Goal: Task Accomplishment & Management: Complete application form

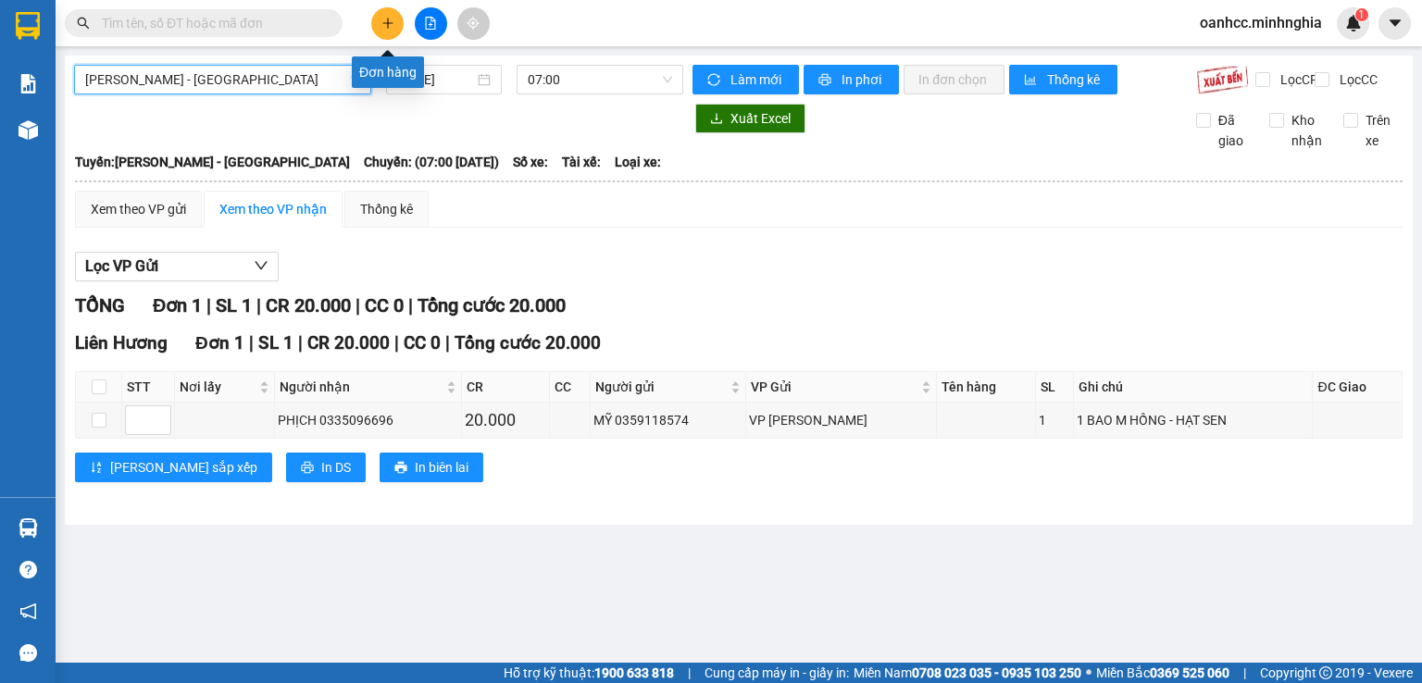
click at [385, 27] on icon "plus" at bounding box center [387, 23] width 13 height 13
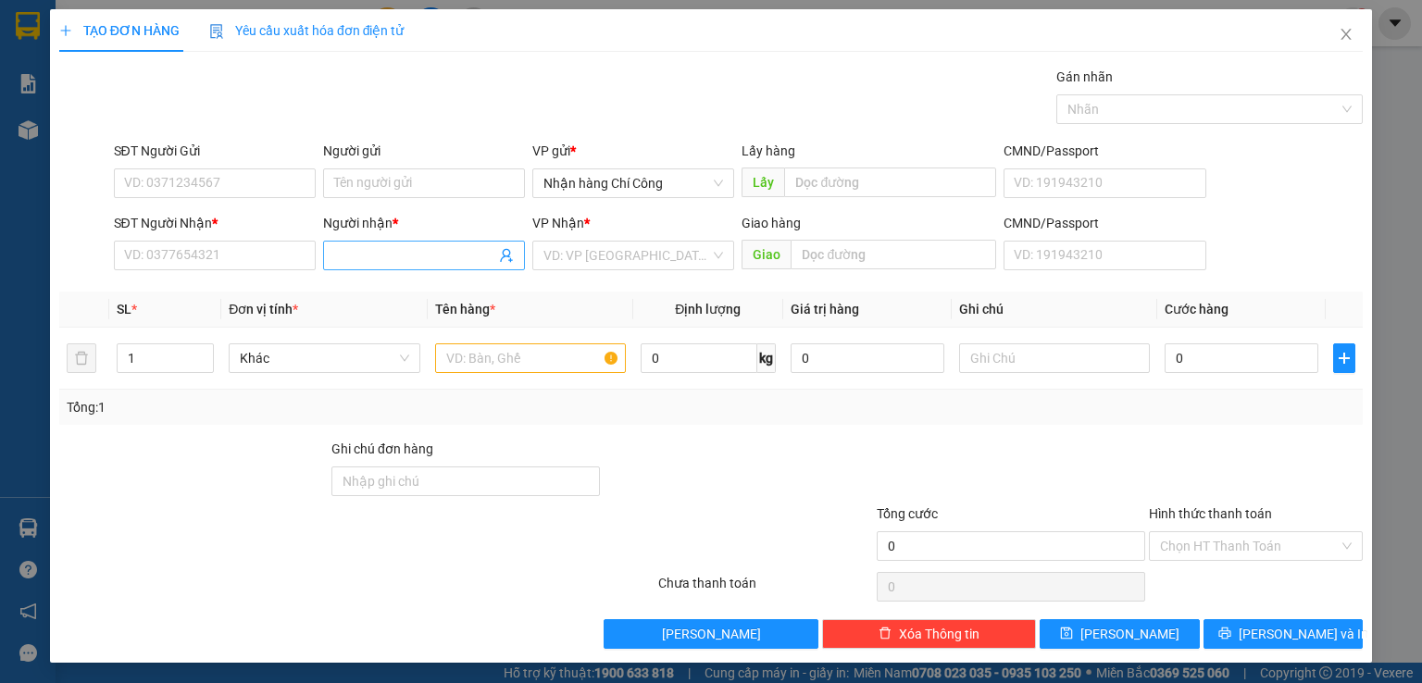
click at [381, 245] on input "Người nhận *" at bounding box center [414, 255] width 161 height 20
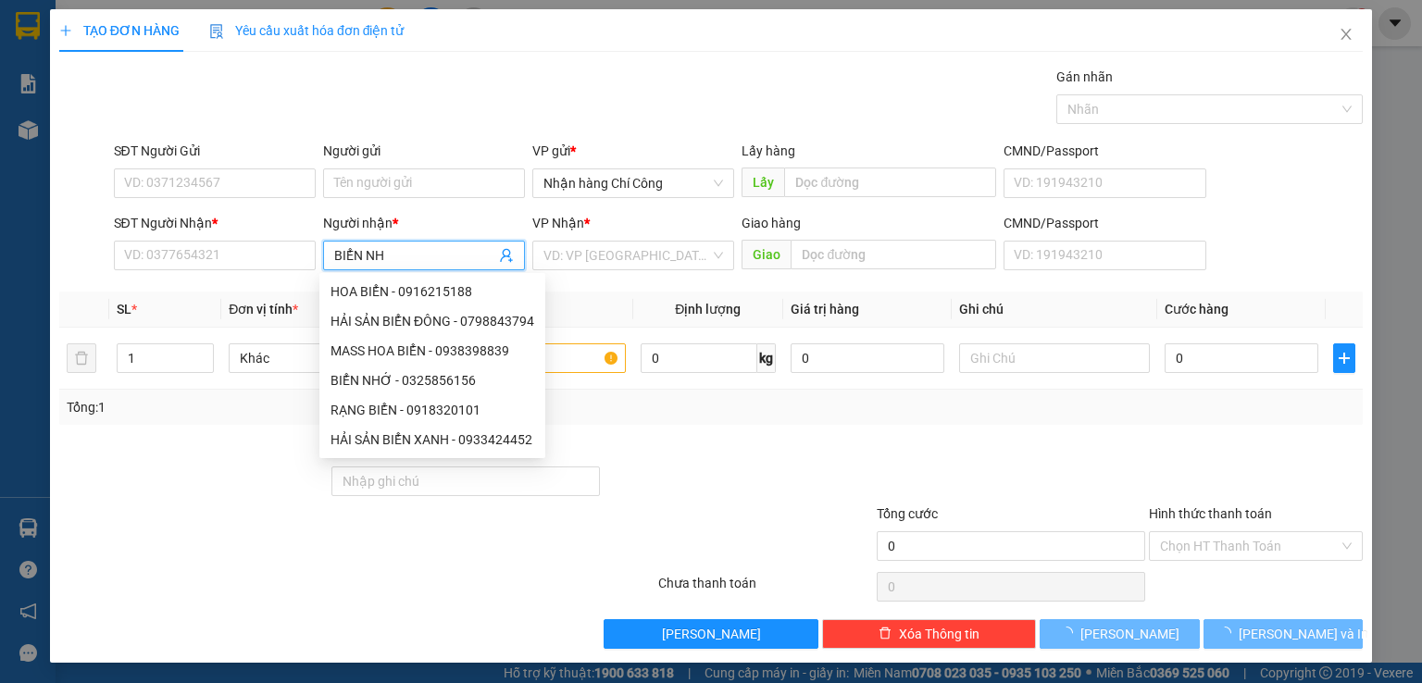
type input "BIỂN NHỚ"
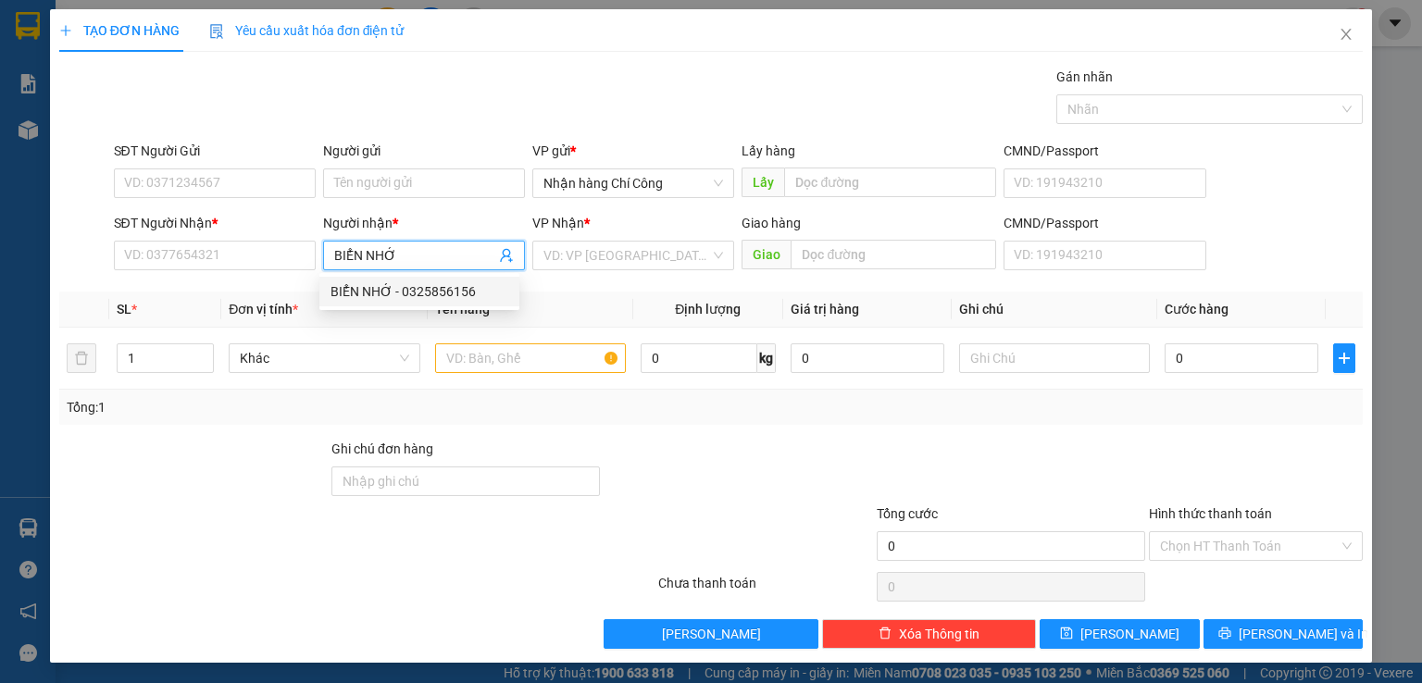
click at [415, 292] on div "BIỂN NHỚ - 0325856156" at bounding box center [419, 291] width 178 height 20
type input "0325856156"
type input "BIỂN NHỚ"
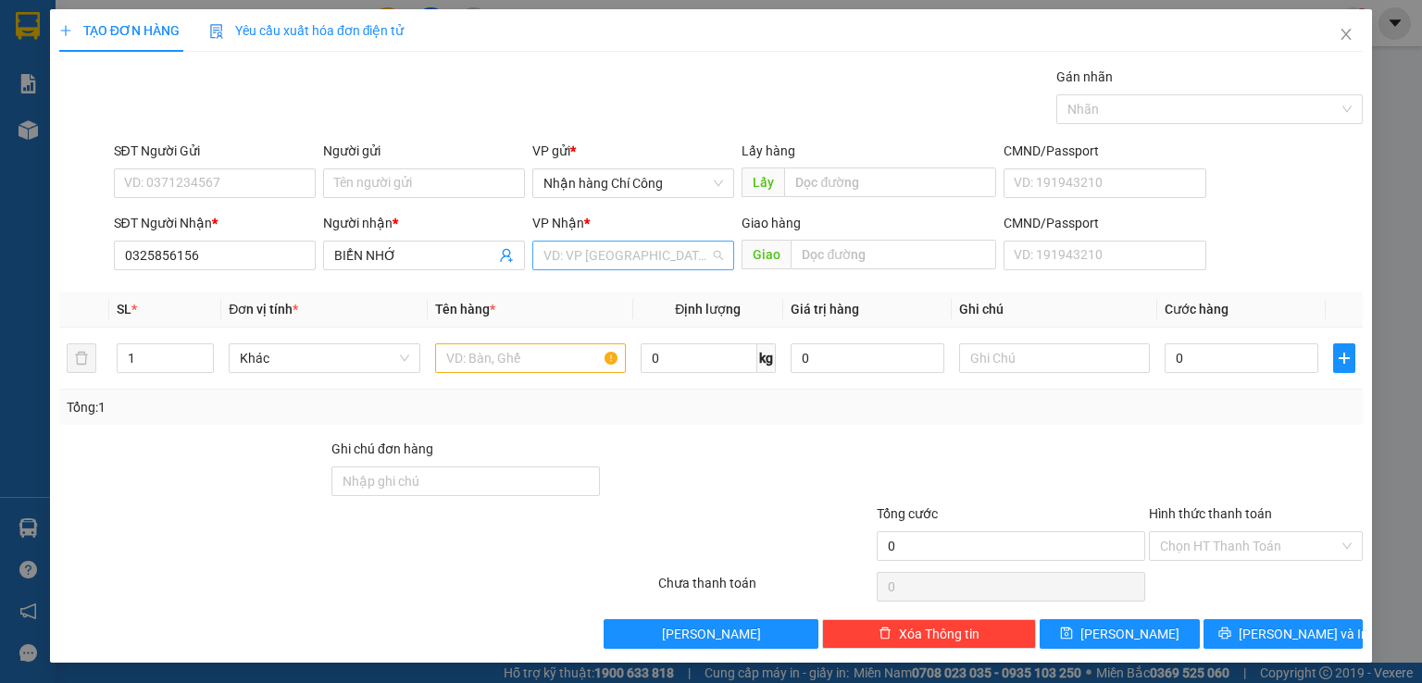
click at [626, 253] on input "search" at bounding box center [626, 256] width 167 height 28
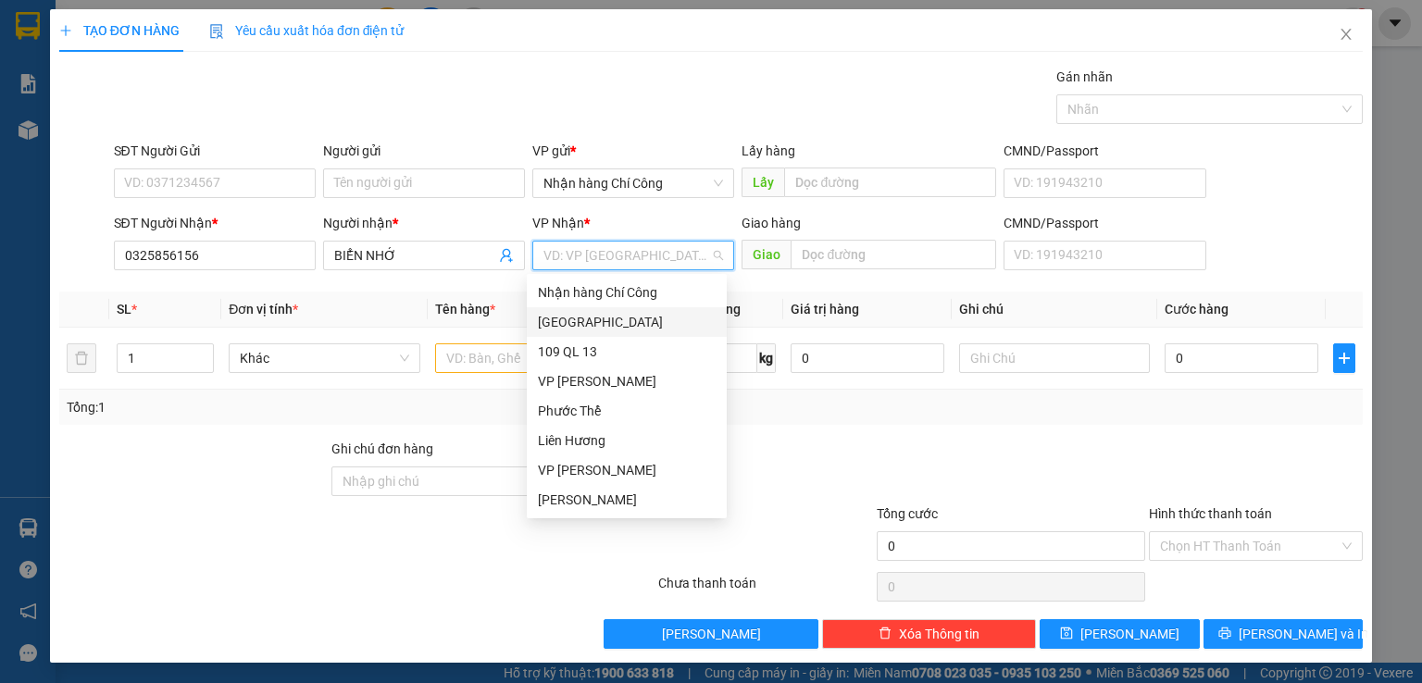
click at [578, 320] on div "[GEOGRAPHIC_DATA]" at bounding box center [627, 322] width 178 height 20
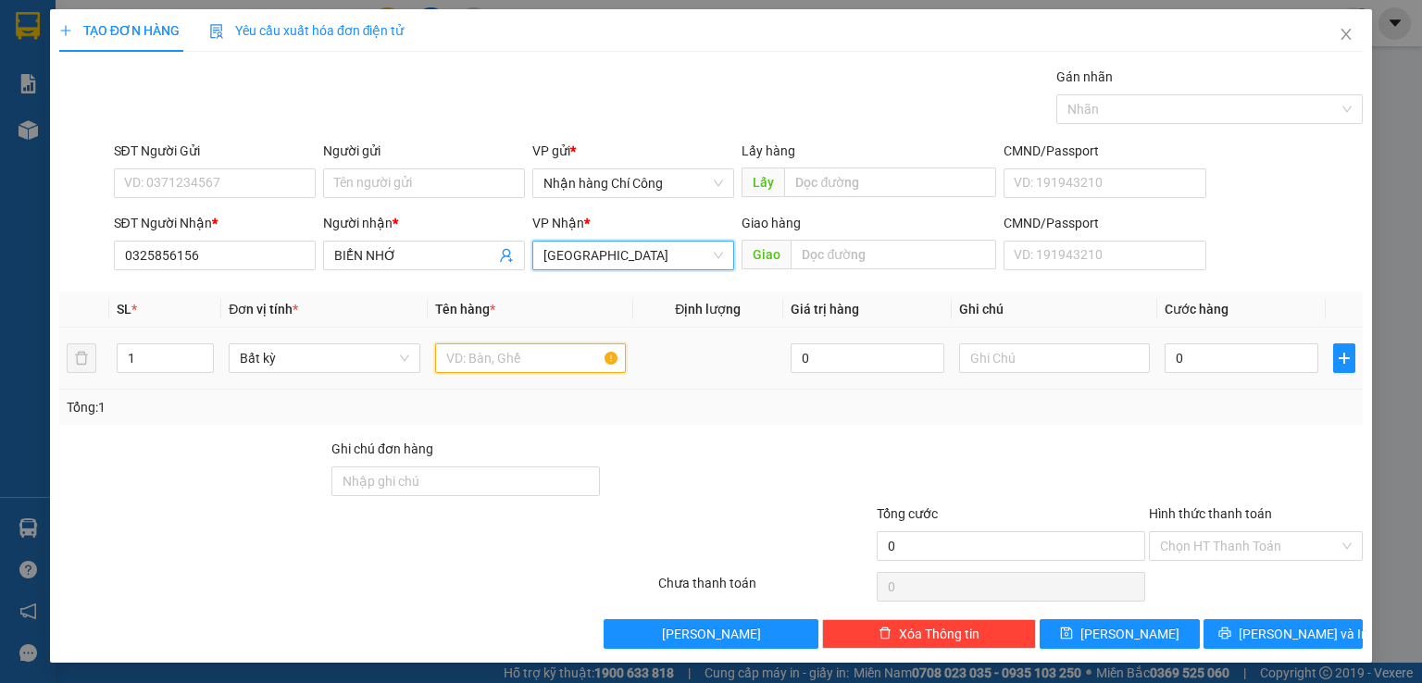
click at [516, 368] on input "text" at bounding box center [530, 358] width 191 height 30
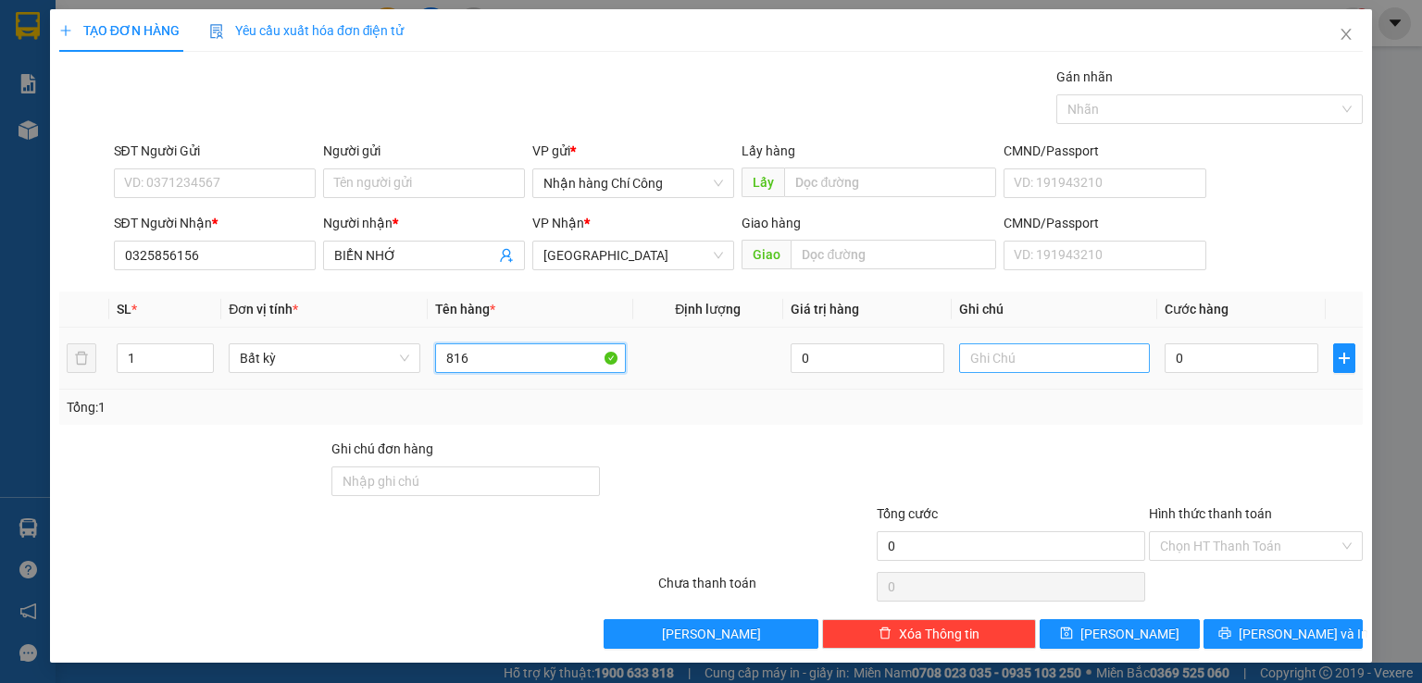
type input "816"
click at [1007, 350] on input "text" at bounding box center [1054, 358] width 191 height 30
type input "1 THG XỐP-HS"
click at [1189, 362] on input "0" at bounding box center [1241, 358] width 154 height 30
type input "6"
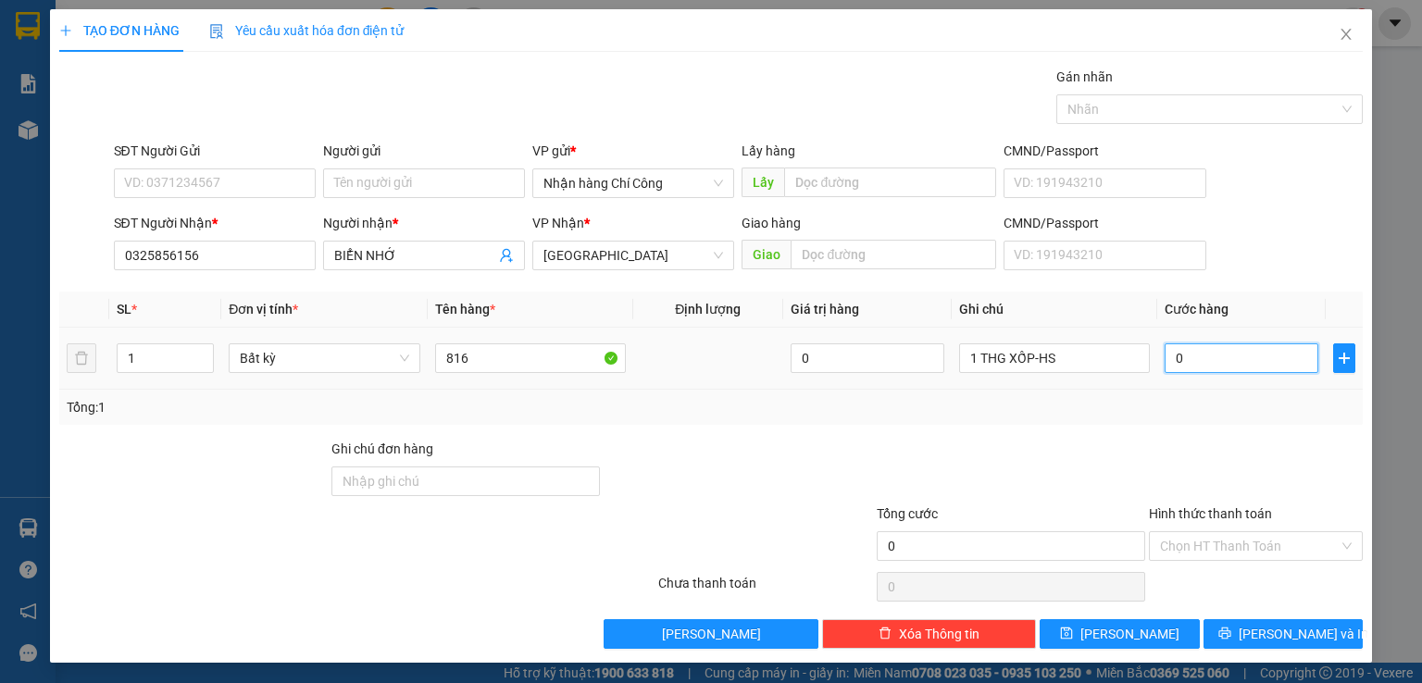
type input "6"
type input "60"
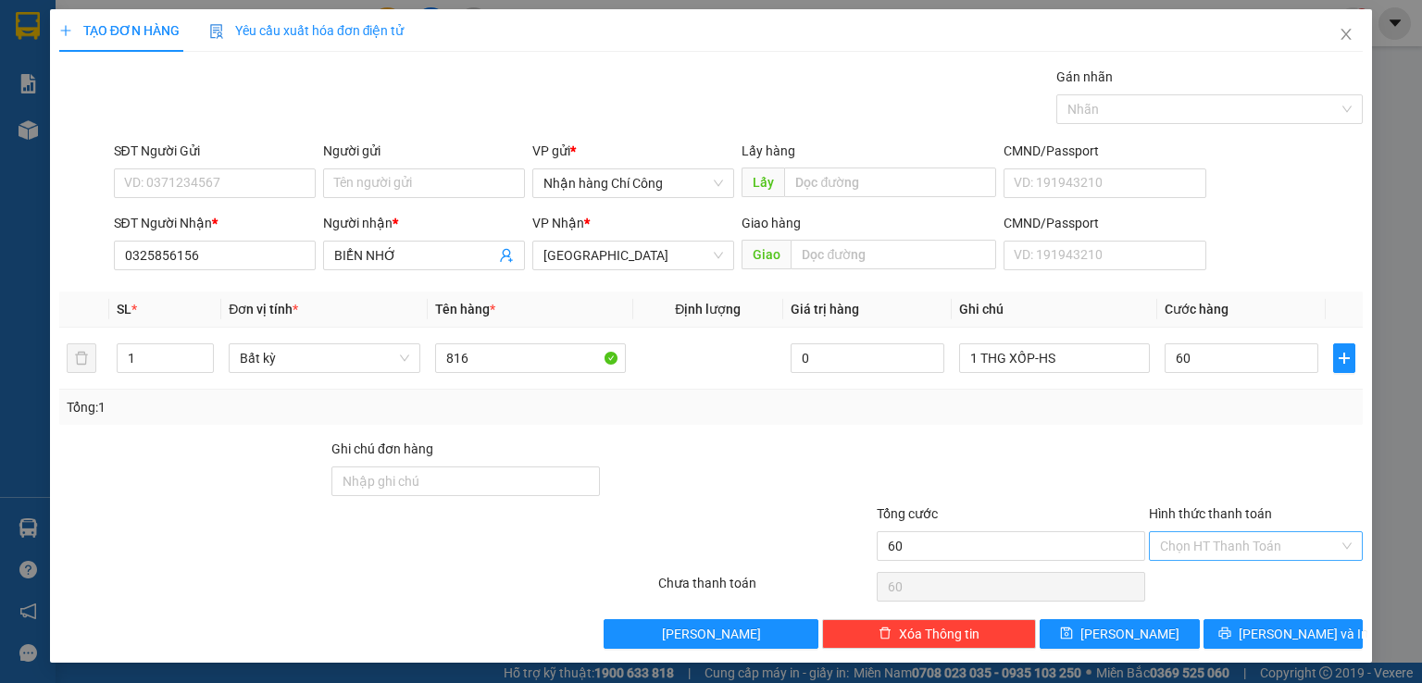
type input "60.000"
click at [1207, 548] on input "Hình thức thanh toán" at bounding box center [1249, 546] width 179 height 28
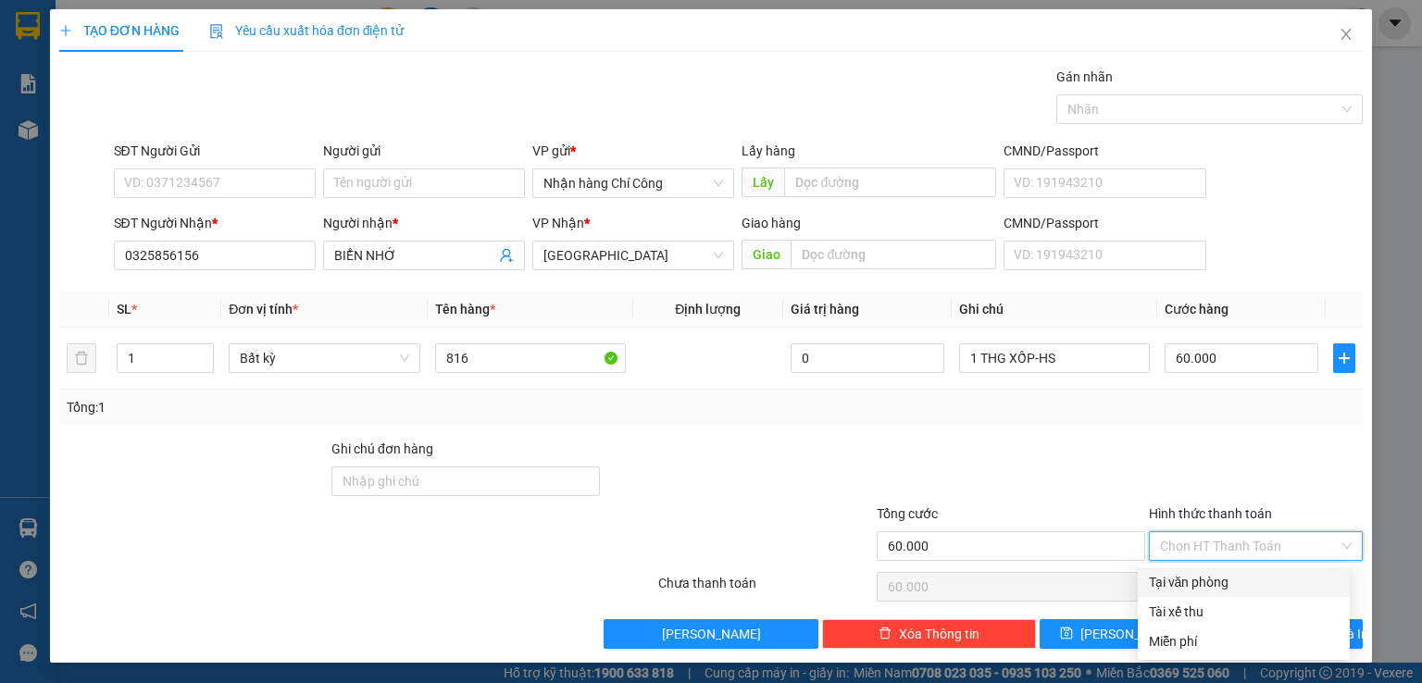
click at [1204, 580] on div "Tại văn phòng" at bounding box center [1244, 582] width 190 height 20
type input "0"
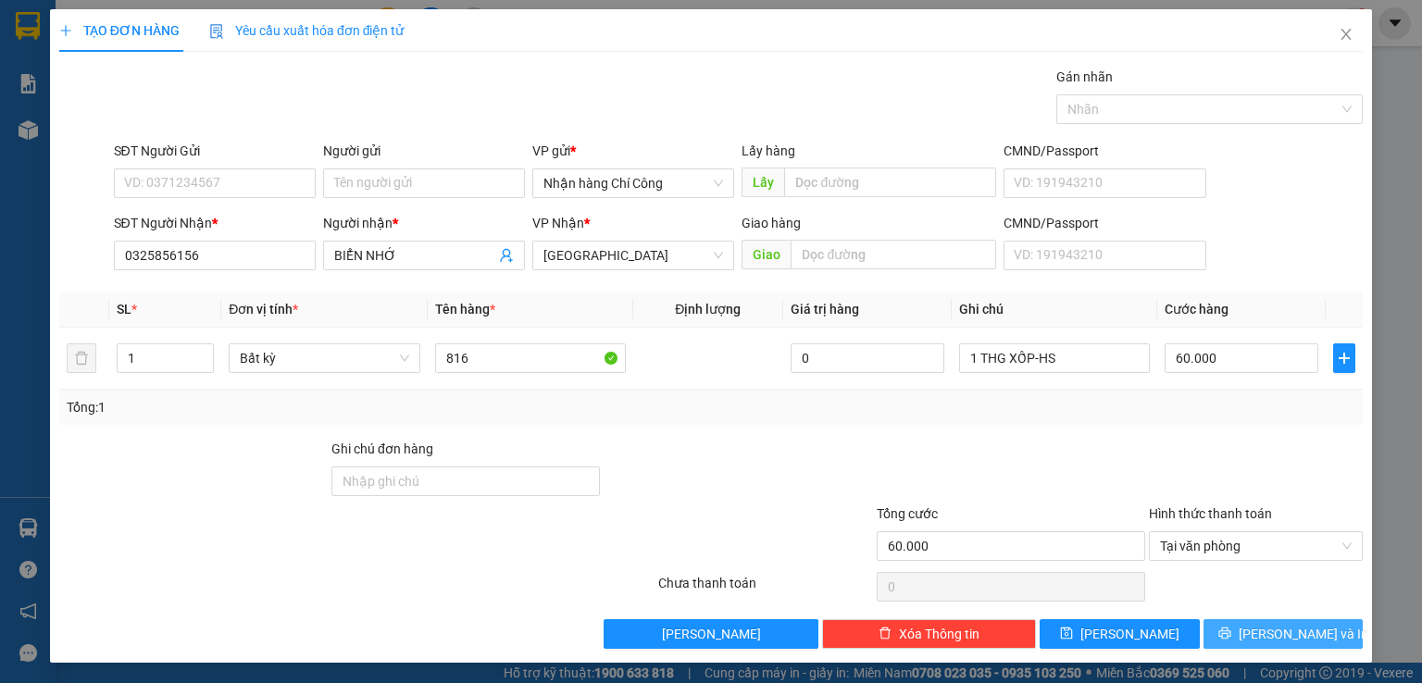
click at [1259, 634] on span "[PERSON_NAME] và In" at bounding box center [1303, 634] width 130 height 20
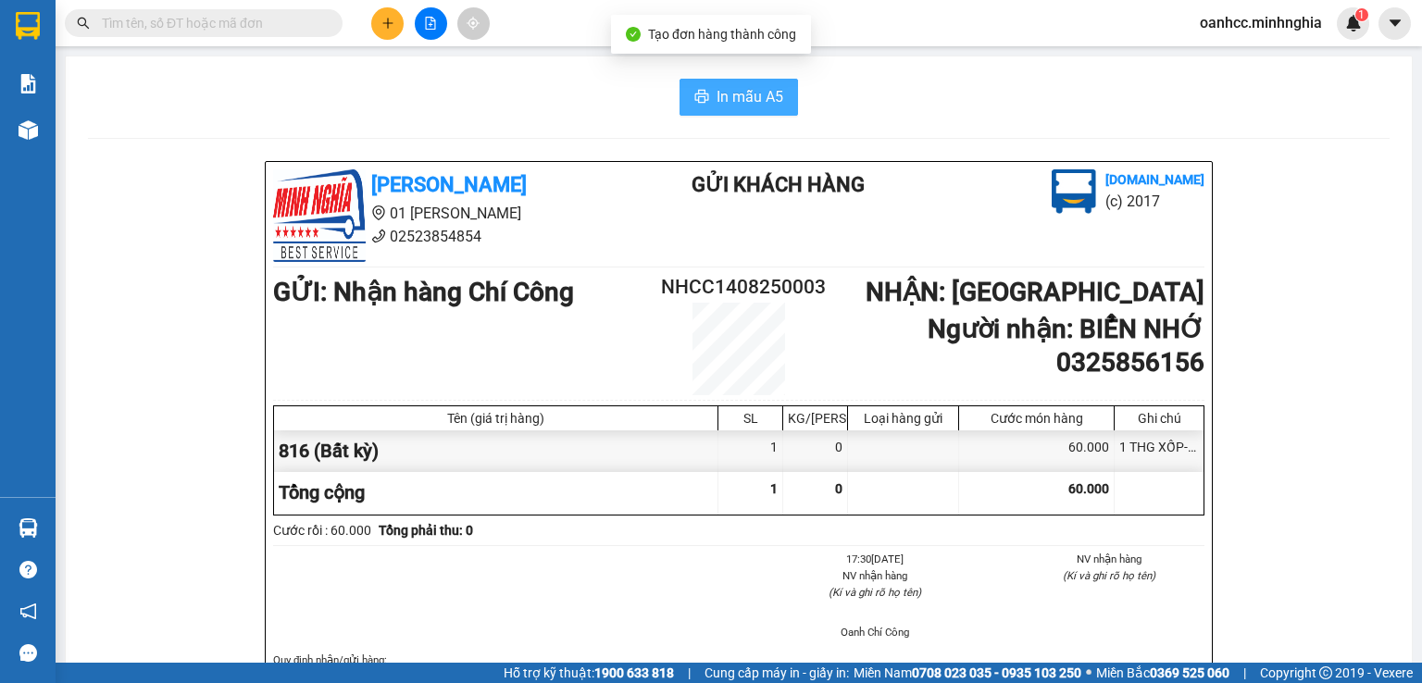
click at [726, 93] on span "In mẫu A5" at bounding box center [749, 96] width 67 height 23
drag, startPoint x: 1074, startPoint y: 588, endPoint x: 452, endPoint y: 112, distance: 783.0
click at [451, 112] on div "In mẫu A5" at bounding box center [738, 97] width 1301 height 37
click at [930, 108] on div "In mẫu A5" at bounding box center [738, 97] width 1301 height 37
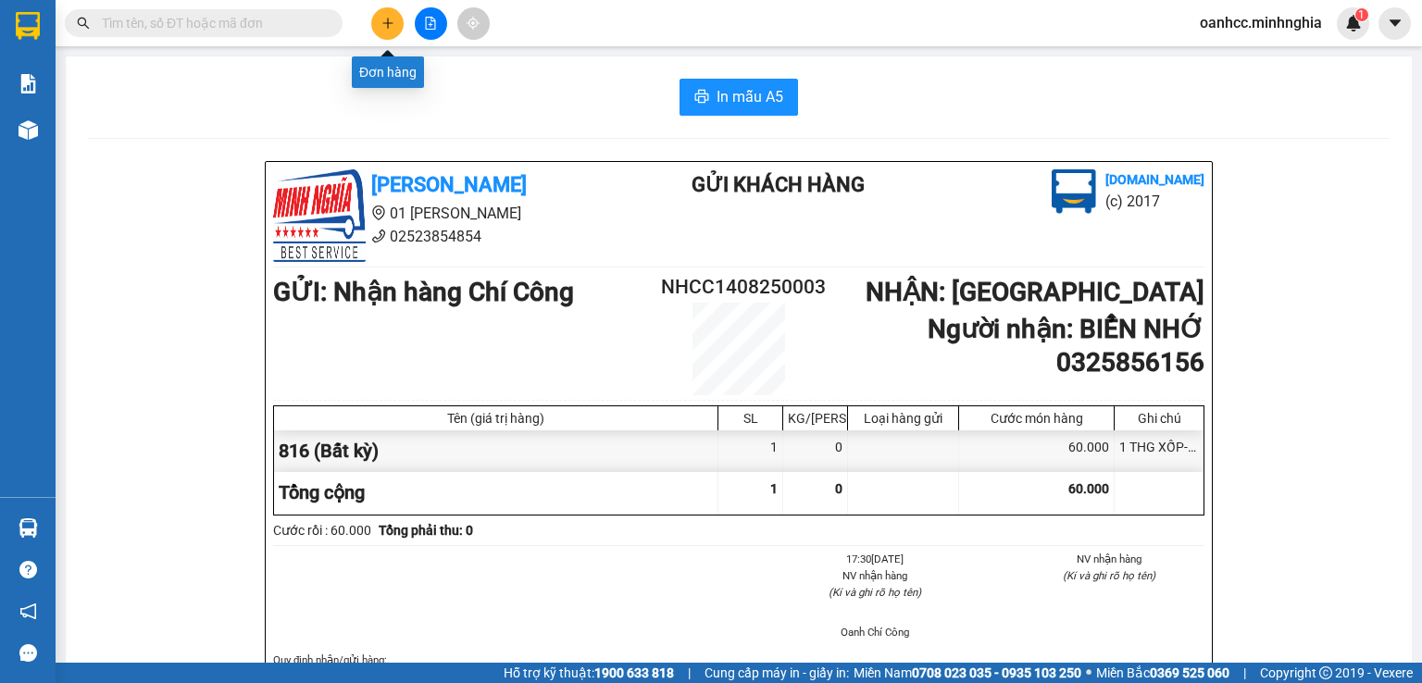
click at [388, 26] on icon "plus" at bounding box center [387, 23] width 1 height 10
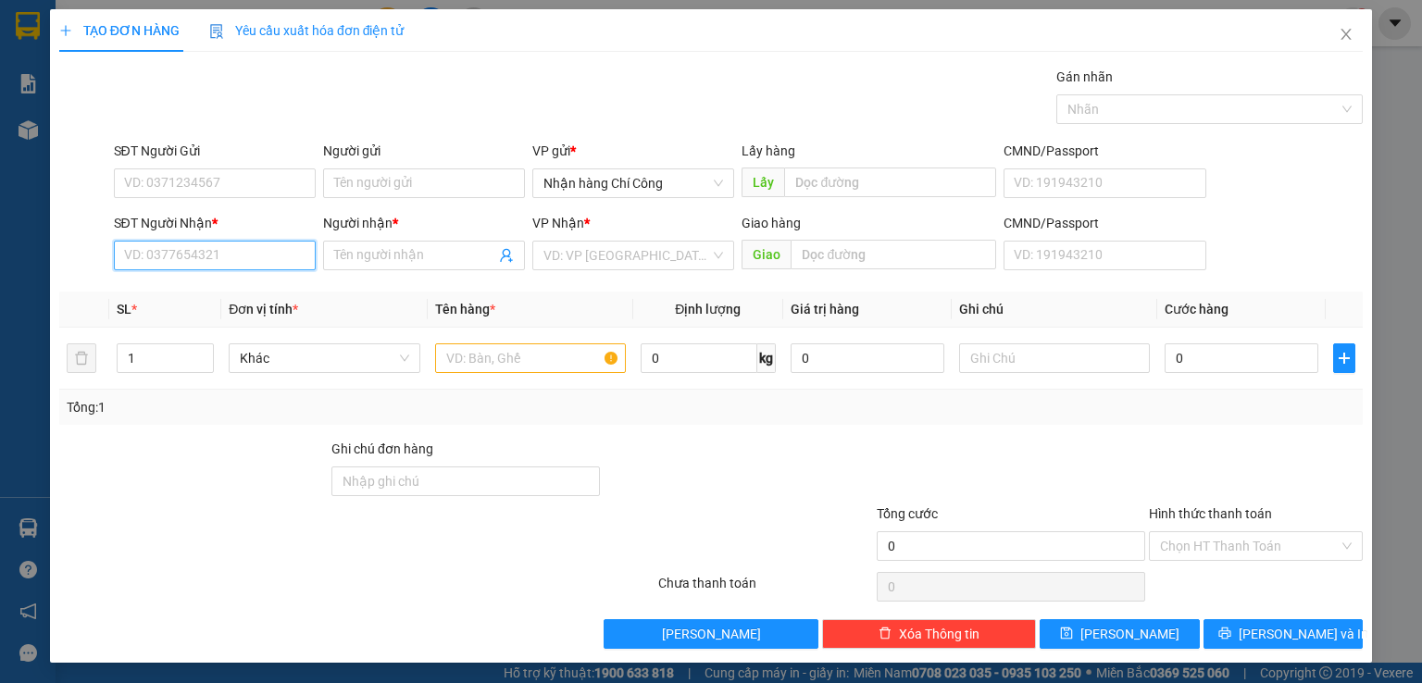
click at [230, 262] on input "SĐT Người Nhận *" at bounding box center [215, 256] width 202 height 30
type input "0984397938"
click at [391, 252] on input "Người nhận *" at bounding box center [414, 255] width 161 height 20
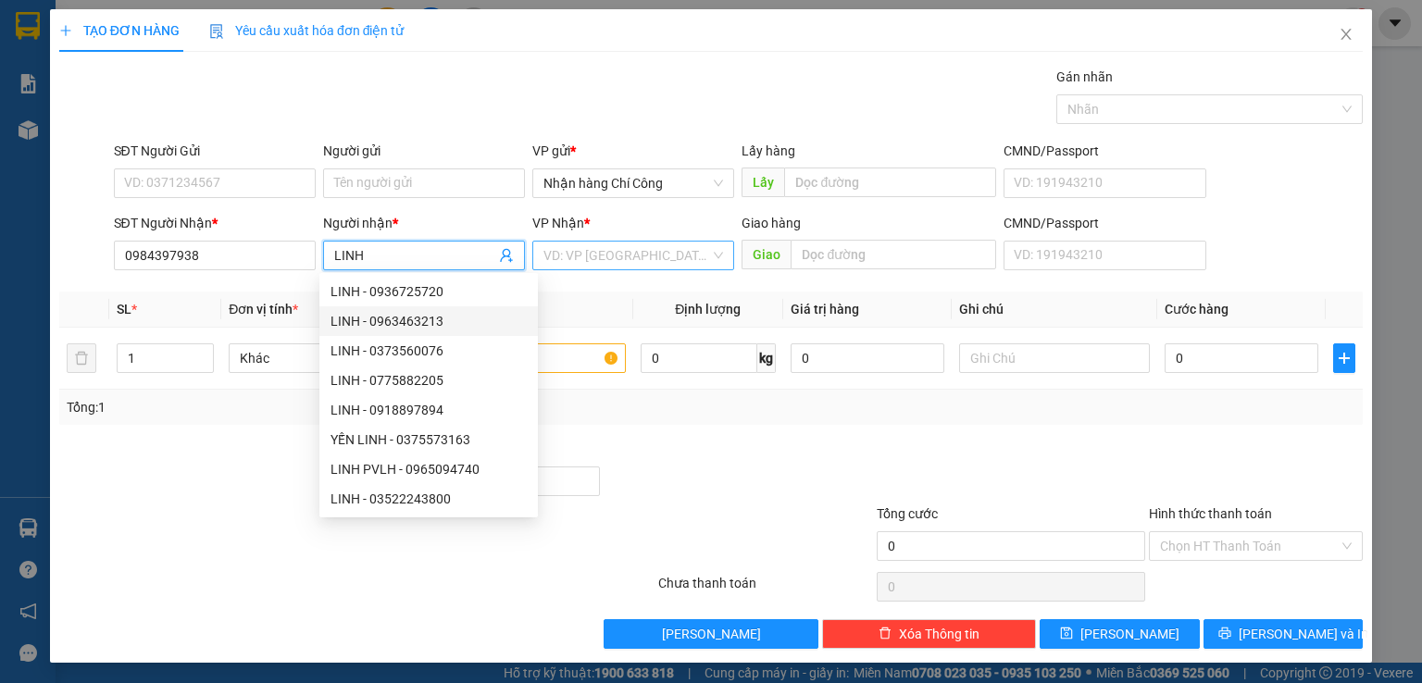
type input "LINH"
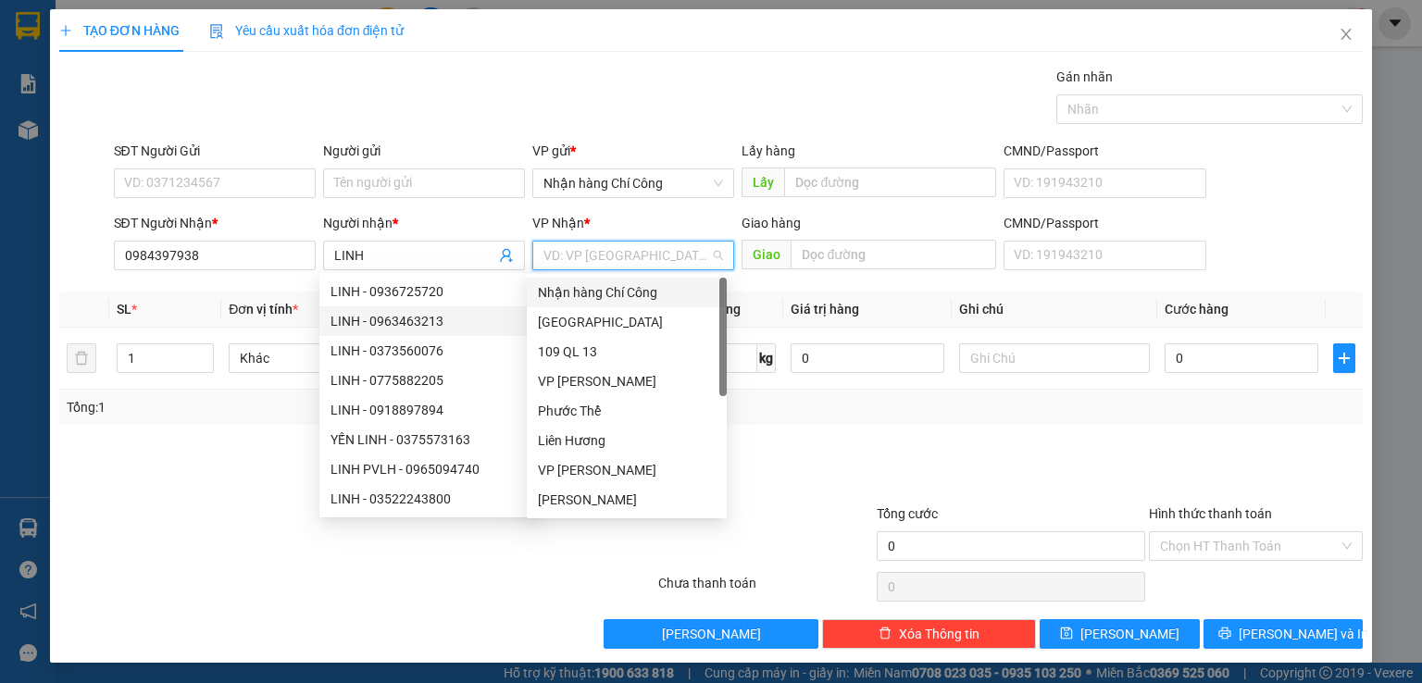
click at [600, 260] on input "search" at bounding box center [626, 256] width 167 height 28
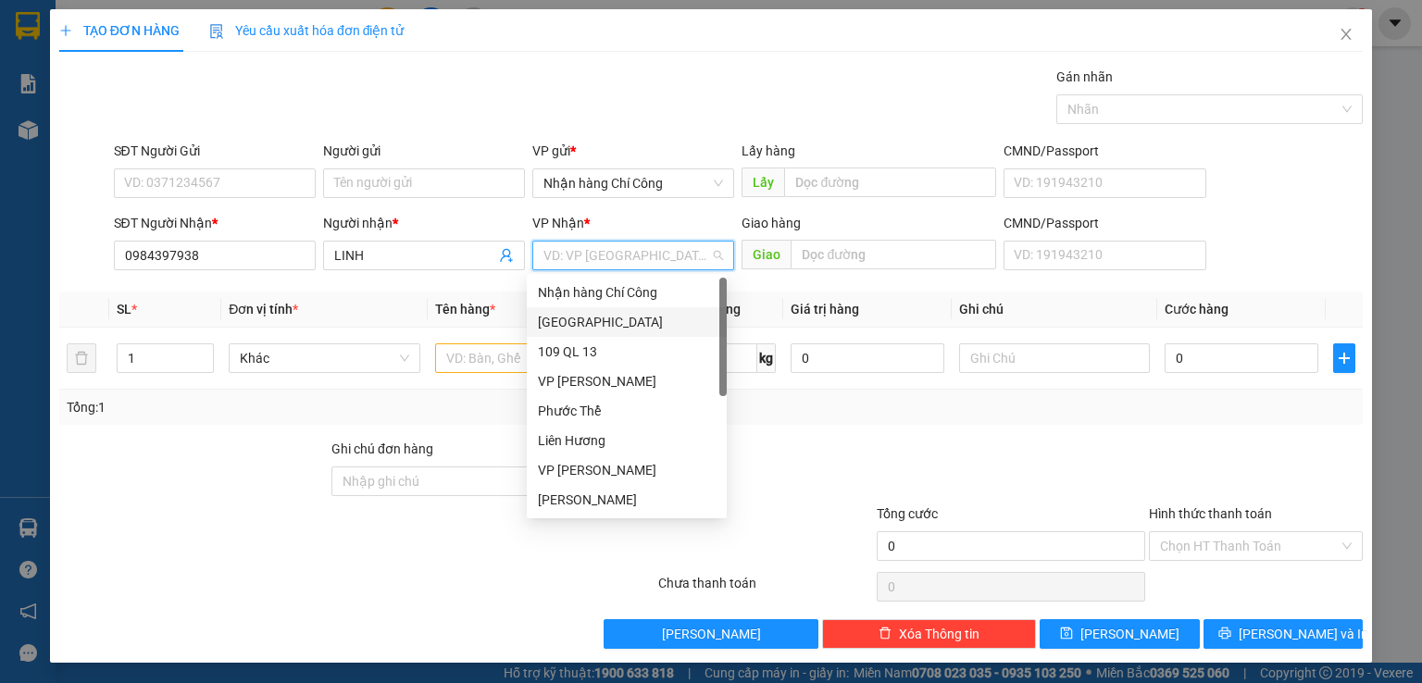
click at [570, 320] on div "[GEOGRAPHIC_DATA]" at bounding box center [627, 322] width 178 height 20
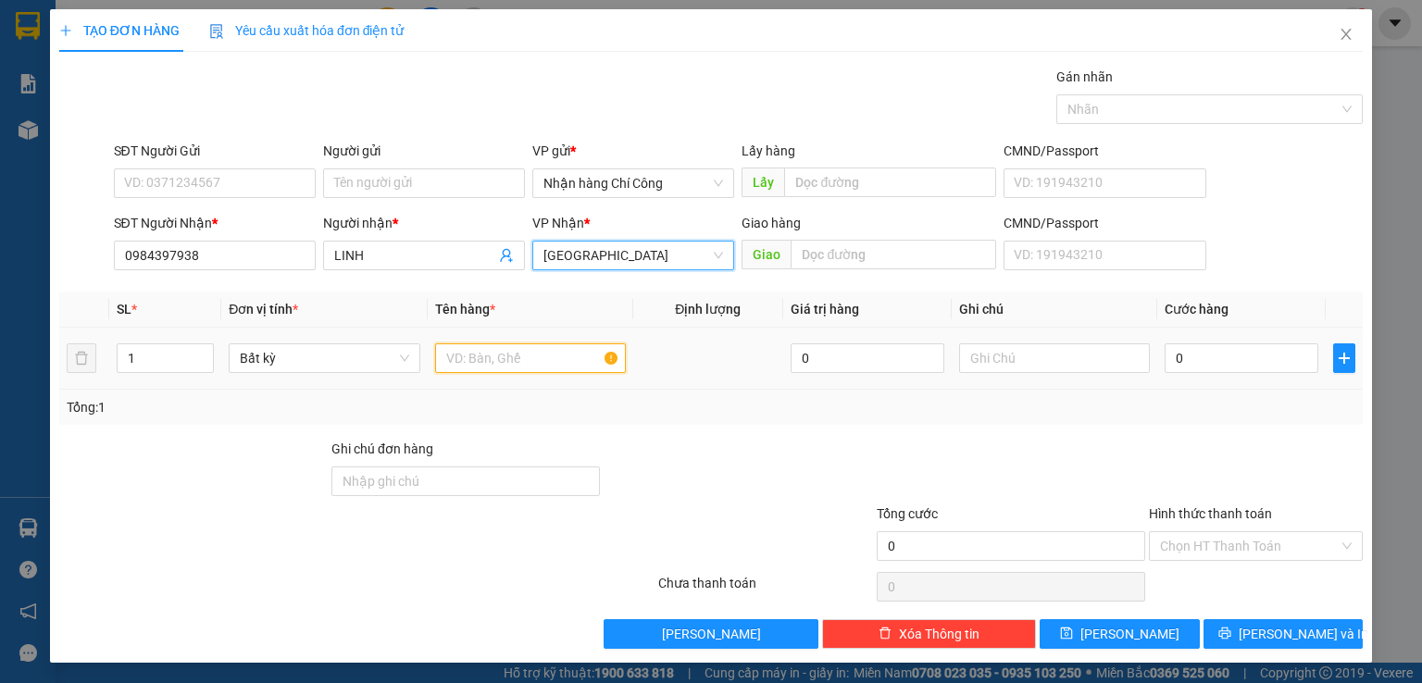
click at [477, 356] on input "text" at bounding box center [530, 358] width 191 height 30
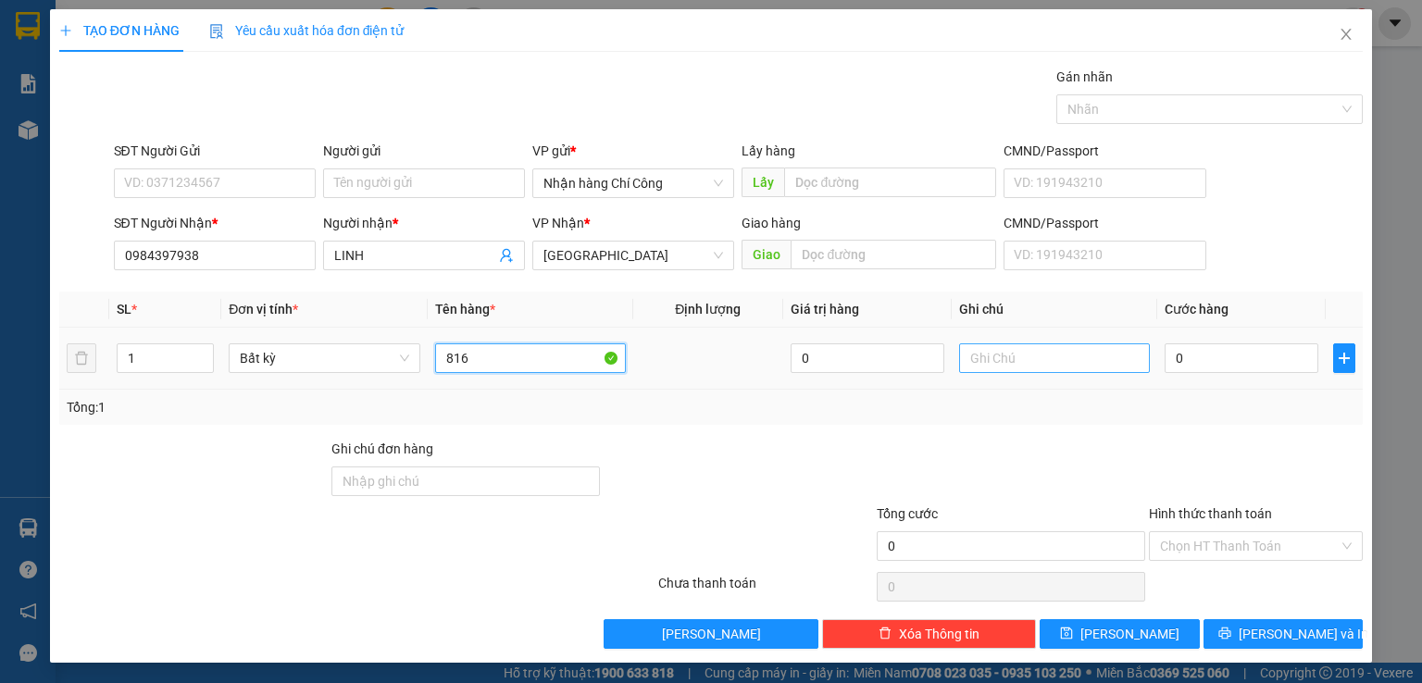
type input "816"
click at [999, 349] on input "text" at bounding box center [1054, 358] width 191 height 30
type input "1 THG XỐP-HS"
click at [1207, 356] on input "0" at bounding box center [1241, 358] width 154 height 30
type input "4"
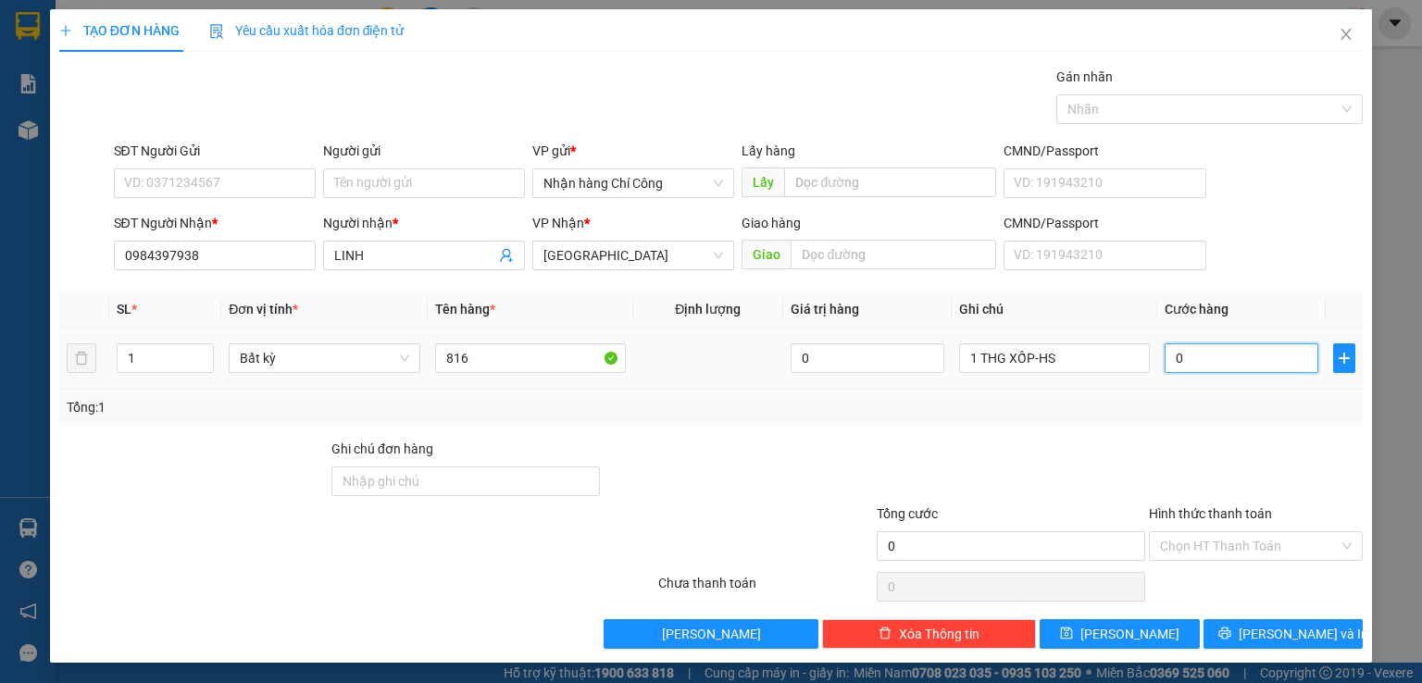
type input "4"
type input "40"
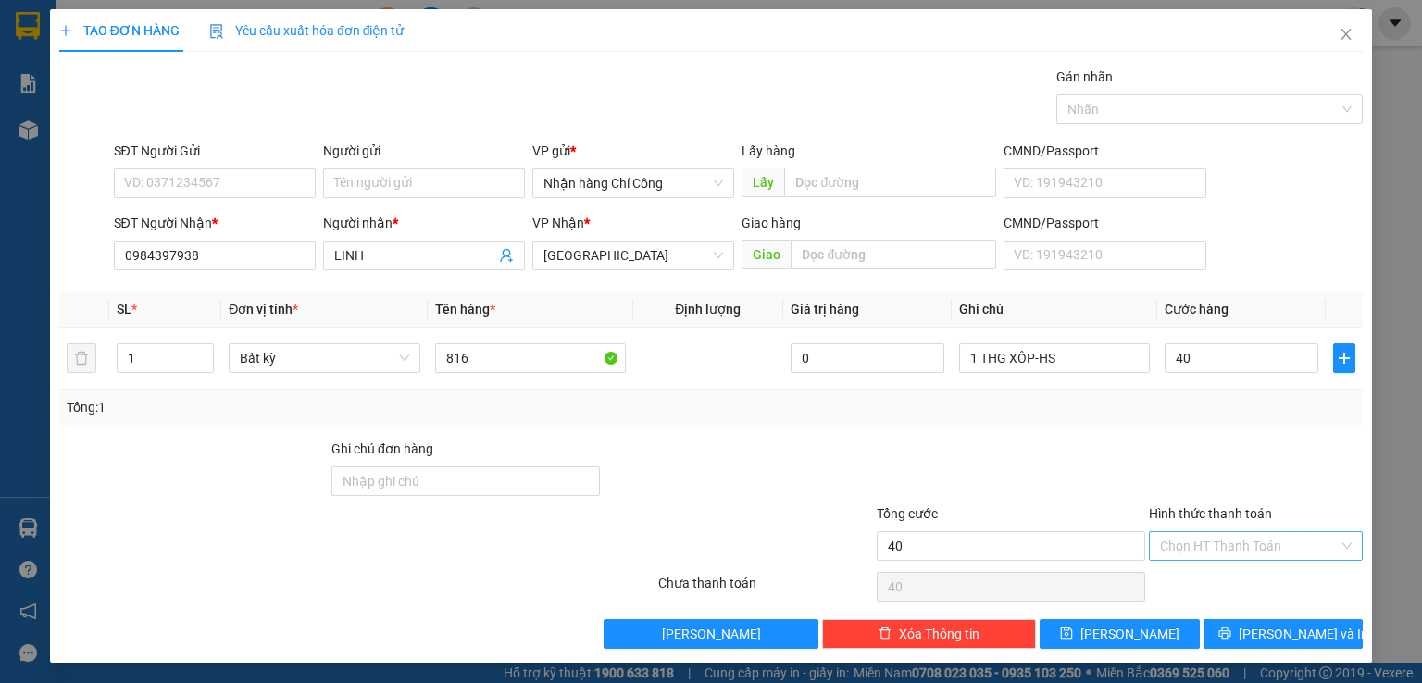
type input "40.000"
click at [1199, 543] on input "Hình thức thanh toán" at bounding box center [1249, 546] width 179 height 28
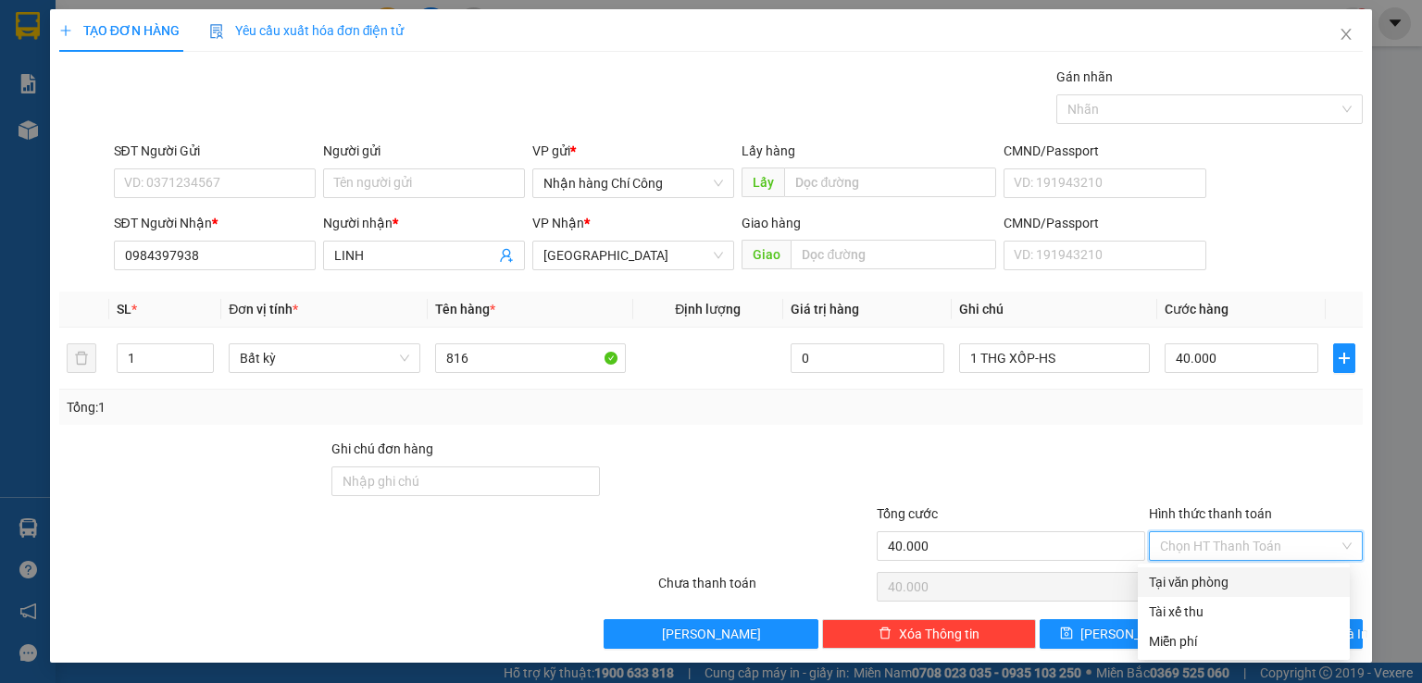
click at [1211, 577] on div "Tại văn phòng" at bounding box center [1244, 582] width 190 height 20
type input "0"
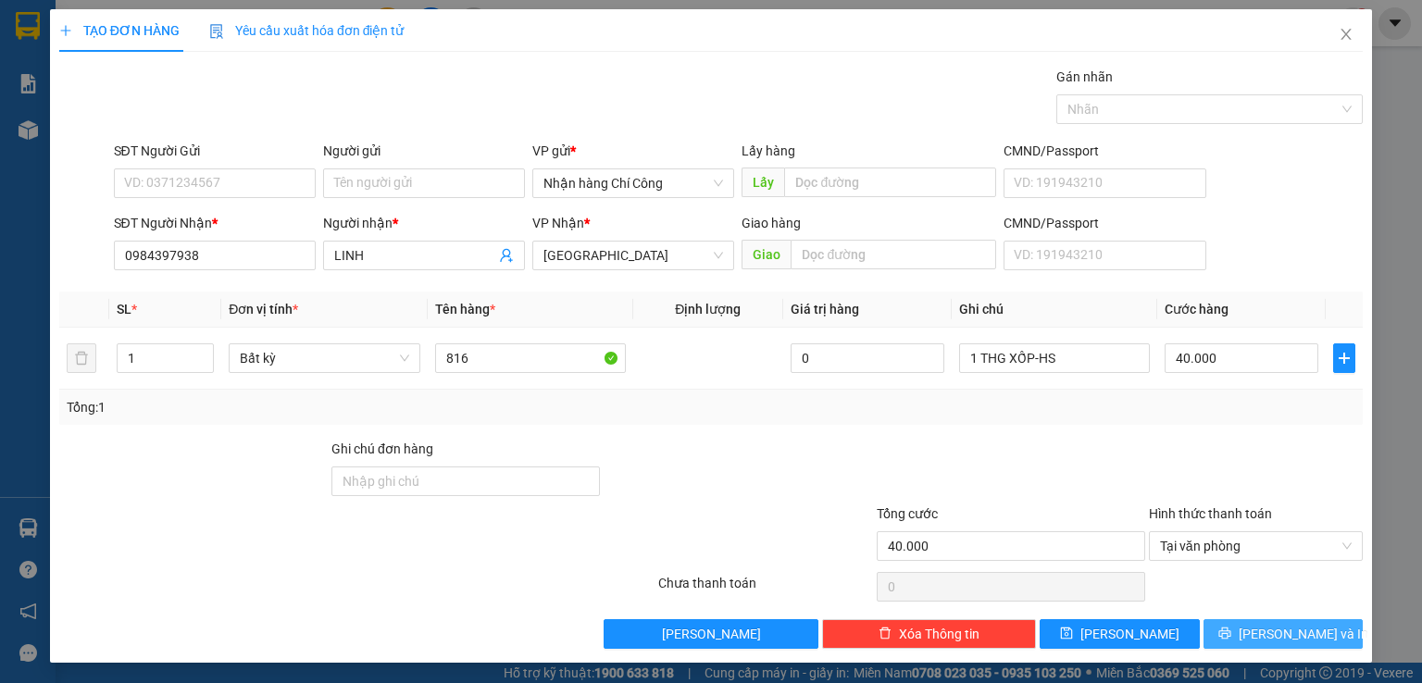
click at [1231, 632] on icon "printer" at bounding box center [1224, 633] width 13 height 13
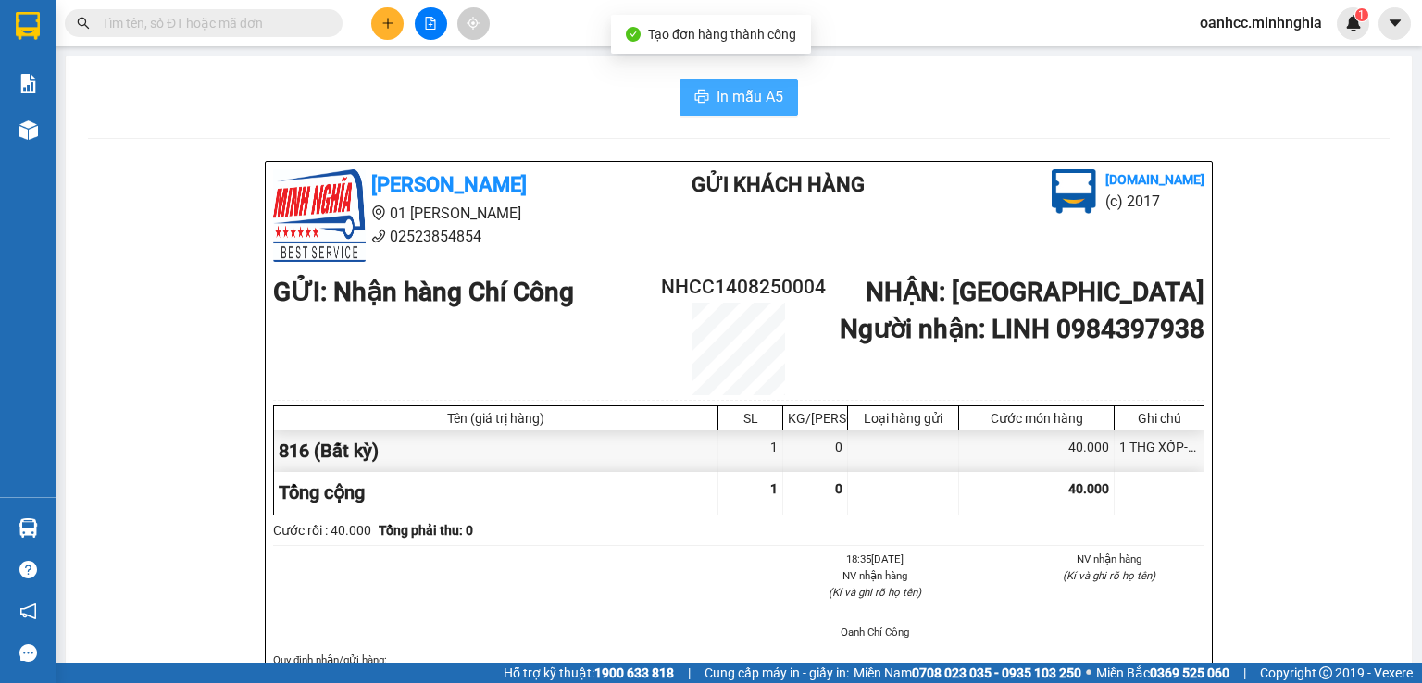
click at [736, 94] on span "In mẫu A5" at bounding box center [749, 96] width 67 height 23
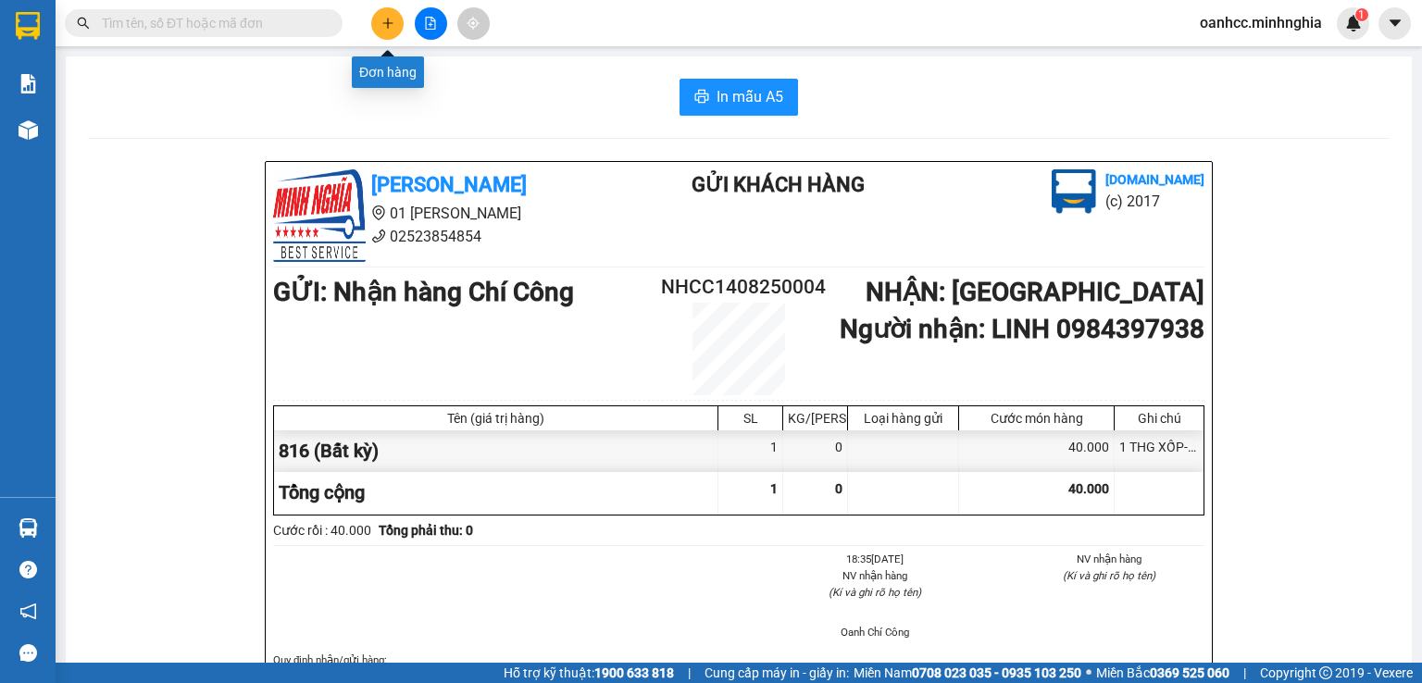
click at [382, 29] on icon "plus" at bounding box center [387, 23] width 13 height 13
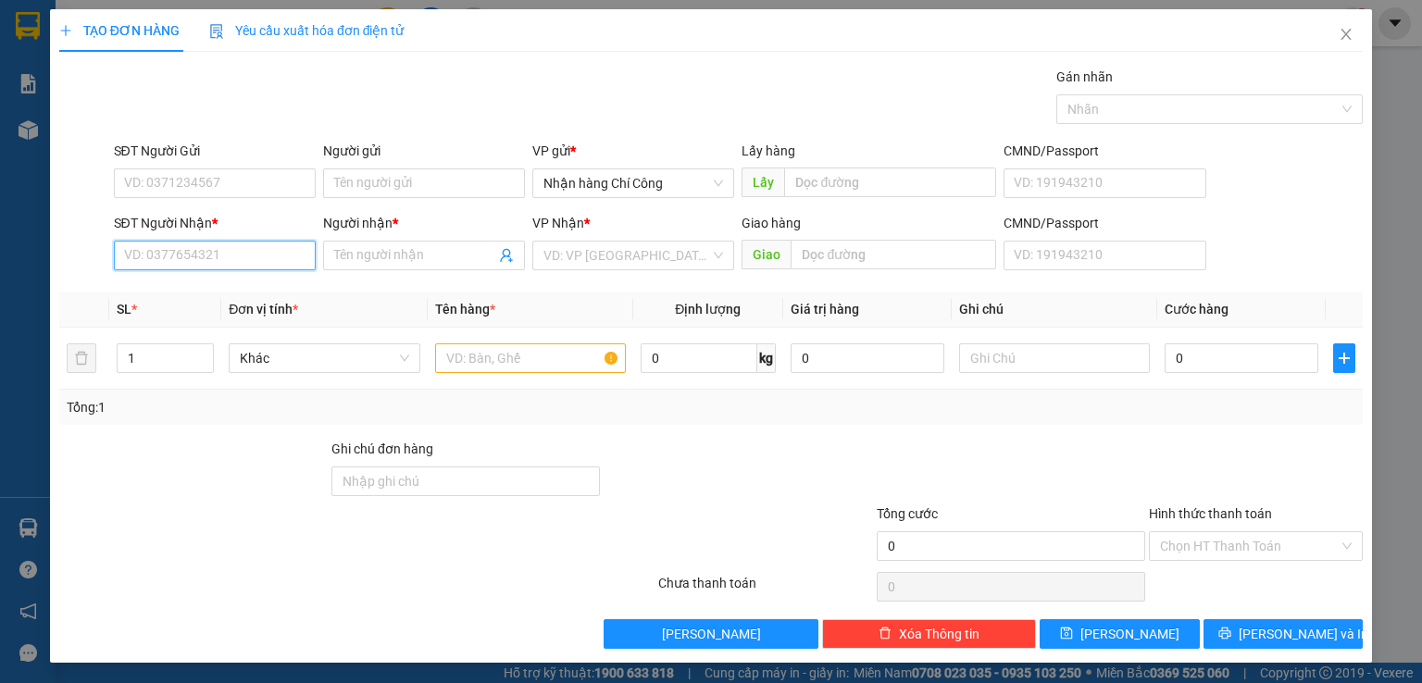
click at [203, 264] on input "SĐT Người Nhận *" at bounding box center [215, 256] width 202 height 30
click at [170, 286] on div "0979245877 - THÁI" at bounding box center [212, 291] width 178 height 20
type input "0979245877"
type input "THÁI"
type input "0979245877"
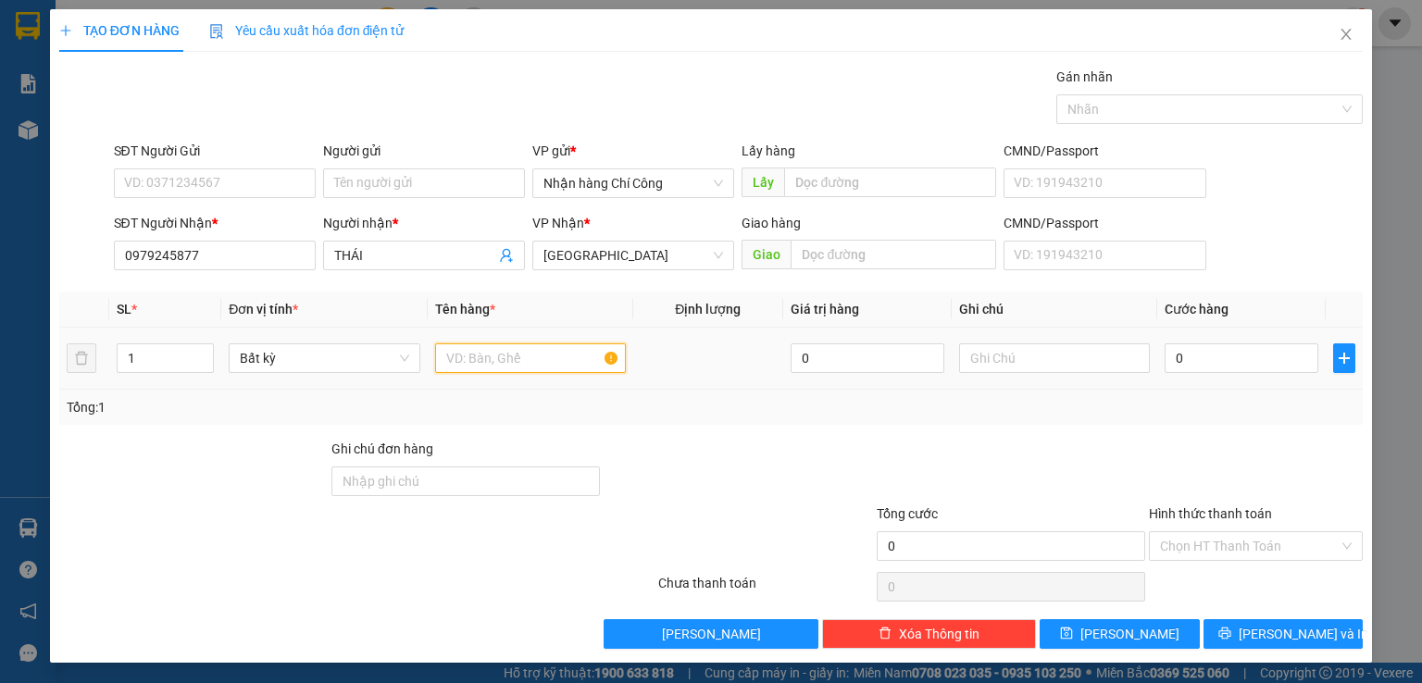
click at [489, 361] on input "text" at bounding box center [530, 358] width 191 height 30
type input "816"
click at [1011, 353] on input "text" at bounding box center [1054, 358] width 191 height 30
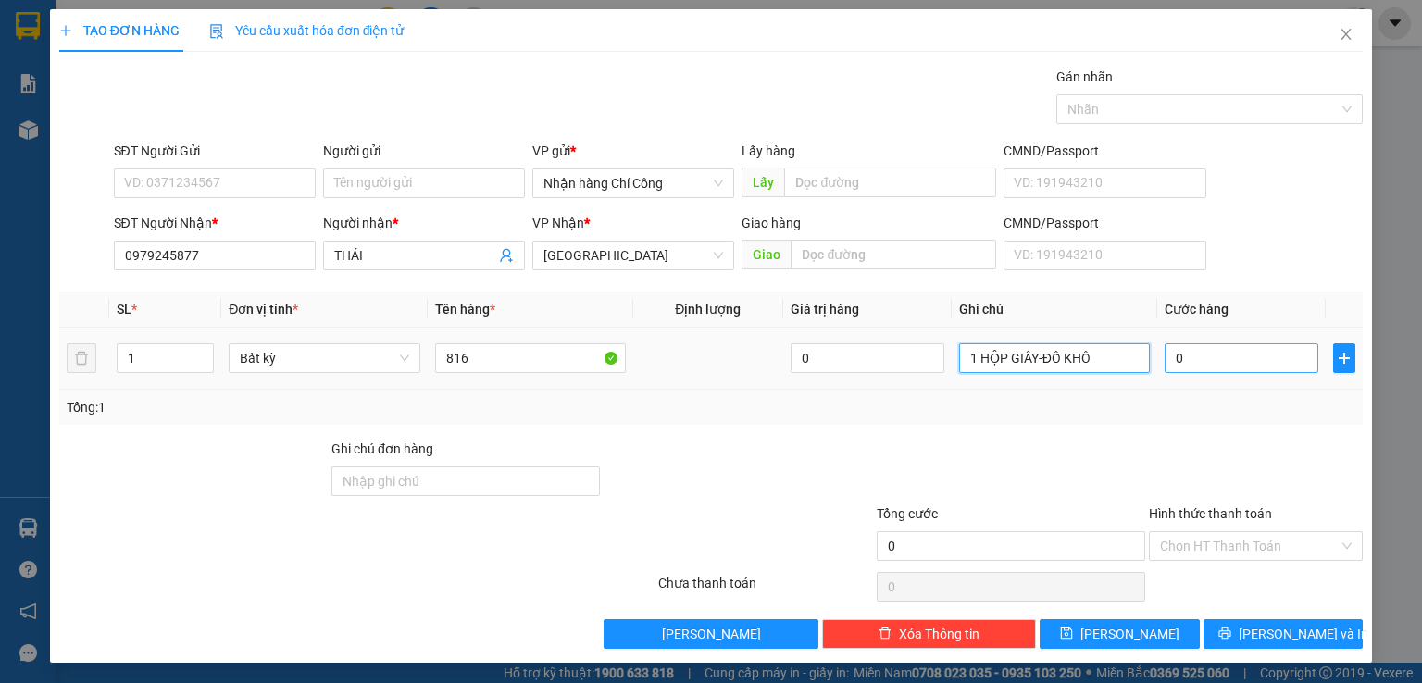
type input "1 HỘP GIẤY-ĐỒ KHÔ"
click at [1209, 367] on input "0" at bounding box center [1241, 358] width 154 height 30
type input "3"
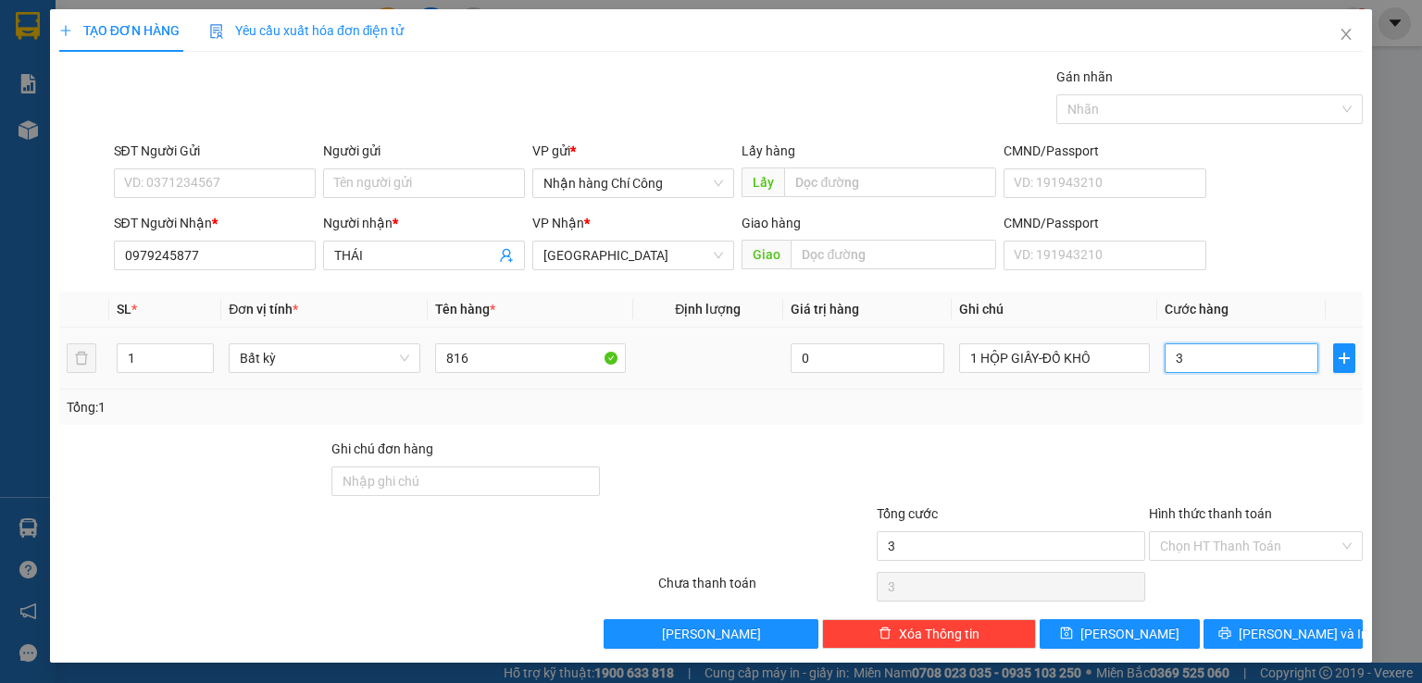
type input "30"
type input "30.000"
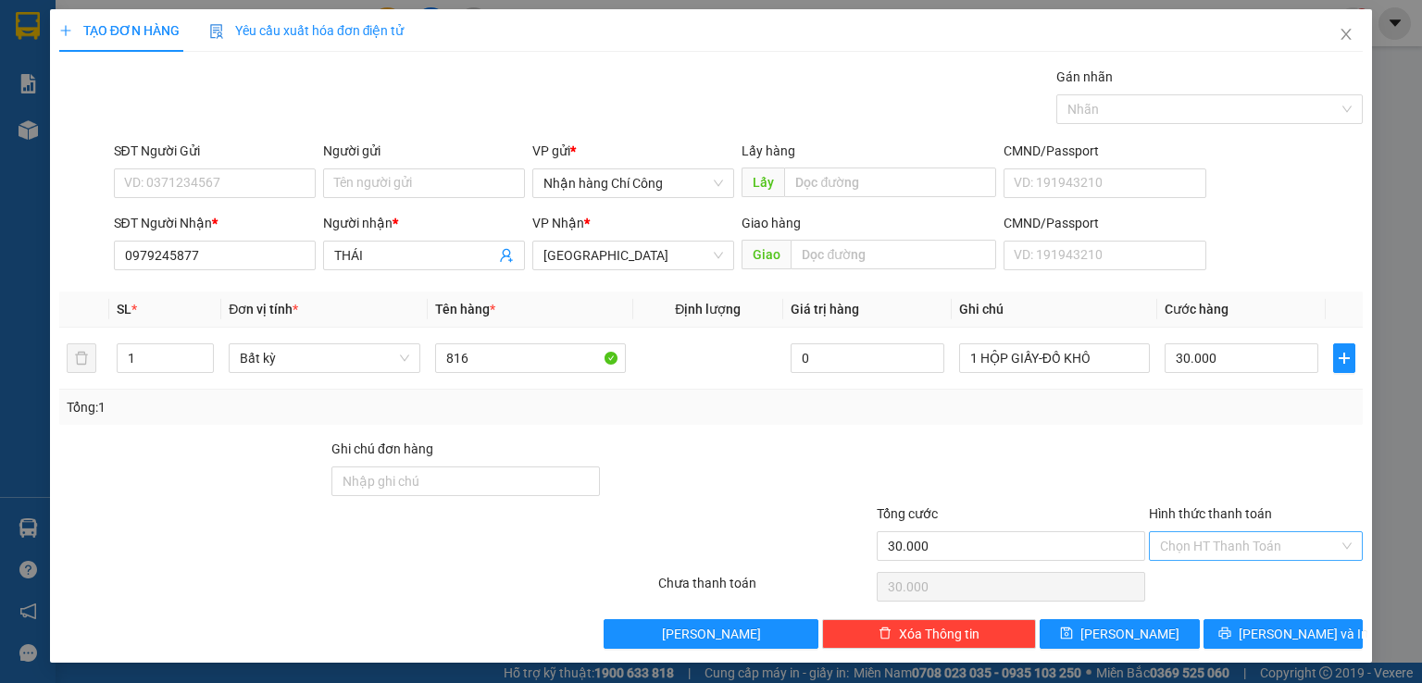
click at [1213, 540] on input "Hình thức thanh toán" at bounding box center [1249, 546] width 179 height 28
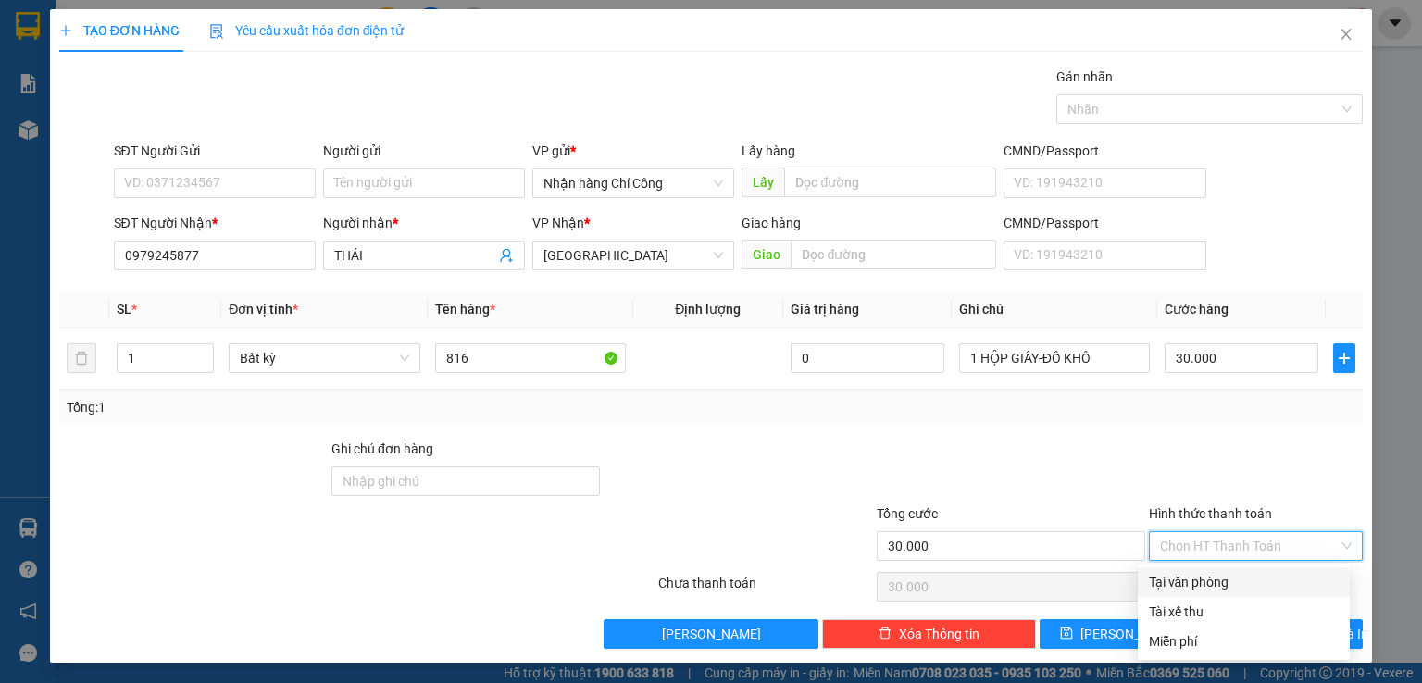
click at [1205, 584] on div "Tại văn phòng" at bounding box center [1244, 582] width 190 height 20
type input "0"
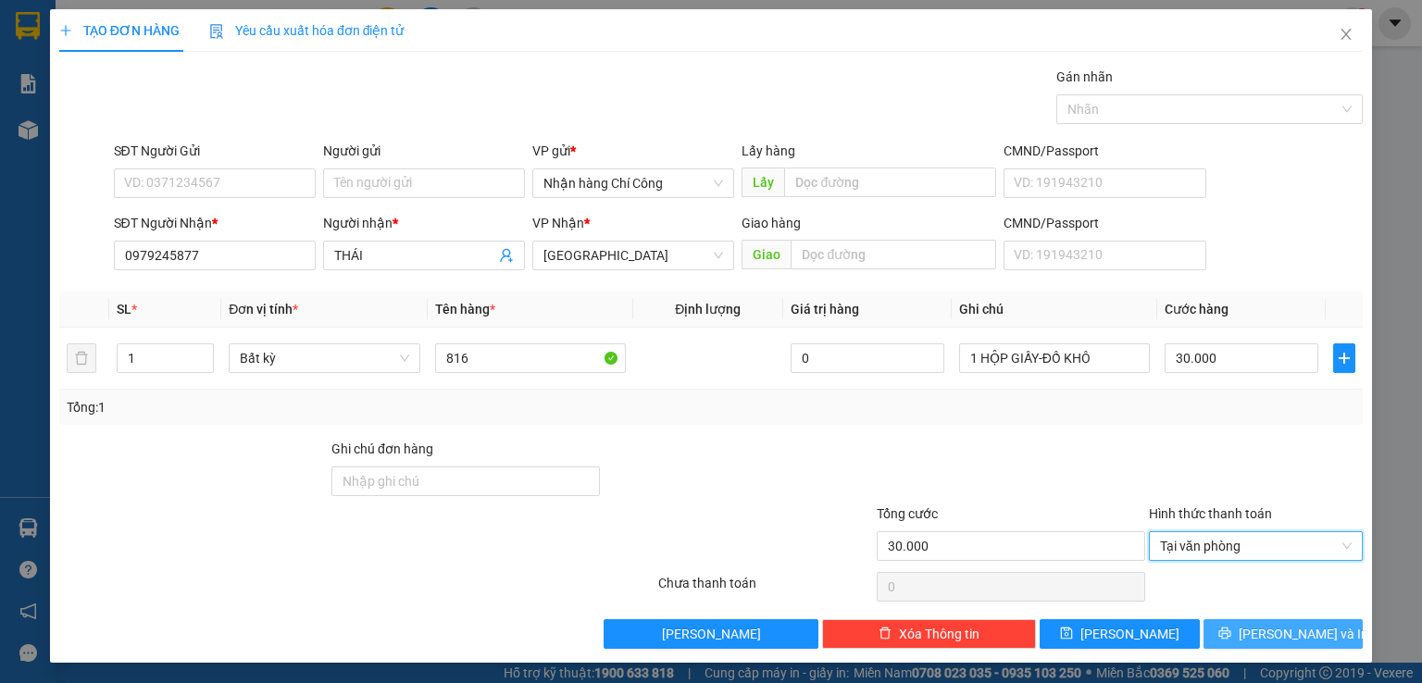
click at [1265, 633] on span "[PERSON_NAME] và In" at bounding box center [1303, 634] width 130 height 20
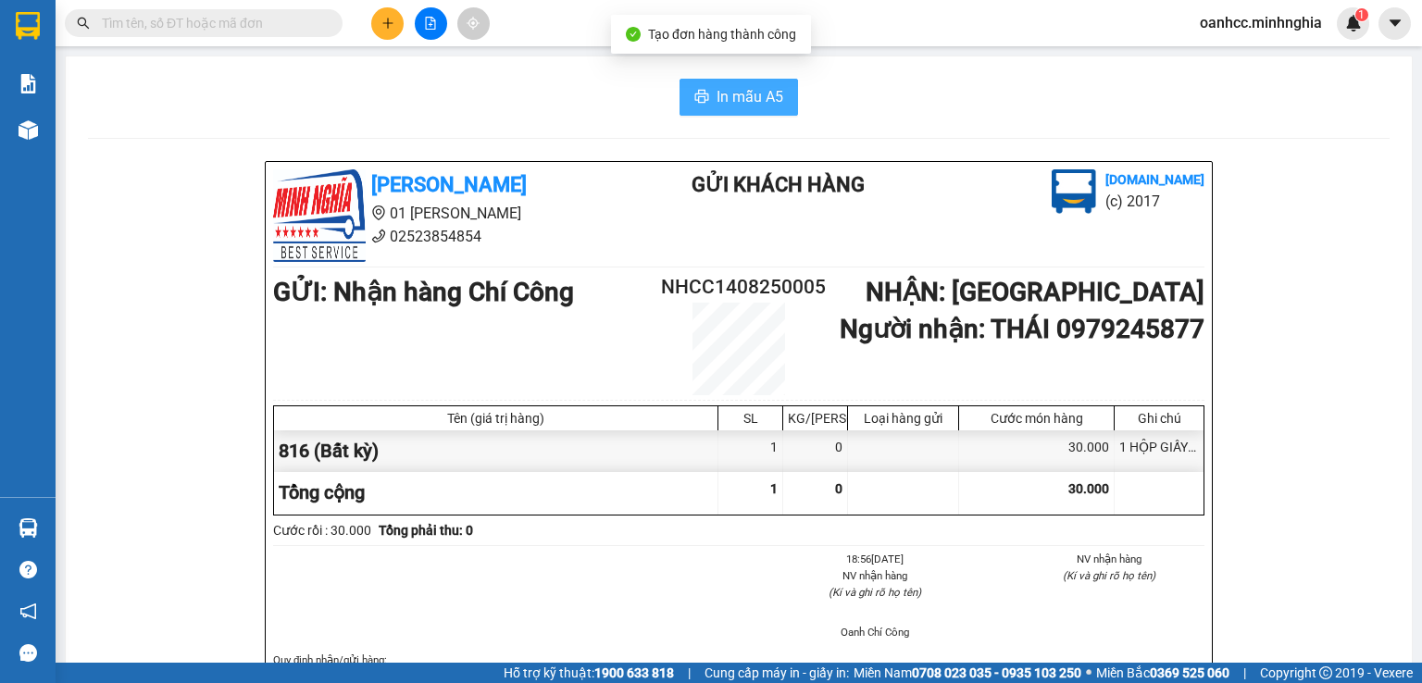
click at [740, 104] on span "In mẫu A5" at bounding box center [749, 96] width 67 height 23
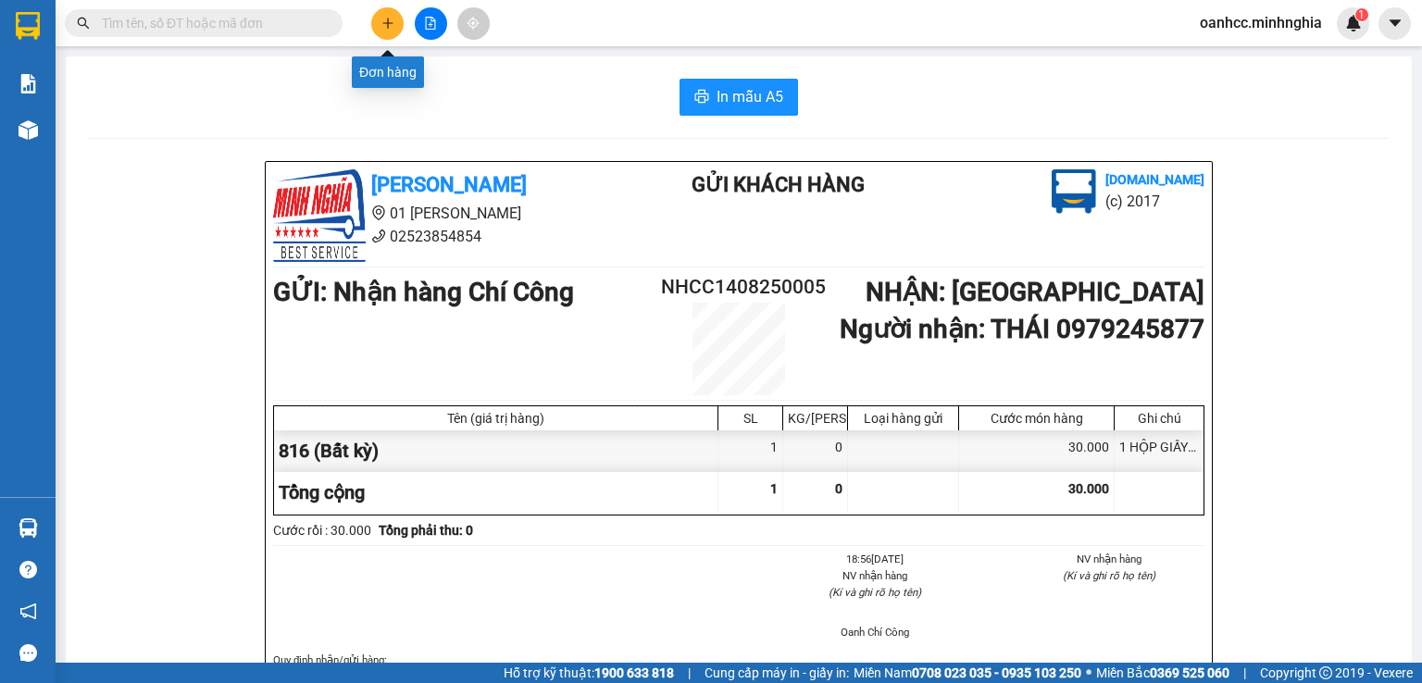
click at [387, 27] on icon "plus" at bounding box center [387, 23] width 1 height 10
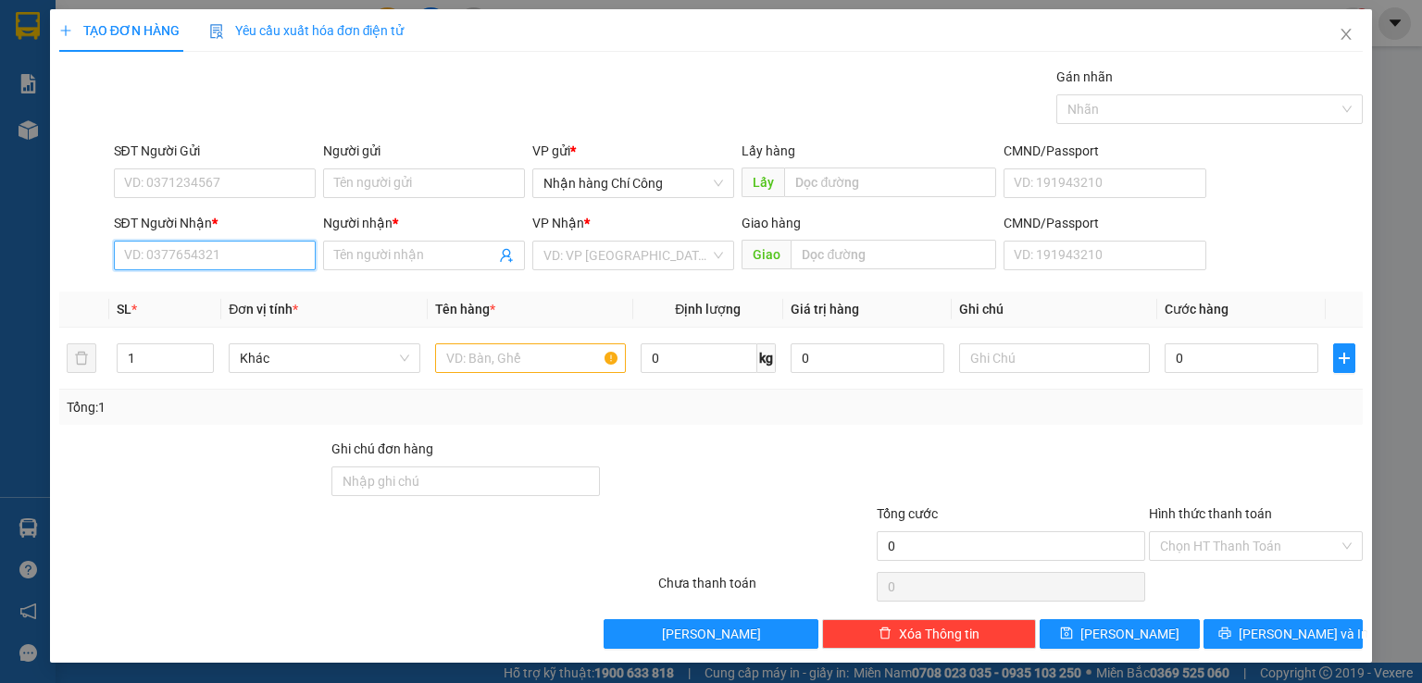
click at [207, 253] on input "SĐT Người Nhận *" at bounding box center [215, 256] width 202 height 30
click at [187, 297] on div "0339417016 - NGHĨA" at bounding box center [212, 291] width 178 height 20
type input "0339417016"
type input "NGHĨA"
type input "0339417016"
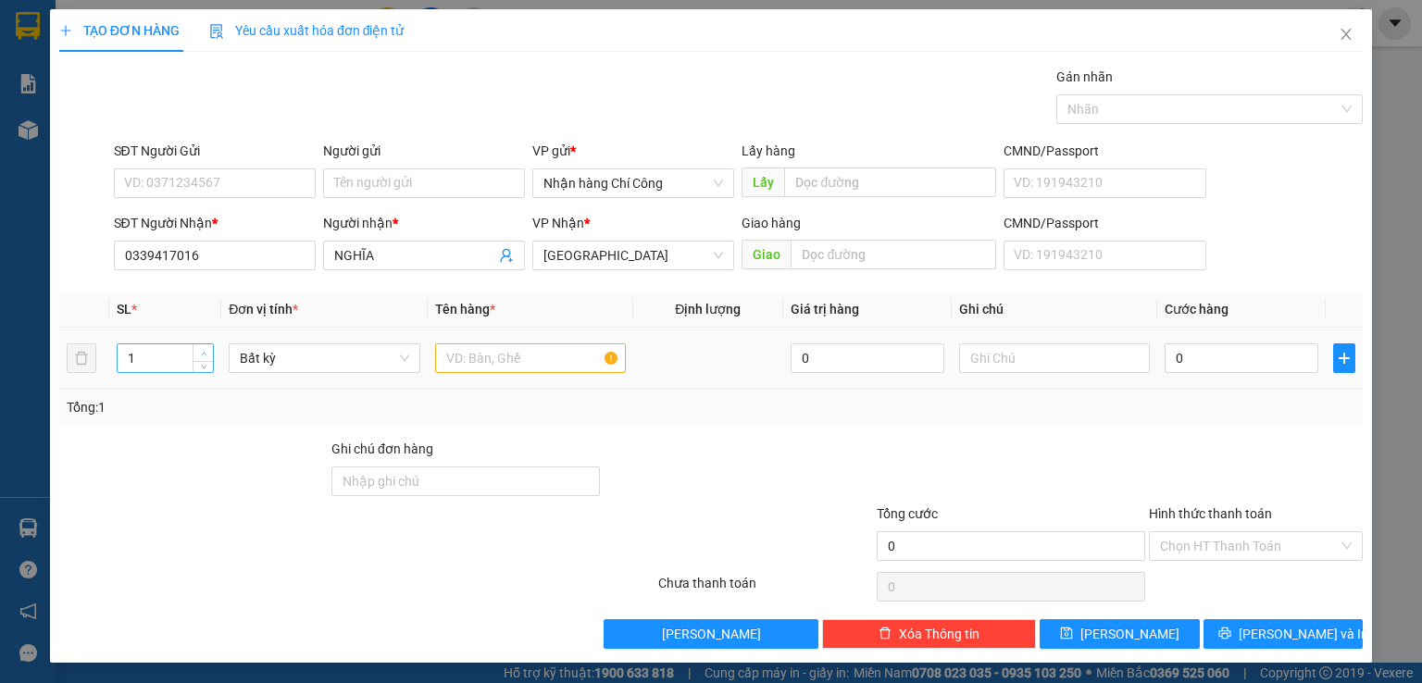
type input "2"
click at [204, 351] on icon "up" at bounding box center [204, 354] width 6 height 6
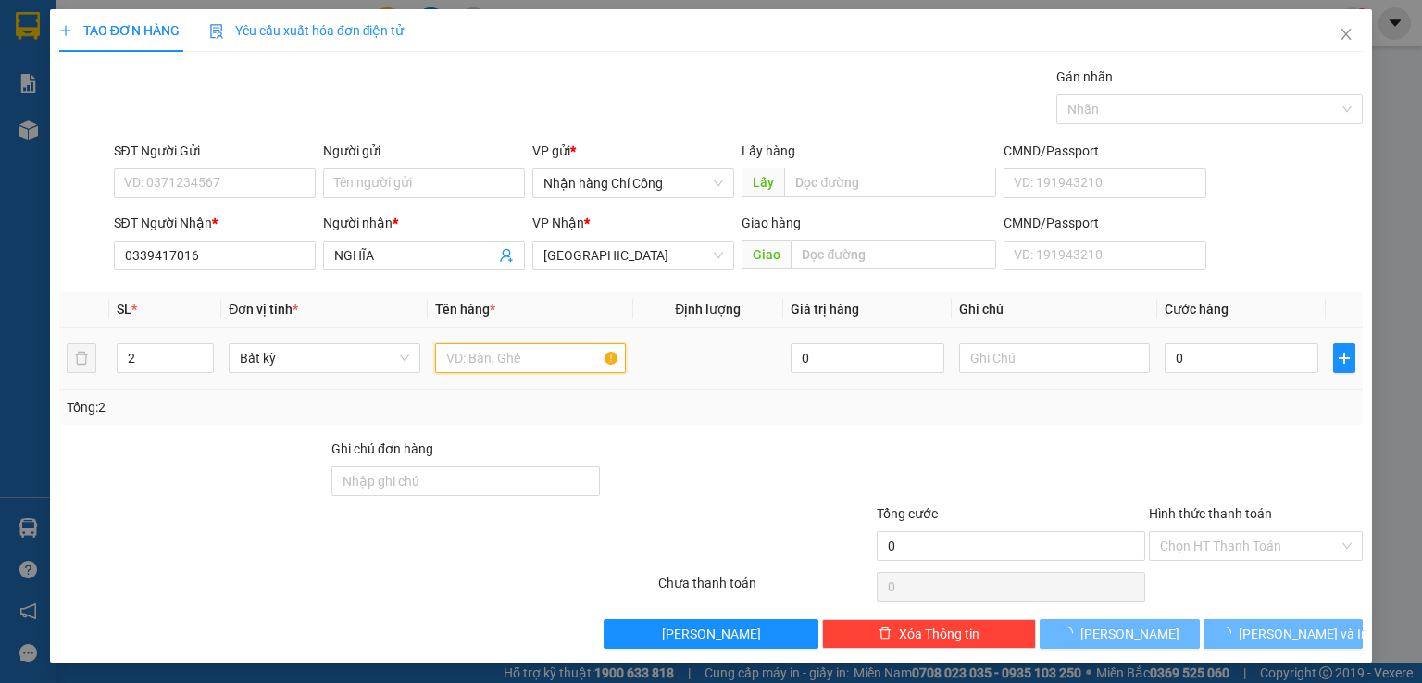
click at [495, 355] on input "text" at bounding box center [530, 358] width 191 height 30
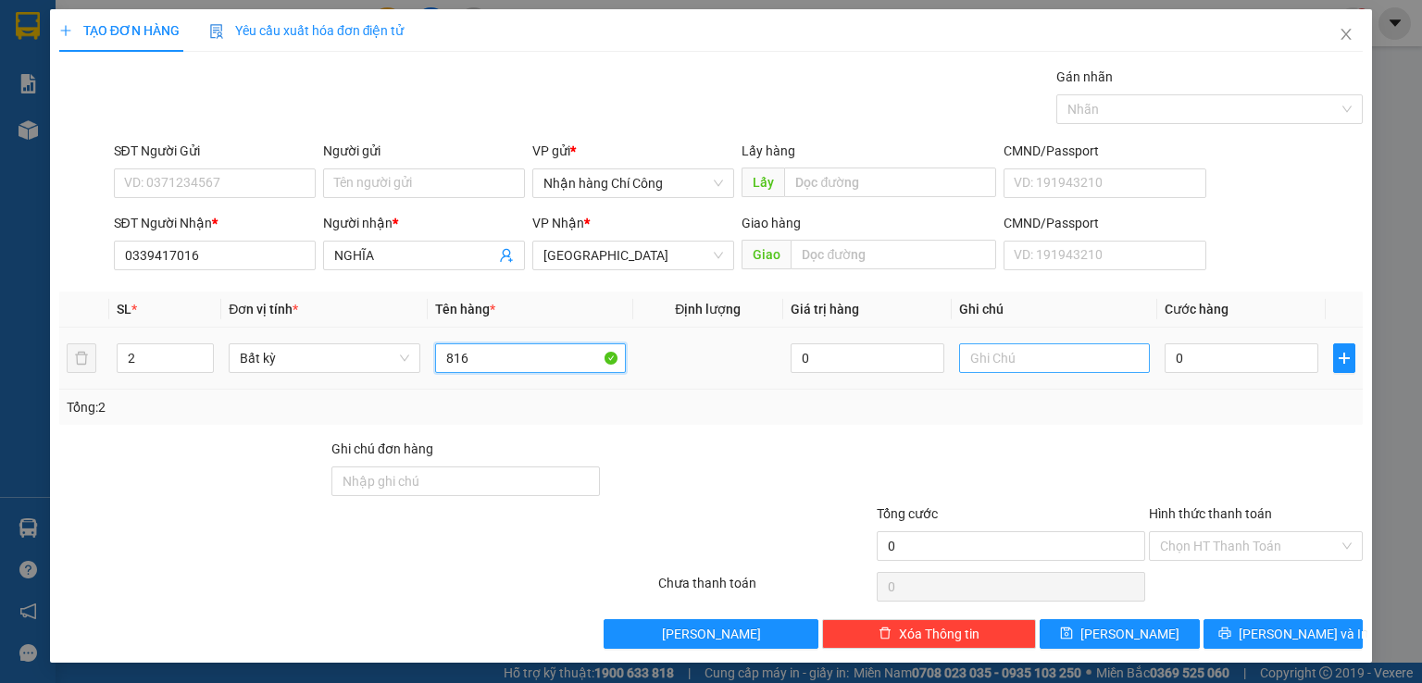
type input "816"
click at [1031, 354] on input "text" at bounding box center [1054, 358] width 191 height 30
type input "2 THG XỐP-HS"
click at [1211, 356] on input "0" at bounding box center [1241, 358] width 154 height 30
type input "9"
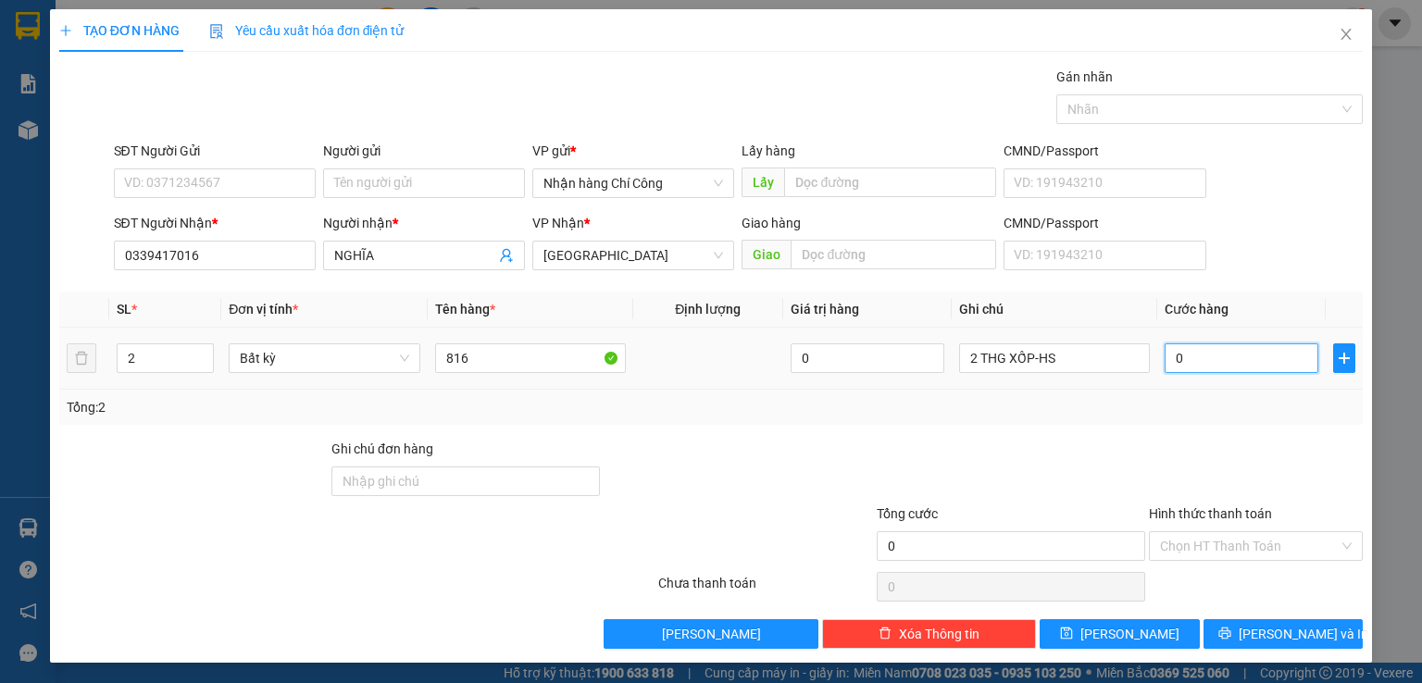
type input "9"
type input "90"
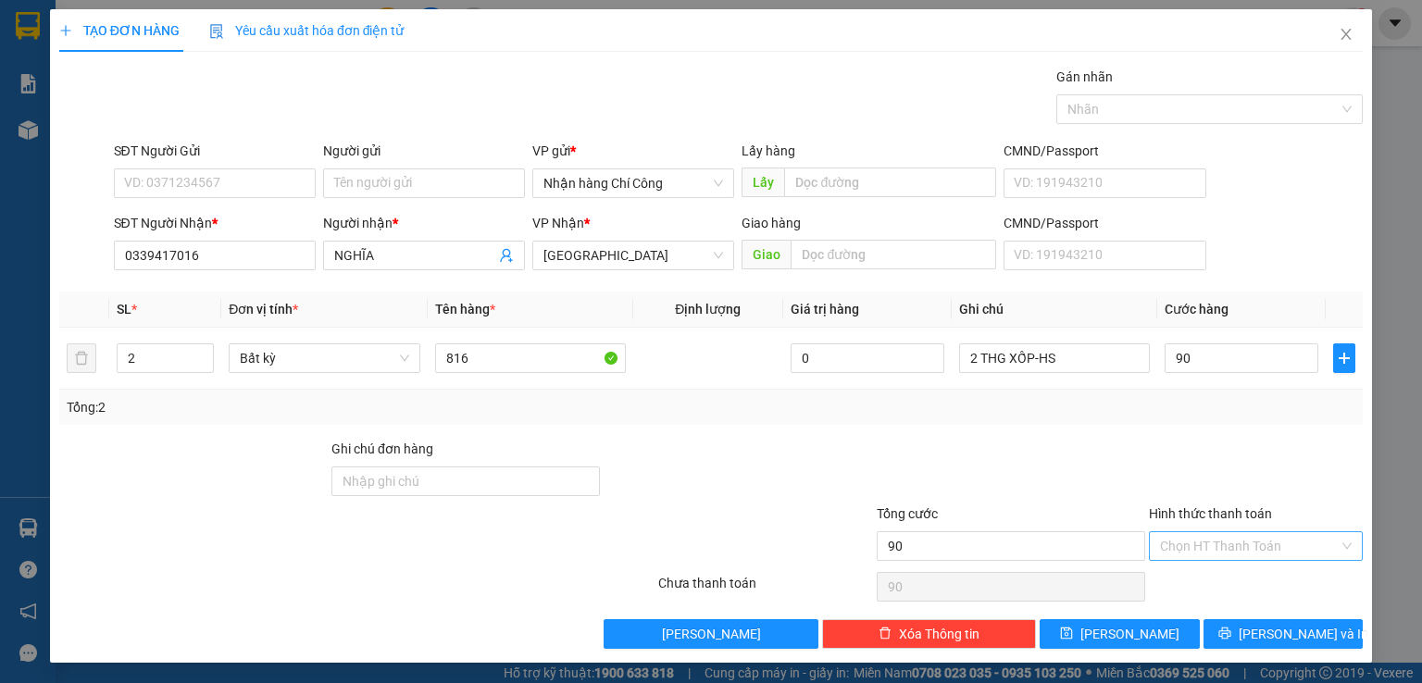
type input "90.000"
click at [1200, 545] on input "Hình thức thanh toán" at bounding box center [1249, 546] width 179 height 28
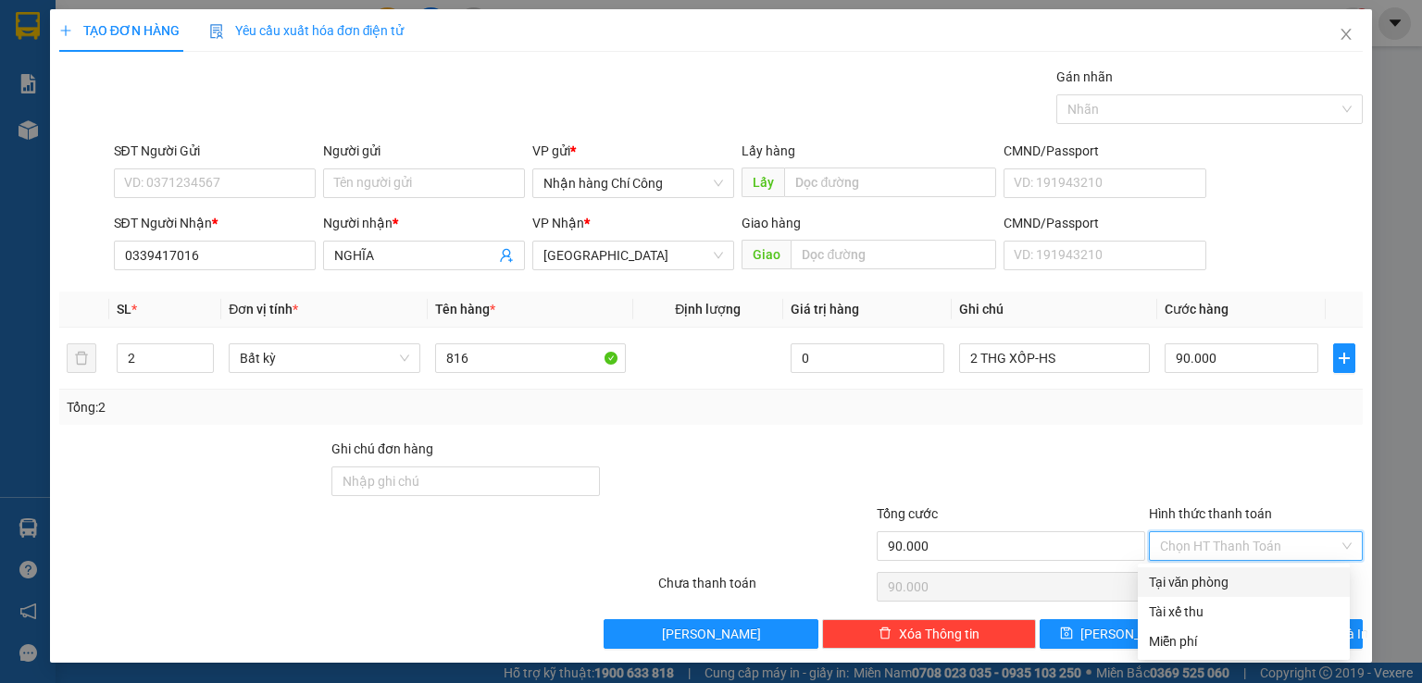
click at [1200, 580] on div "Tại văn phòng" at bounding box center [1244, 582] width 190 height 20
type input "0"
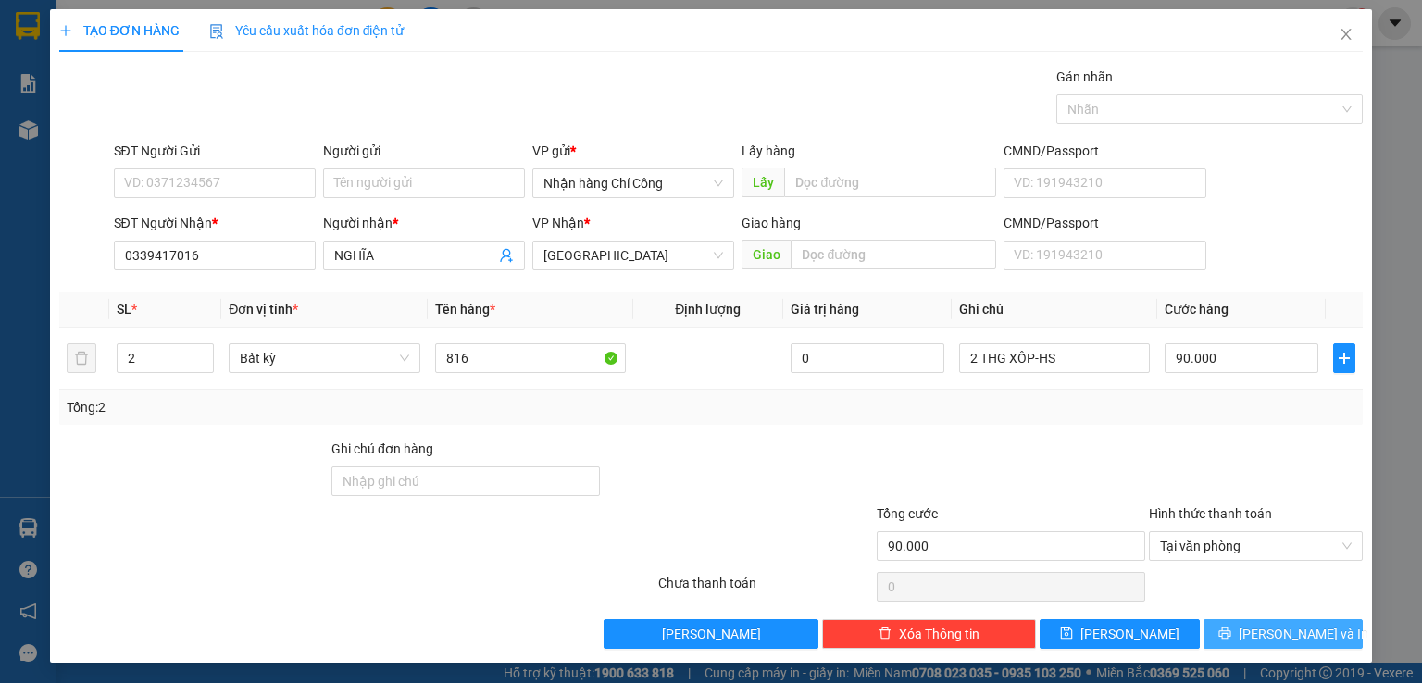
click at [1262, 635] on span "[PERSON_NAME] và In" at bounding box center [1303, 634] width 130 height 20
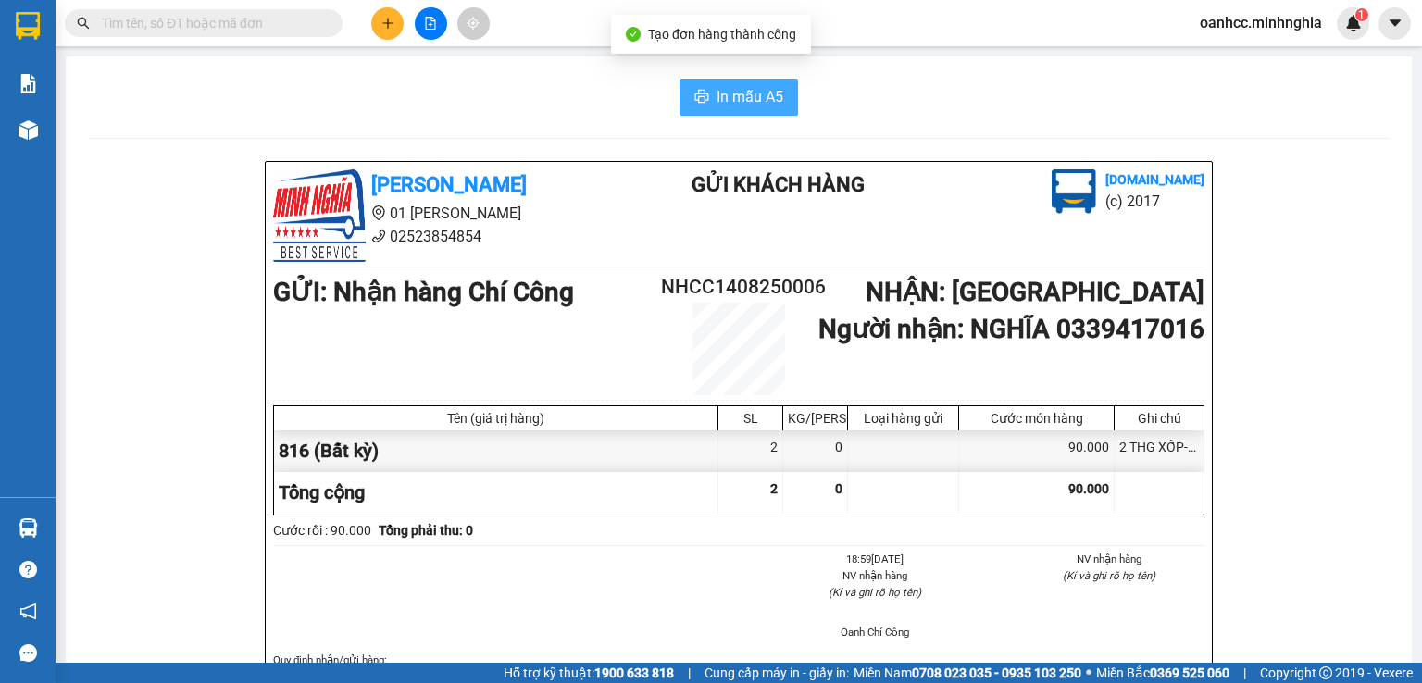
click at [738, 97] on span "In mẫu A5" at bounding box center [749, 96] width 67 height 23
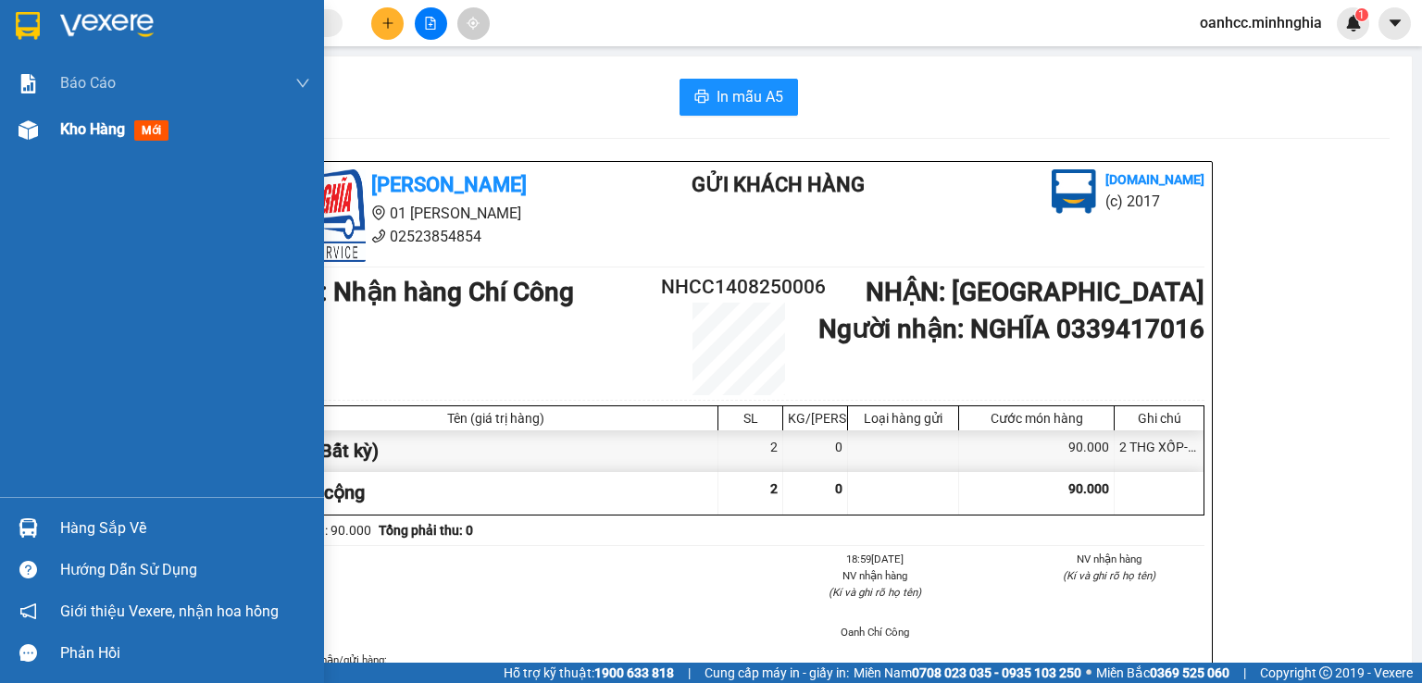
click at [107, 132] on span "Kho hàng" at bounding box center [92, 129] width 65 height 18
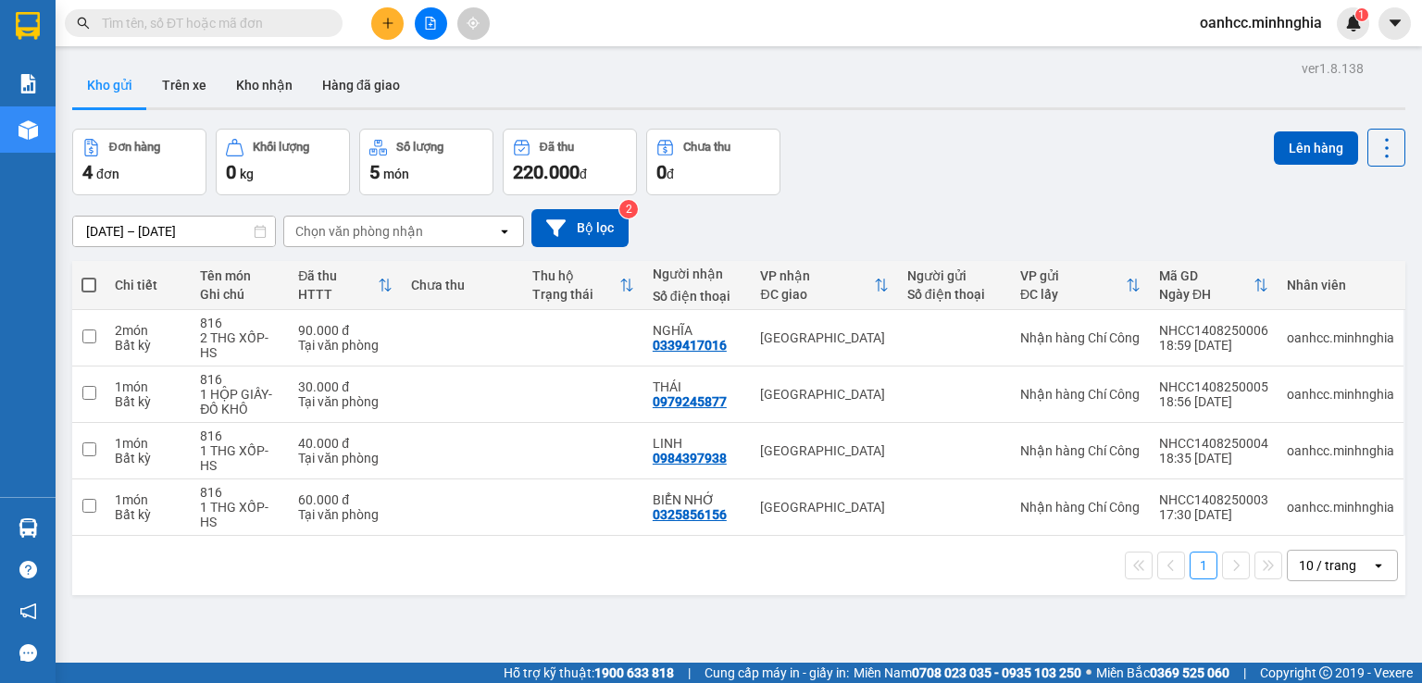
click at [88, 282] on span at bounding box center [88, 285] width 15 height 15
click at [89, 276] on input "checkbox" at bounding box center [89, 276] width 0 height 0
checkbox input "true"
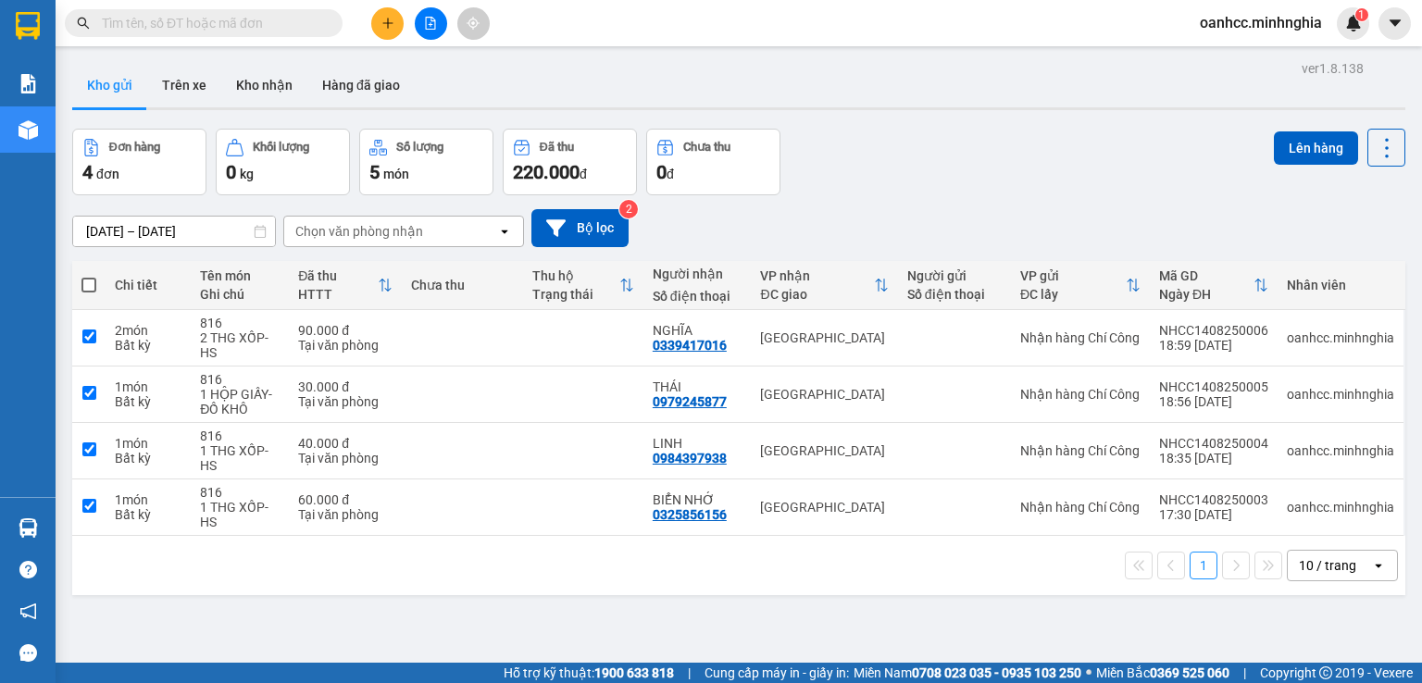
checkbox input "true"
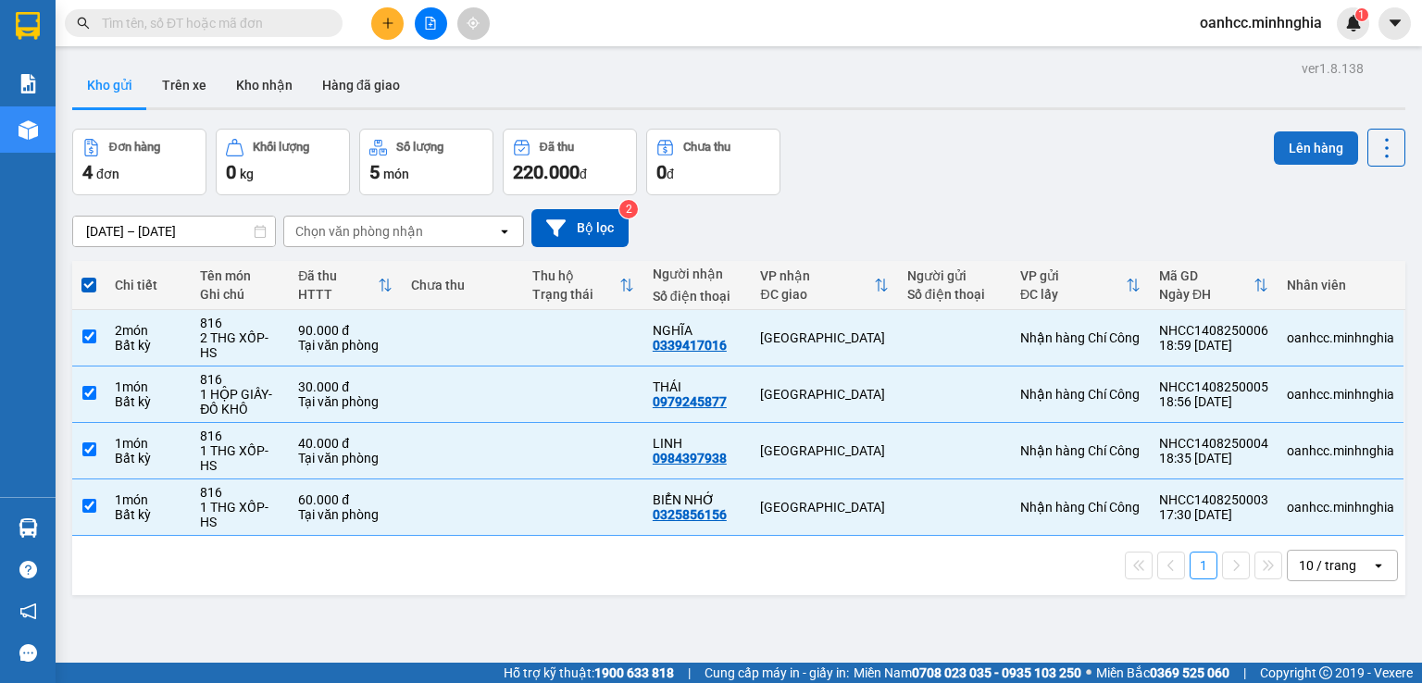
click at [1306, 153] on button "Lên hàng" at bounding box center [1316, 147] width 84 height 33
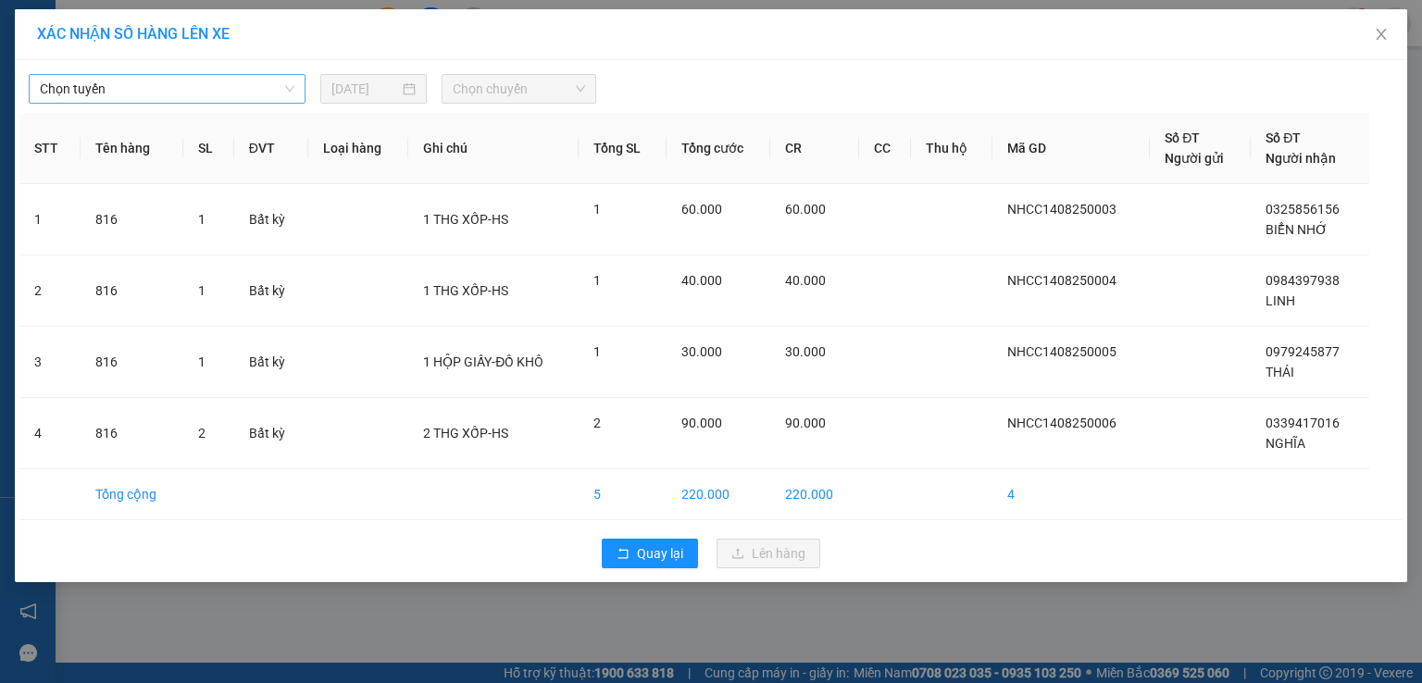
click at [128, 97] on span "Chọn tuyến" at bounding box center [167, 89] width 255 height 28
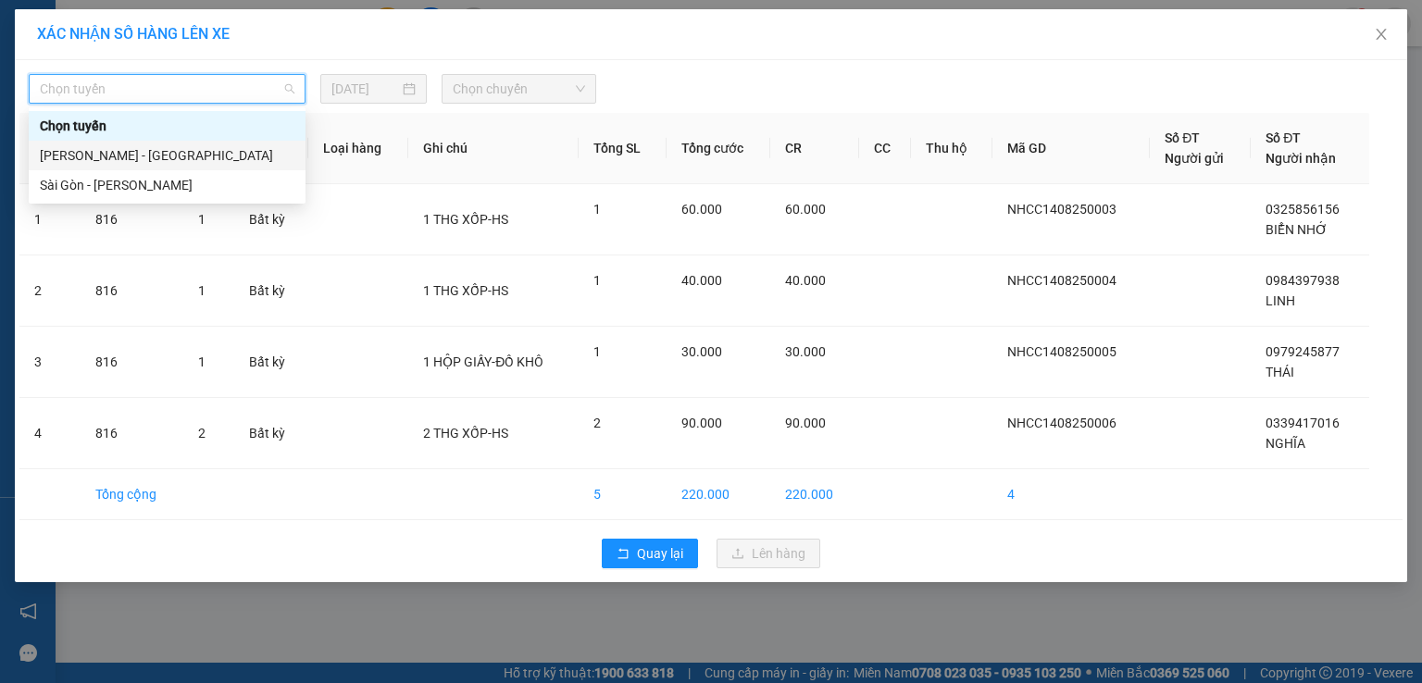
click at [130, 156] on div "[PERSON_NAME] - [GEOGRAPHIC_DATA]" at bounding box center [167, 155] width 255 height 20
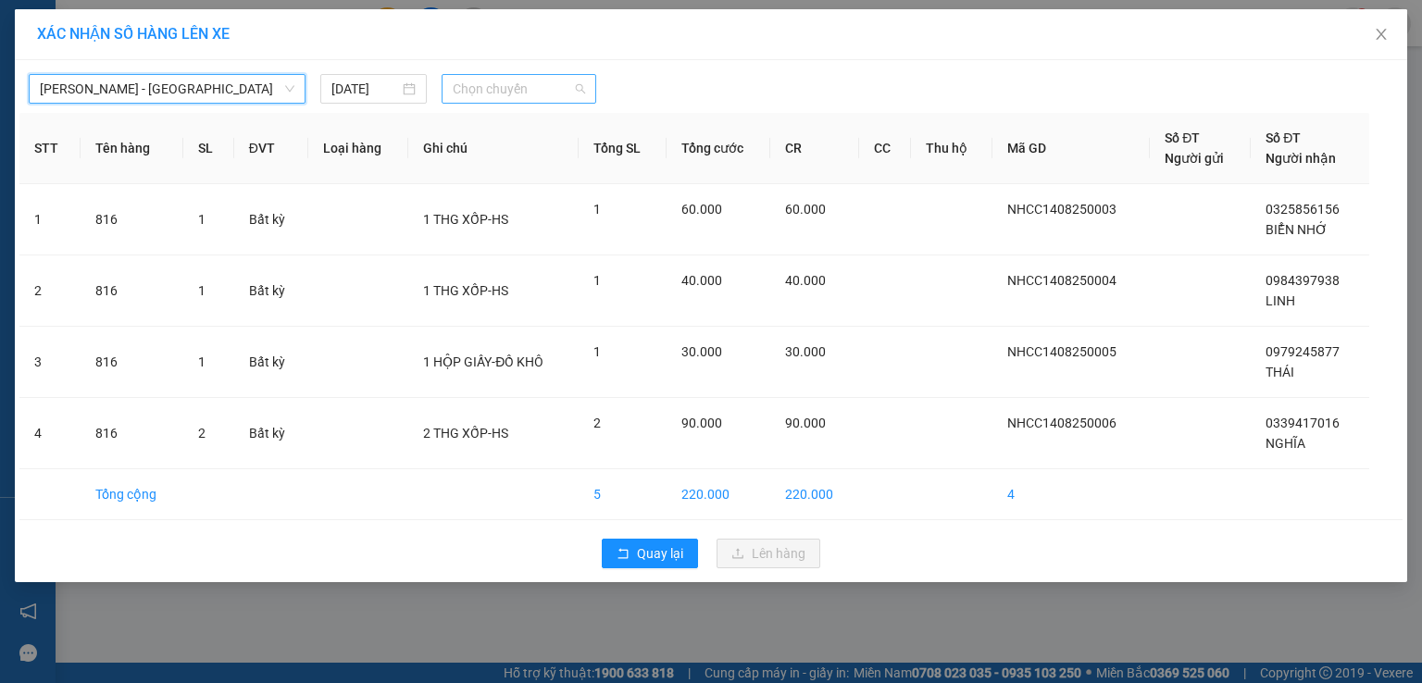
click at [515, 97] on span "Chọn chuyến" at bounding box center [519, 89] width 133 height 28
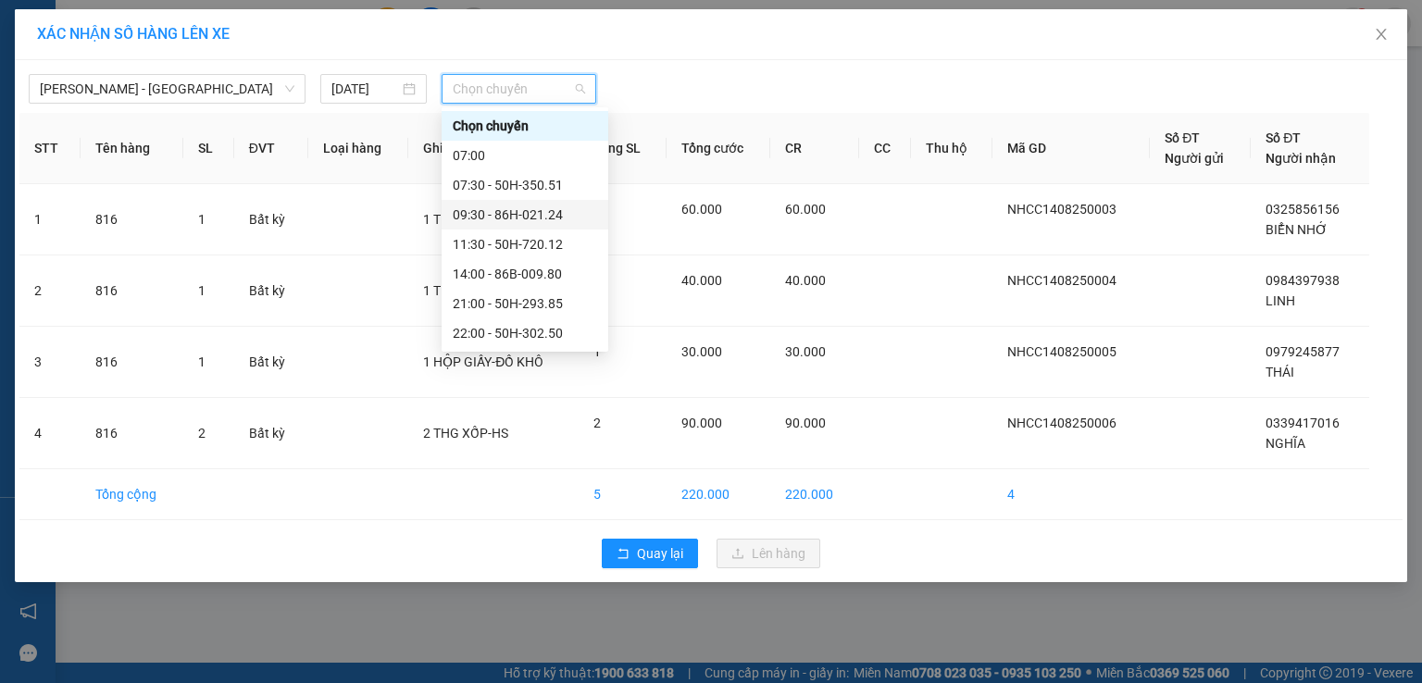
scroll to position [148, 0]
click at [511, 215] on div "22:30 - 86B-009.78" at bounding box center [525, 215] width 144 height 20
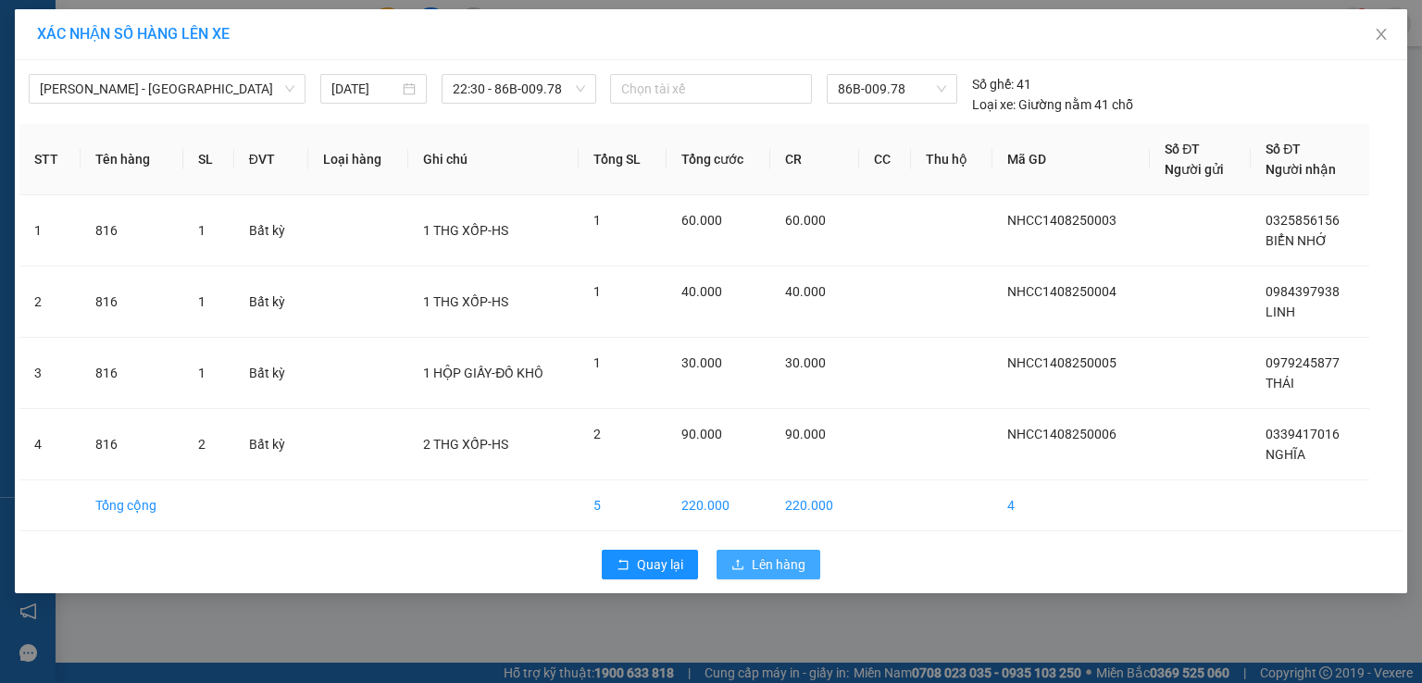
click at [766, 560] on span "Lên hàng" at bounding box center [779, 564] width 54 height 20
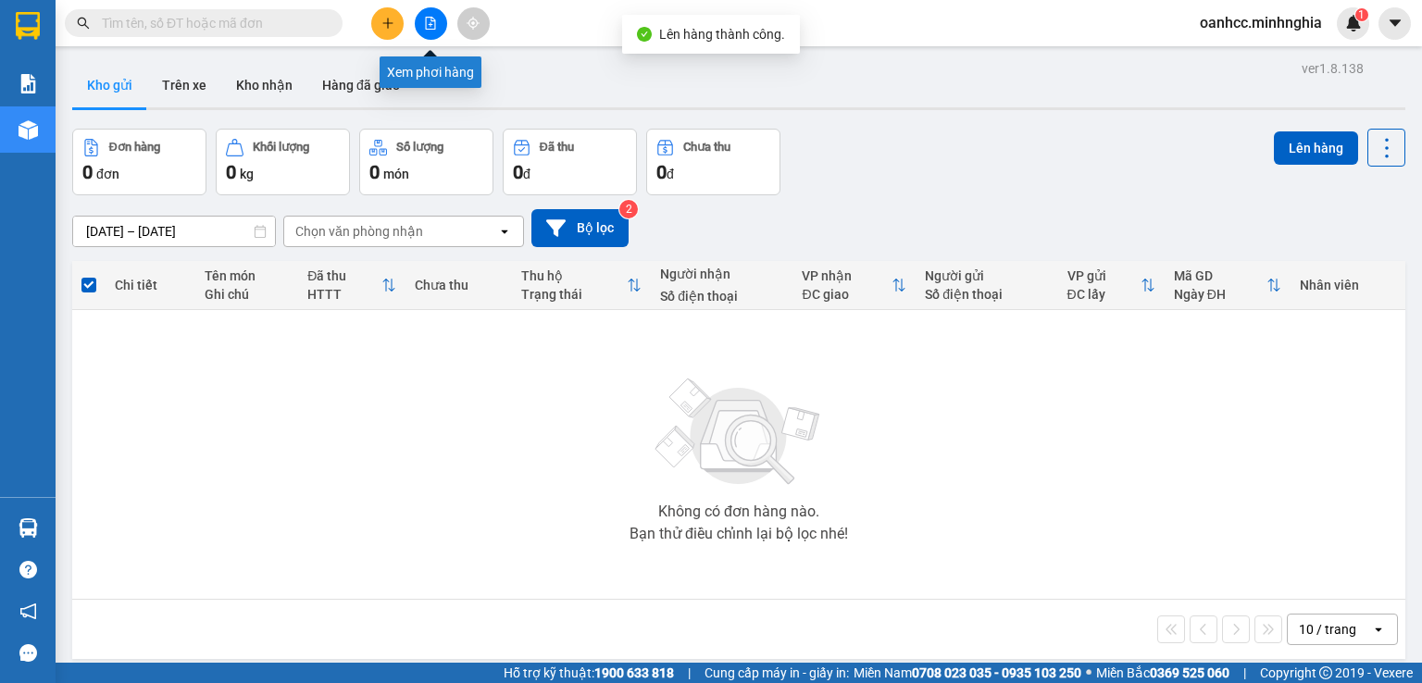
click at [429, 22] on icon "file-add" at bounding box center [430, 23] width 13 height 13
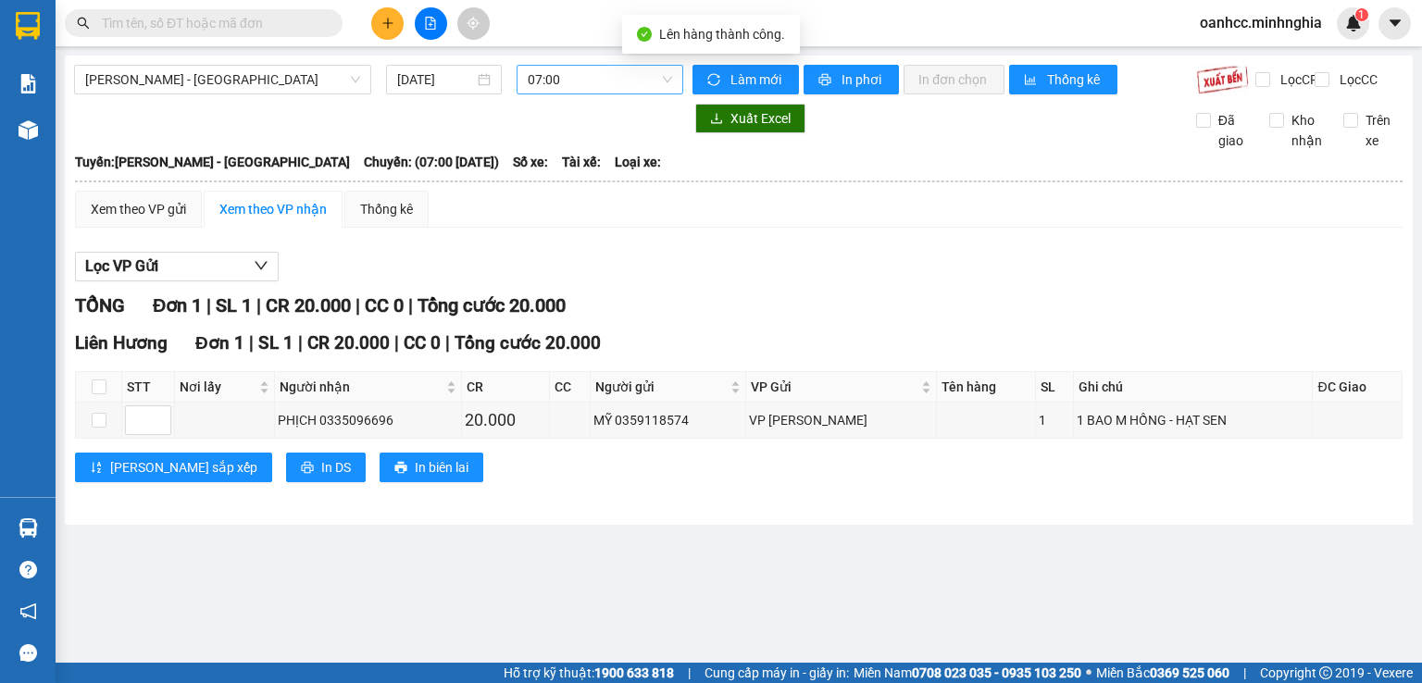
click at [582, 88] on span "07:00" at bounding box center [600, 80] width 145 height 28
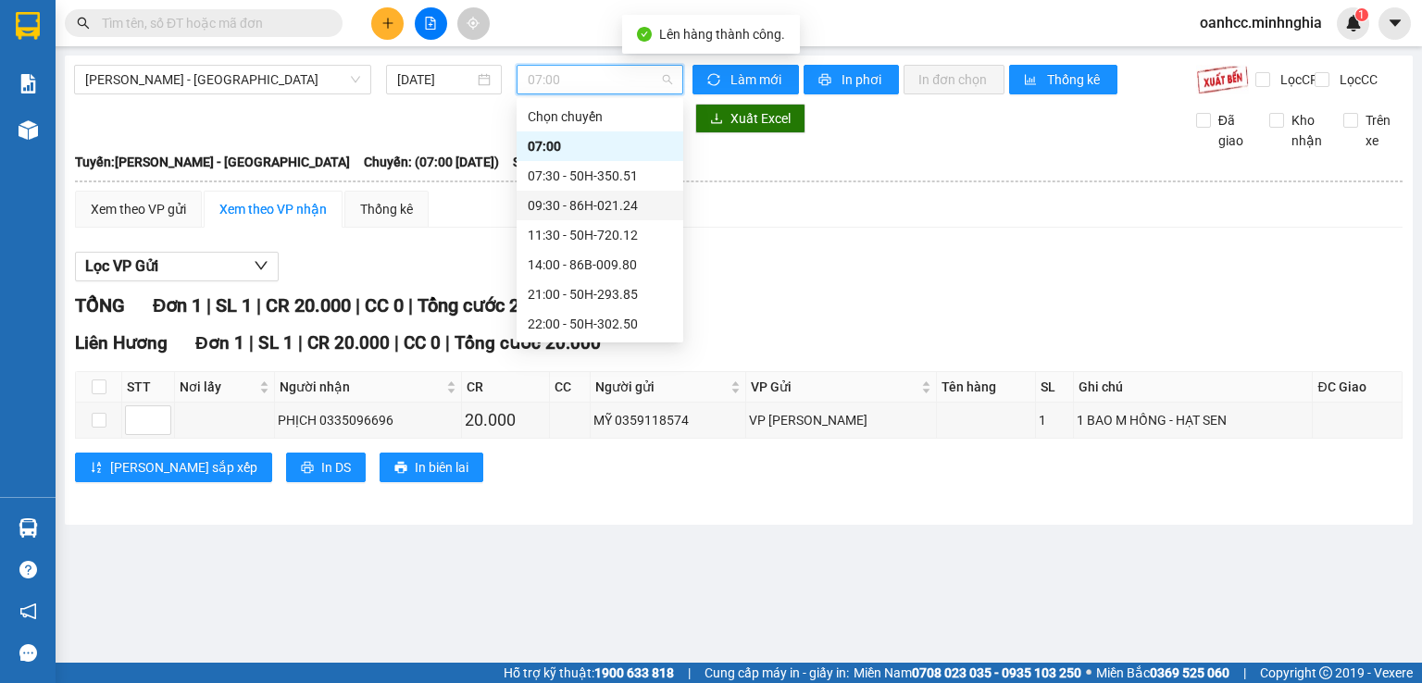
scroll to position [148, 0]
click at [587, 201] on div "22:30 - 86B-009.78" at bounding box center [600, 205] width 144 height 20
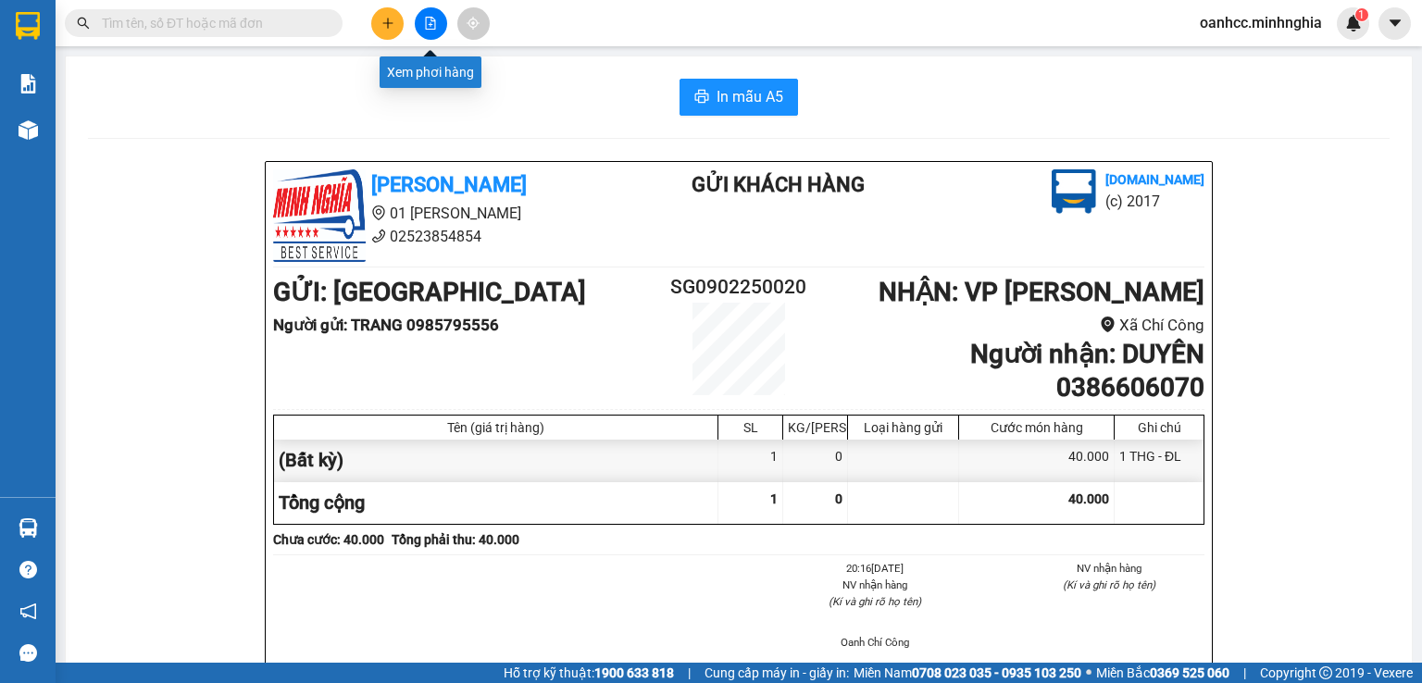
click at [433, 31] on button at bounding box center [431, 23] width 32 height 32
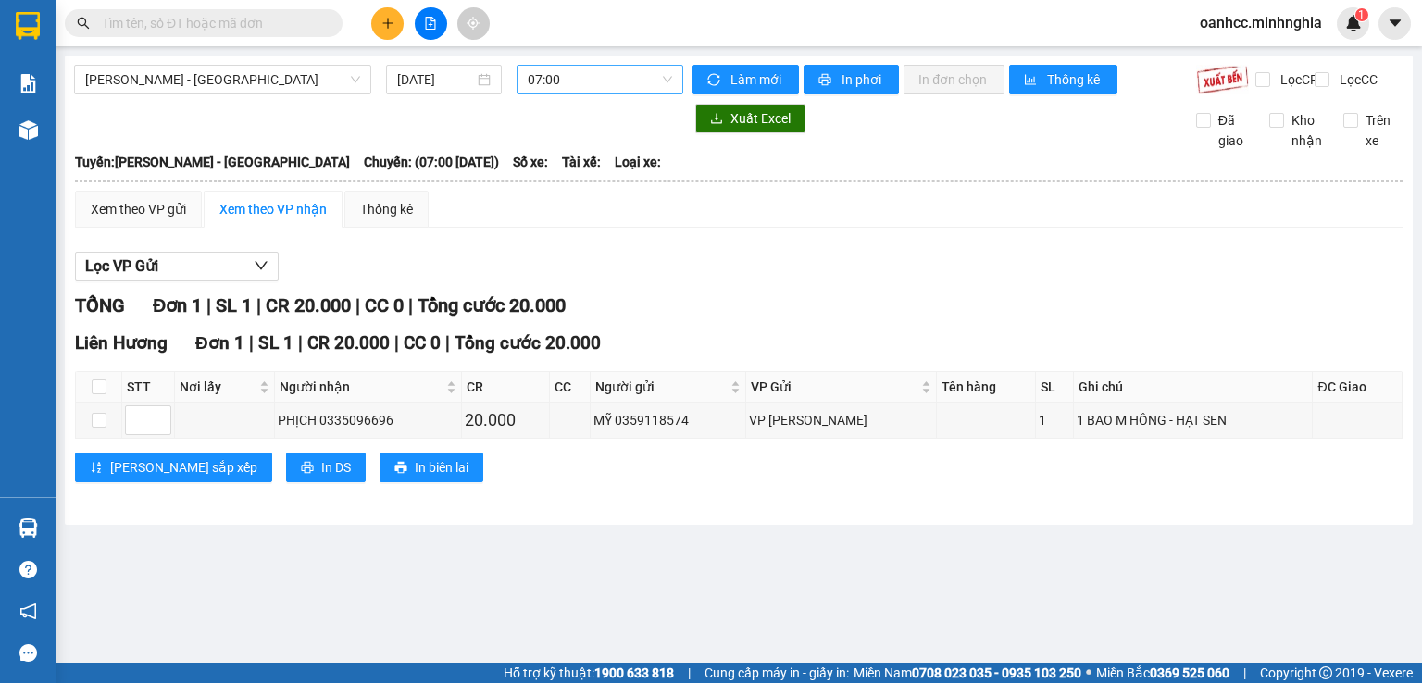
click at [615, 75] on span "07:00" at bounding box center [600, 80] width 145 height 28
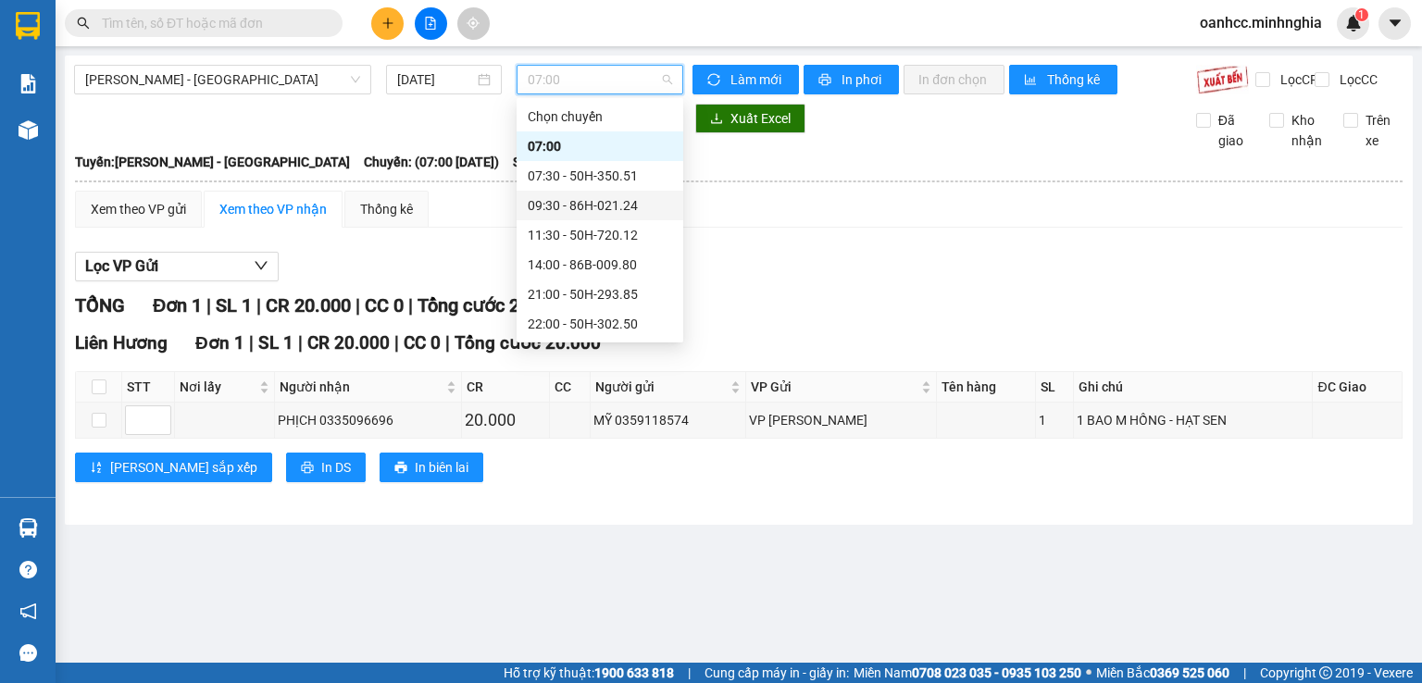
scroll to position [148, 0]
click at [588, 197] on div "22:30 - 86B-009.78" at bounding box center [600, 205] width 144 height 20
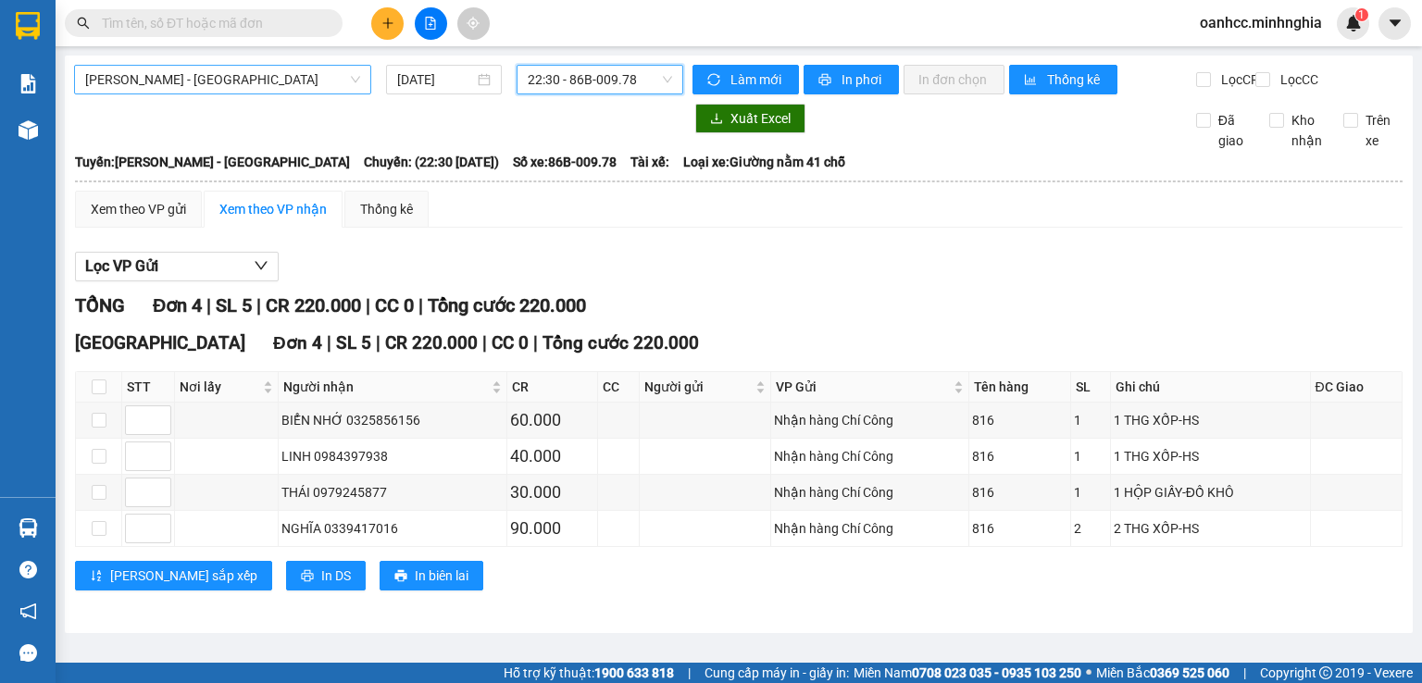
click at [236, 70] on span "[PERSON_NAME] - [GEOGRAPHIC_DATA]" at bounding box center [222, 80] width 275 height 28
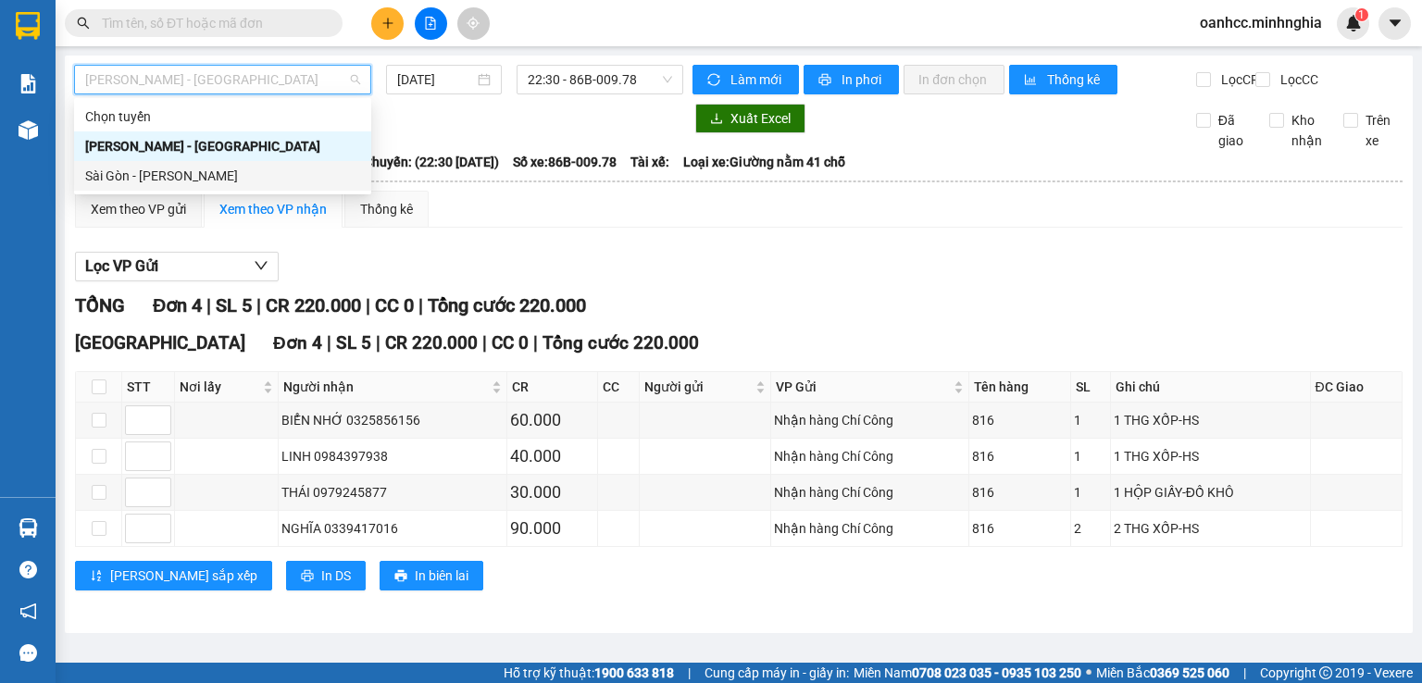
click at [158, 171] on div "Sài Gòn - [PERSON_NAME]" at bounding box center [222, 176] width 275 height 20
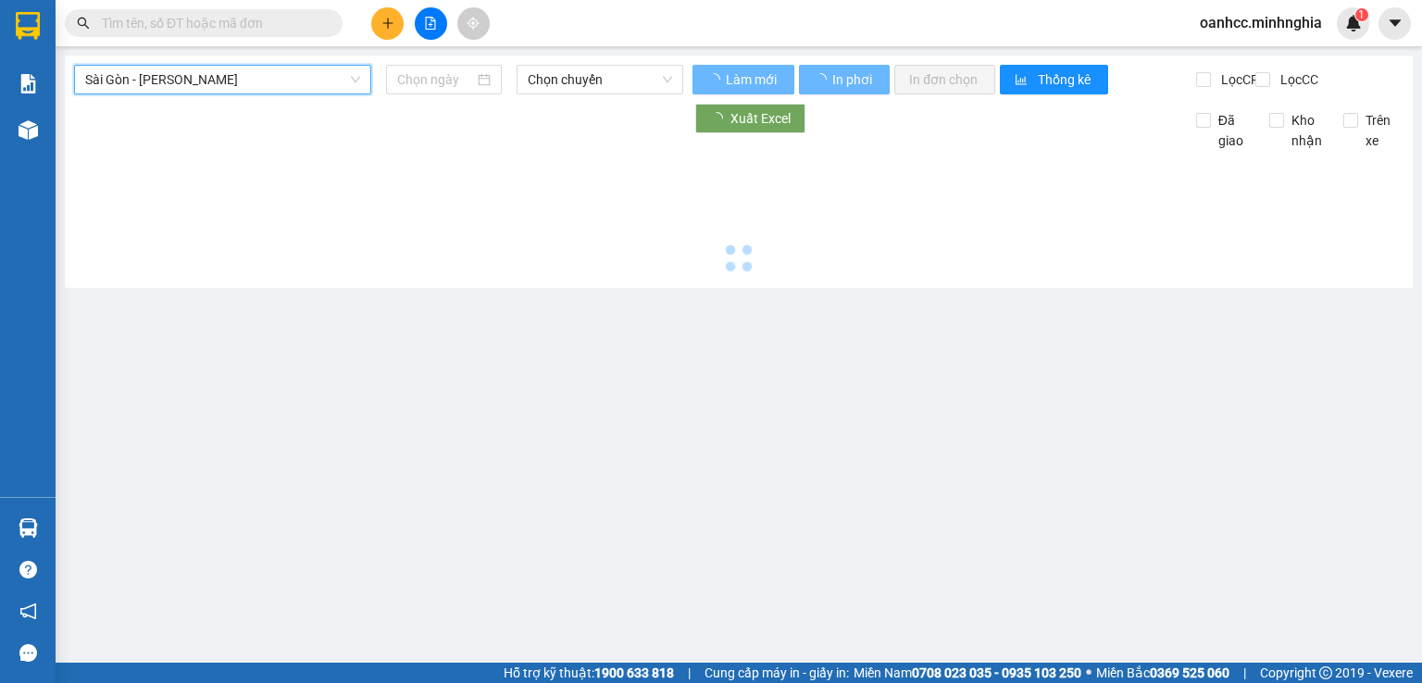
type input "[DATE]"
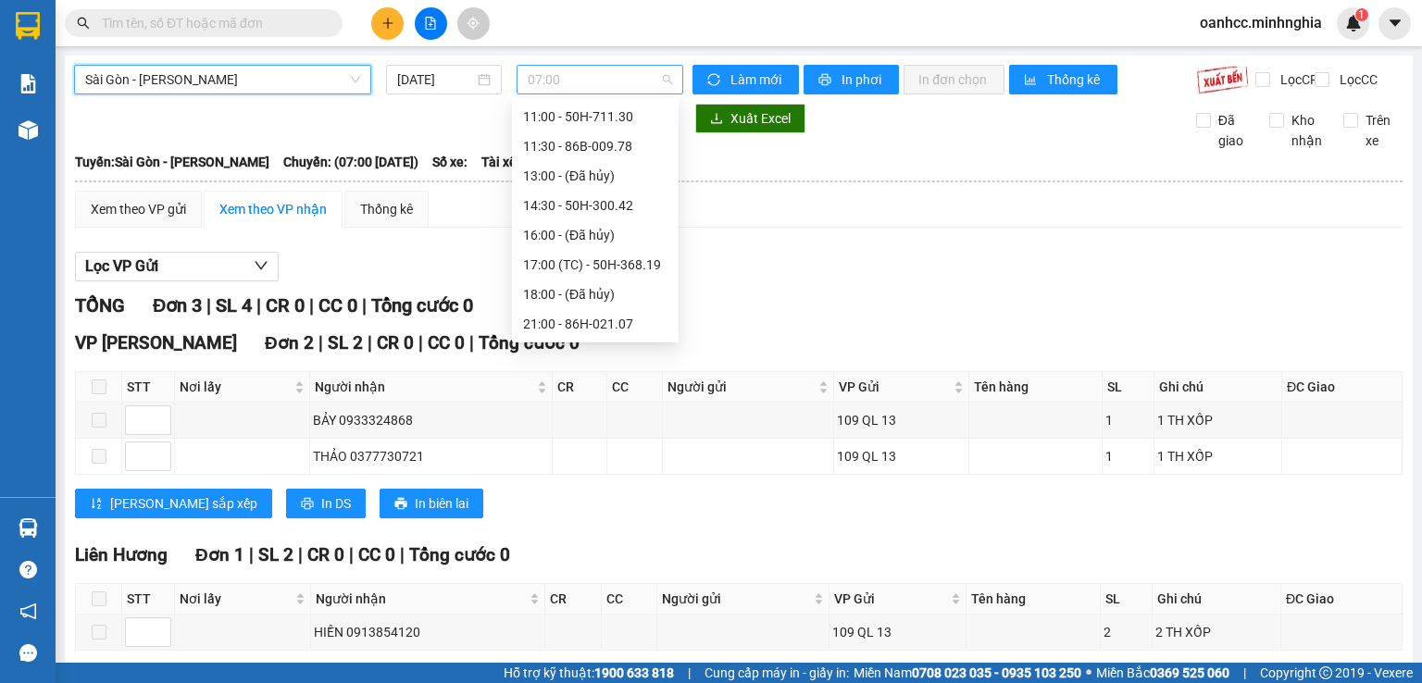
click at [567, 82] on span "07:00" at bounding box center [600, 80] width 145 height 28
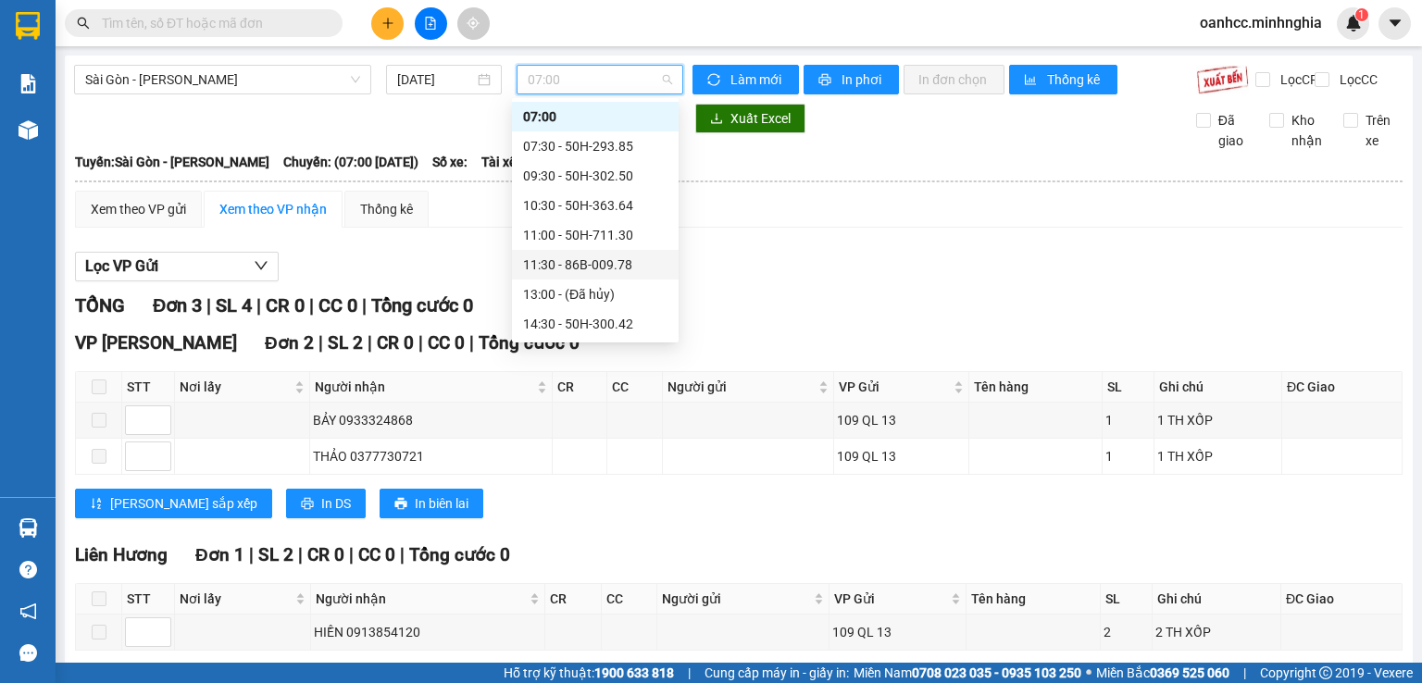
scroll to position [207, 0]
click at [597, 205] on div "17:00 (TC) - 50H-368.19" at bounding box center [595, 205] width 144 height 20
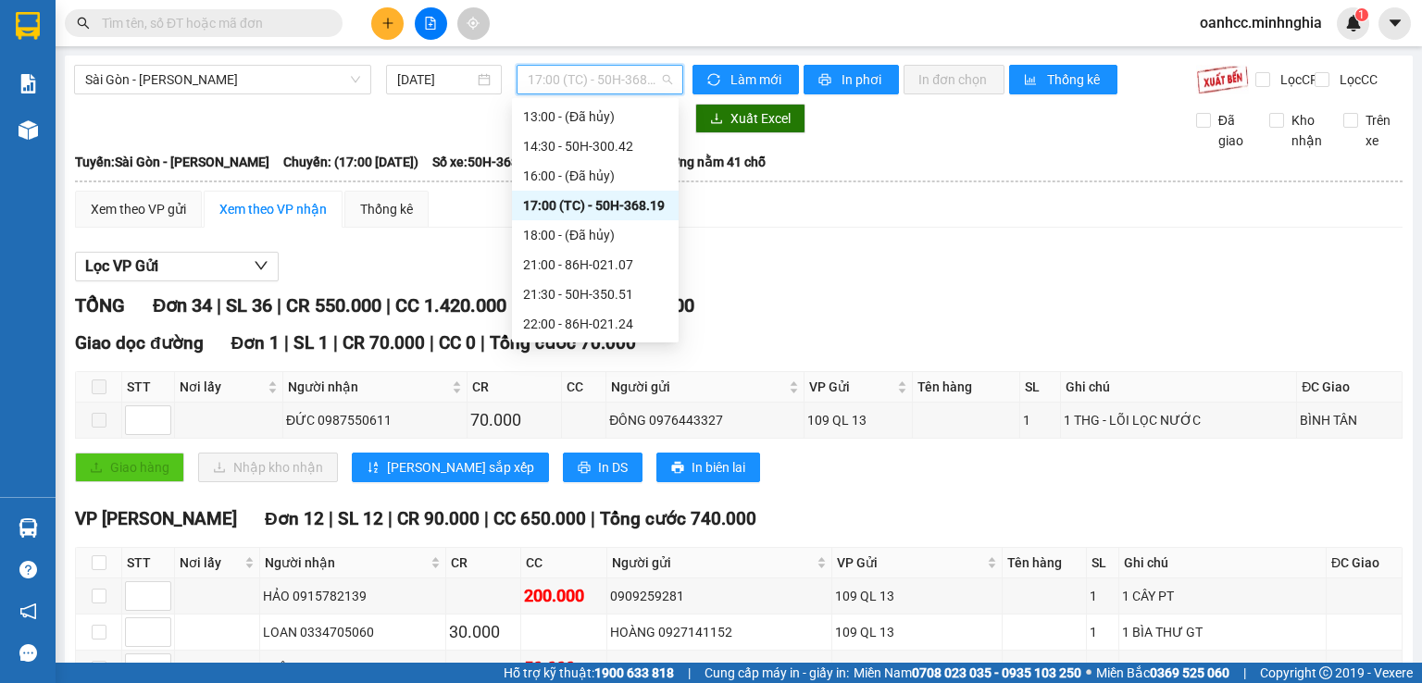
click at [596, 87] on span "17:00 (TC) - 50H-368.19" at bounding box center [600, 80] width 145 height 28
click at [540, 267] on div "21:00 - 86H-021.07" at bounding box center [595, 265] width 144 height 20
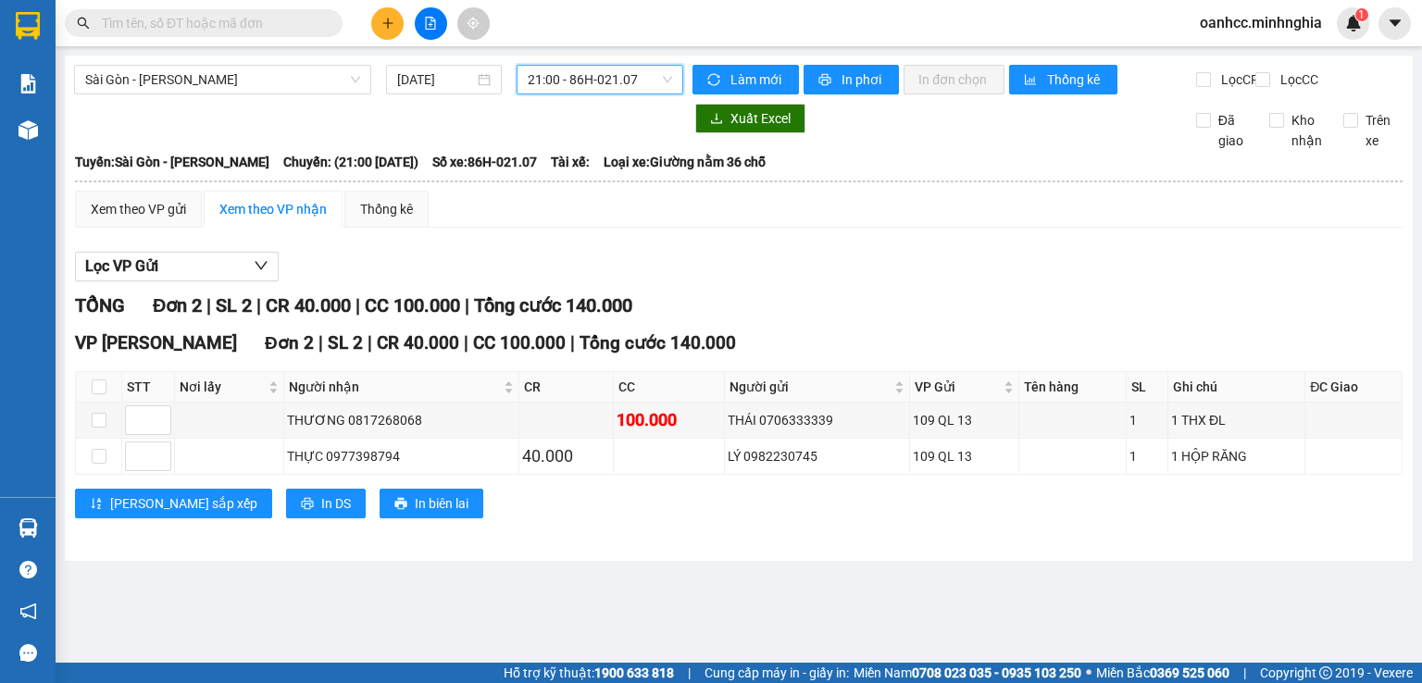
click at [581, 81] on span "21:00 - 86H-021.07" at bounding box center [600, 80] width 145 height 28
click at [429, 113] on div "Sài Gòn - Phan Rí 14/08/2025 21:00 21:00 - 86H-021.07 Làm mới In phơi In đơn ch…" at bounding box center [739, 308] width 1348 height 505
click at [391, 19] on icon "plus" at bounding box center [387, 23] width 13 height 13
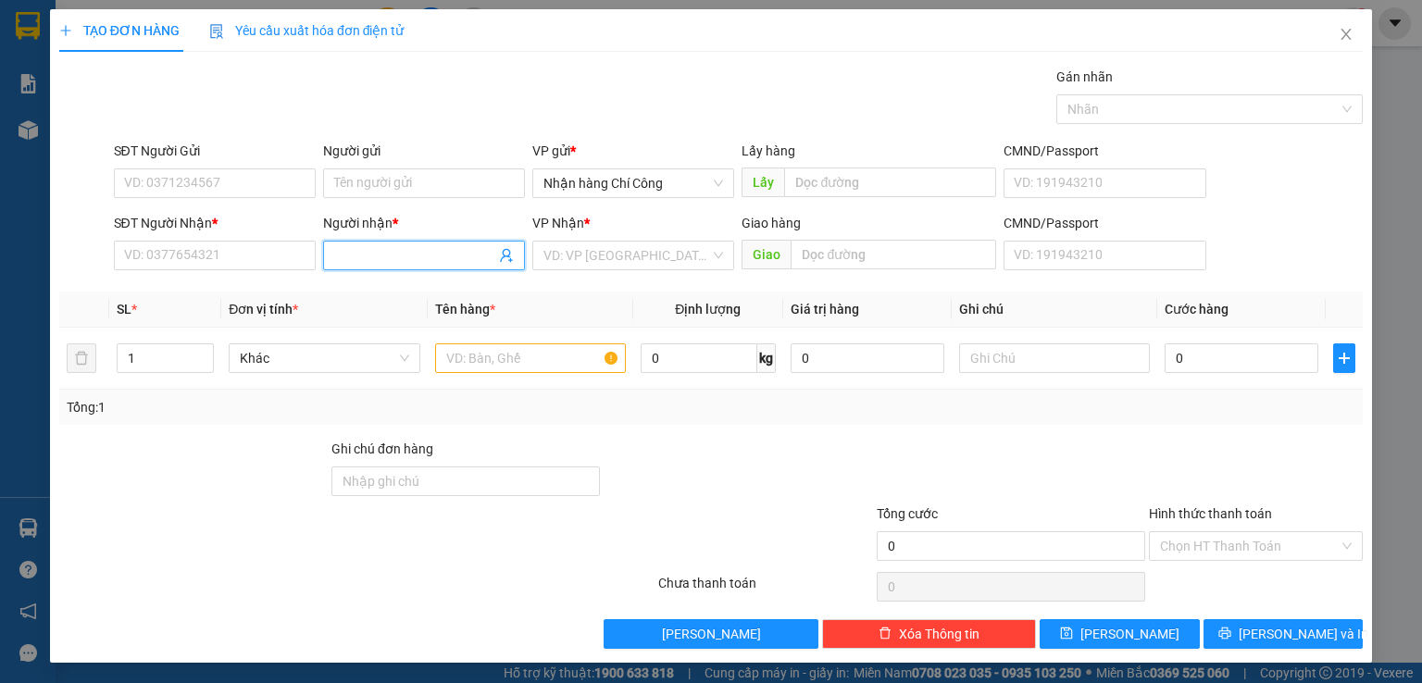
click at [357, 254] on input "Người nhận *" at bounding box center [414, 255] width 161 height 20
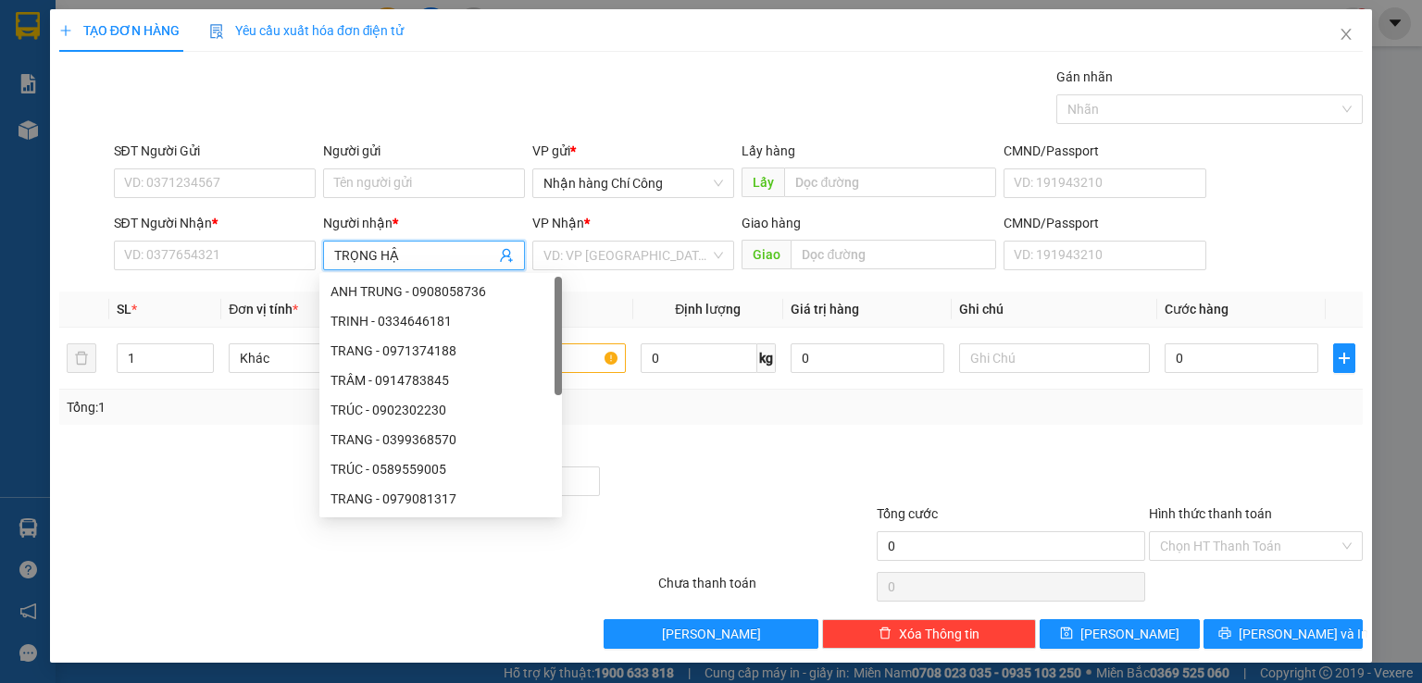
type input "TRỌNG HẬU"
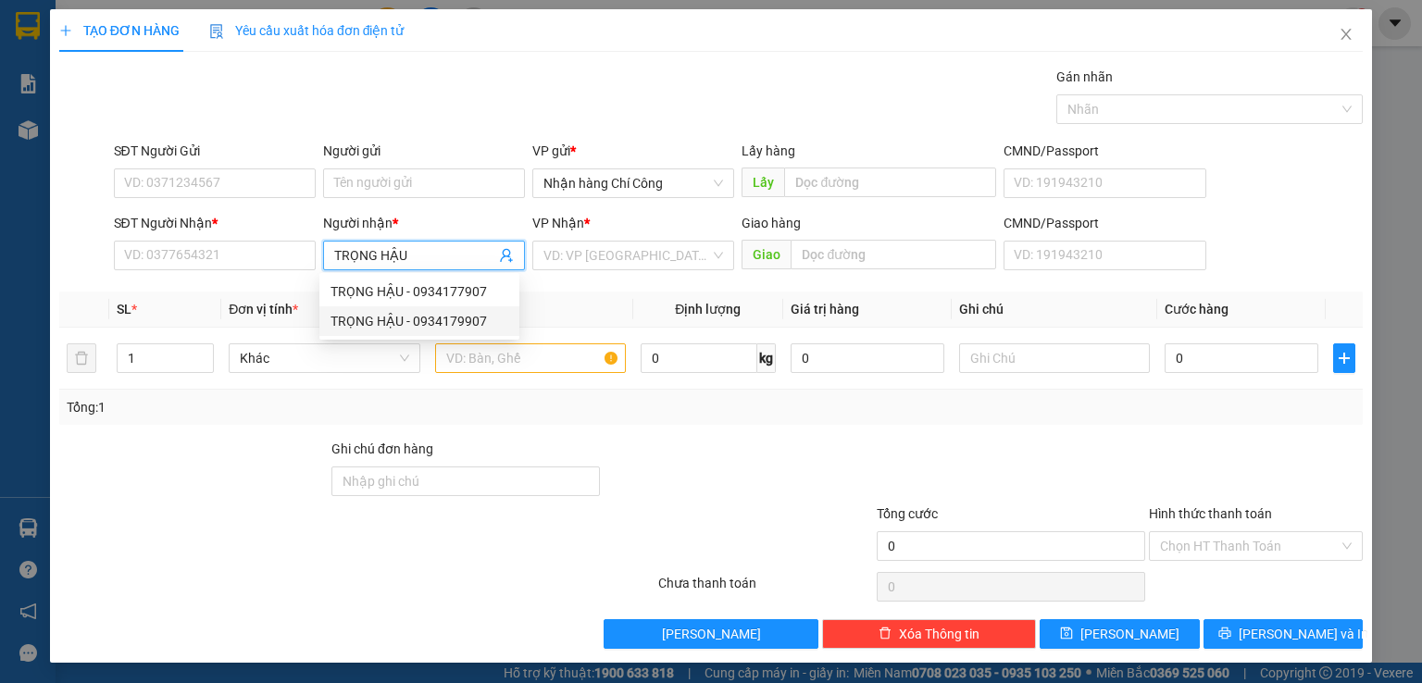
click at [434, 324] on div "TRỌNG HẬU - 0934179907" at bounding box center [419, 321] width 178 height 20
type input "0934179907"
type input "TRỌNG HẬU"
click at [597, 261] on input "search" at bounding box center [626, 256] width 167 height 28
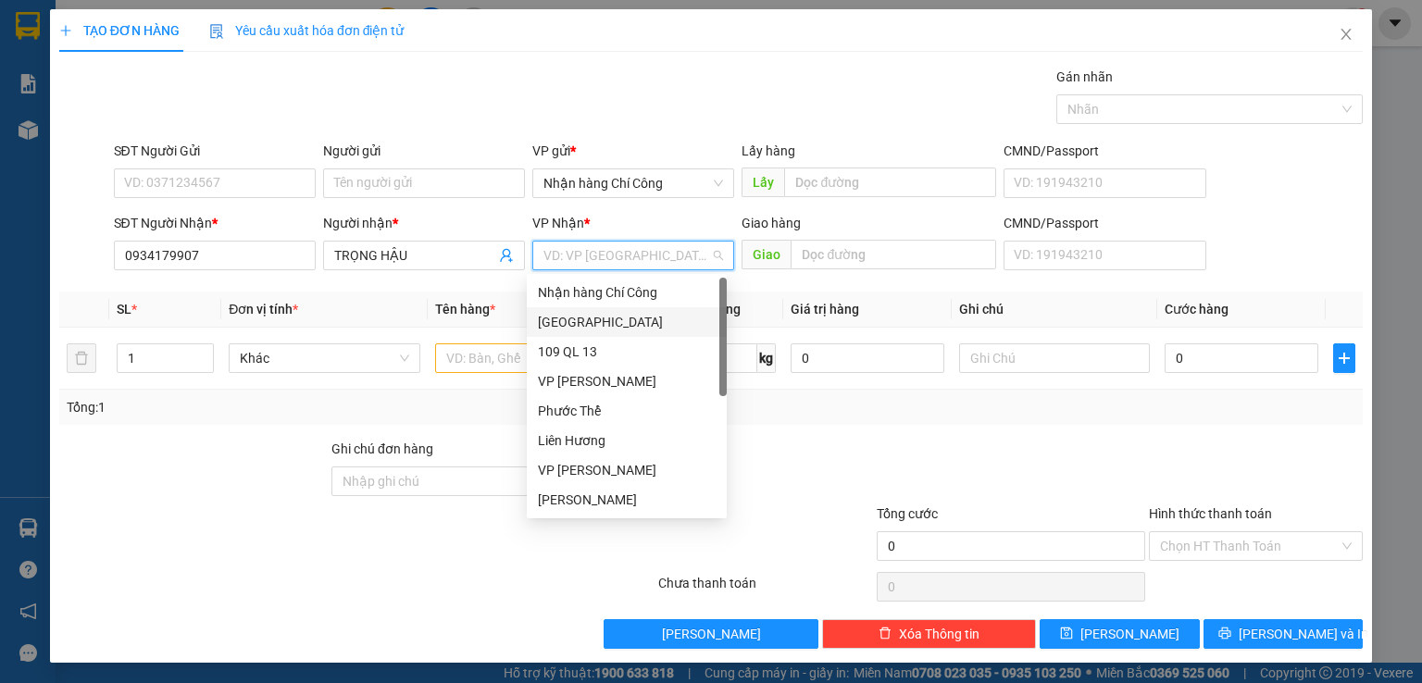
click at [574, 321] on div "[GEOGRAPHIC_DATA]" at bounding box center [627, 322] width 178 height 20
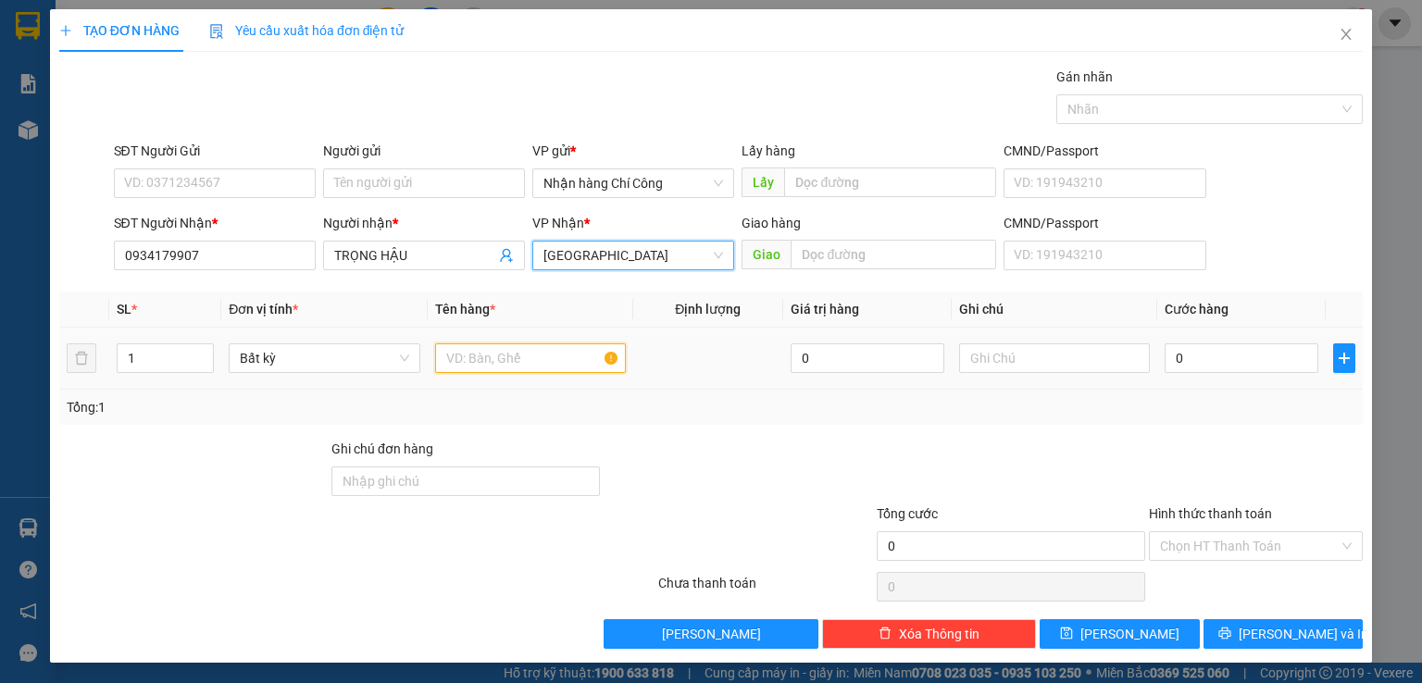
click at [486, 362] on input "text" at bounding box center [530, 358] width 191 height 30
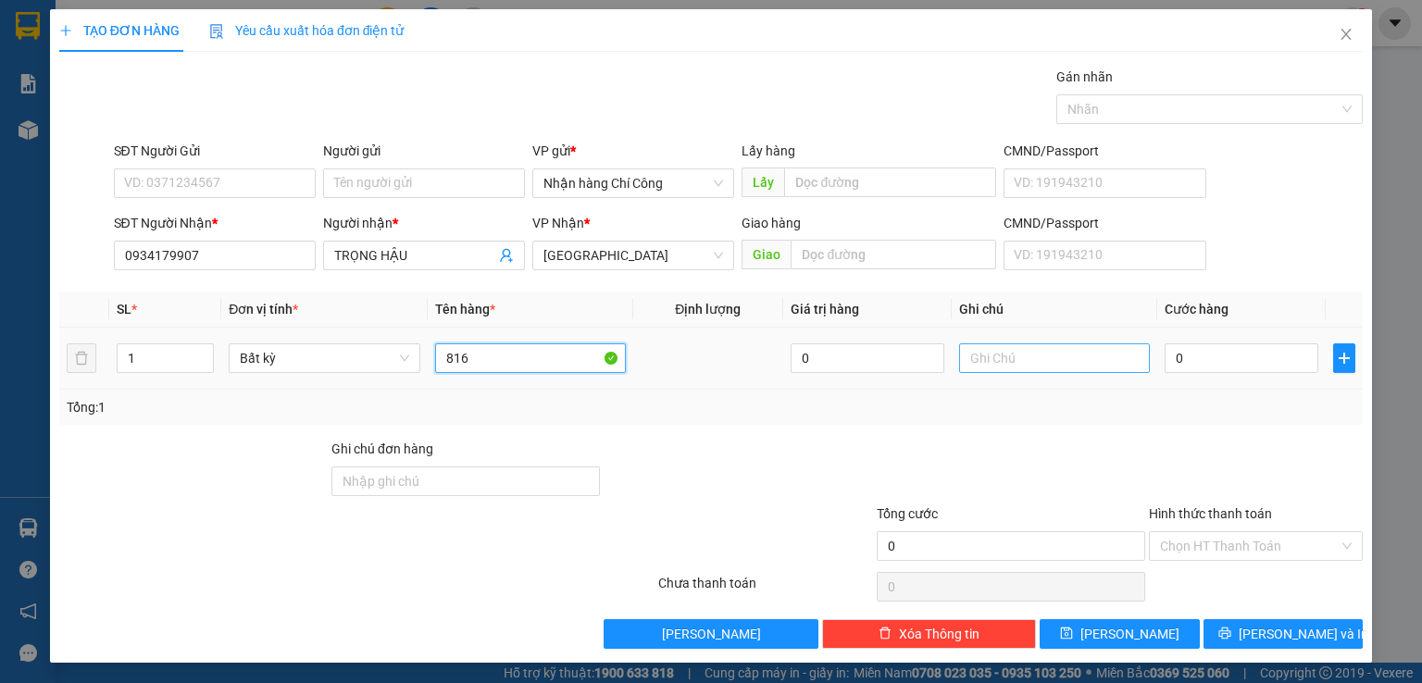
type input "816"
click at [1009, 358] on input "text" at bounding box center [1054, 358] width 191 height 30
type input "1 BAO XANH-QÁO"
click at [1210, 347] on input "0" at bounding box center [1241, 358] width 154 height 30
type input "8"
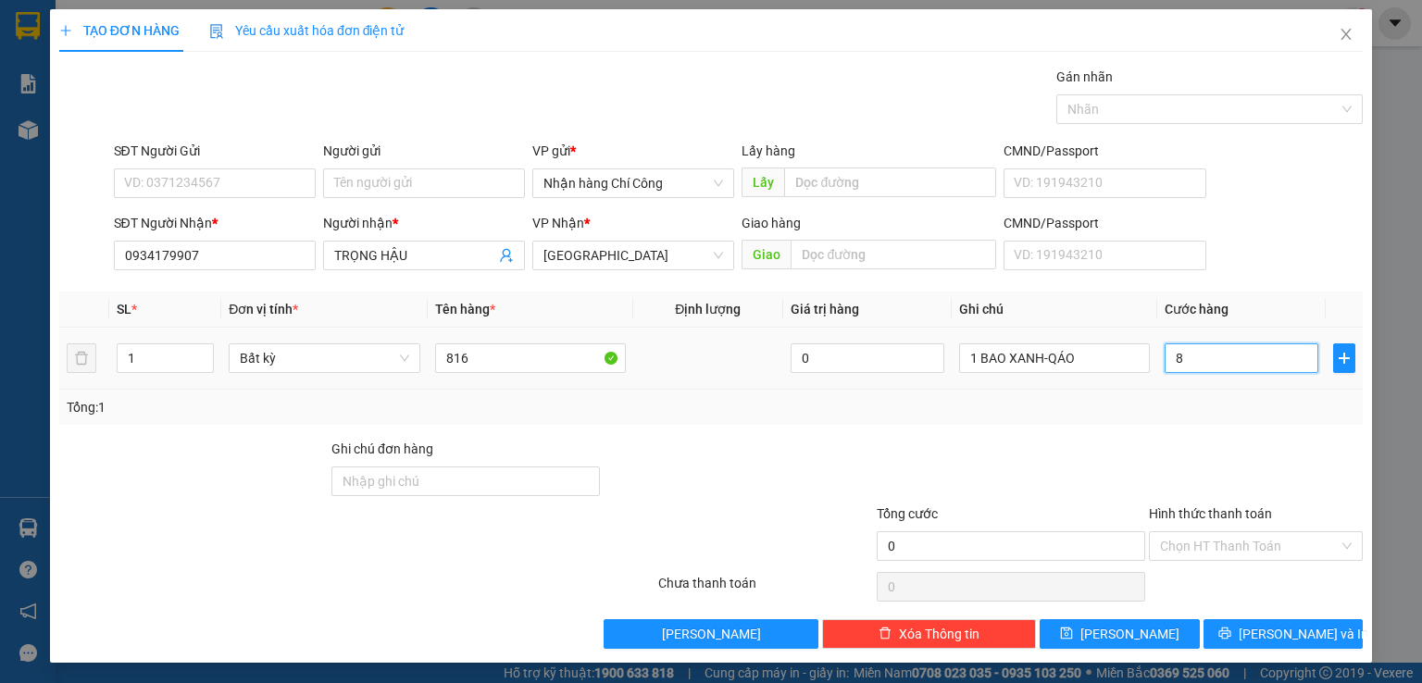
type input "8"
type input "80"
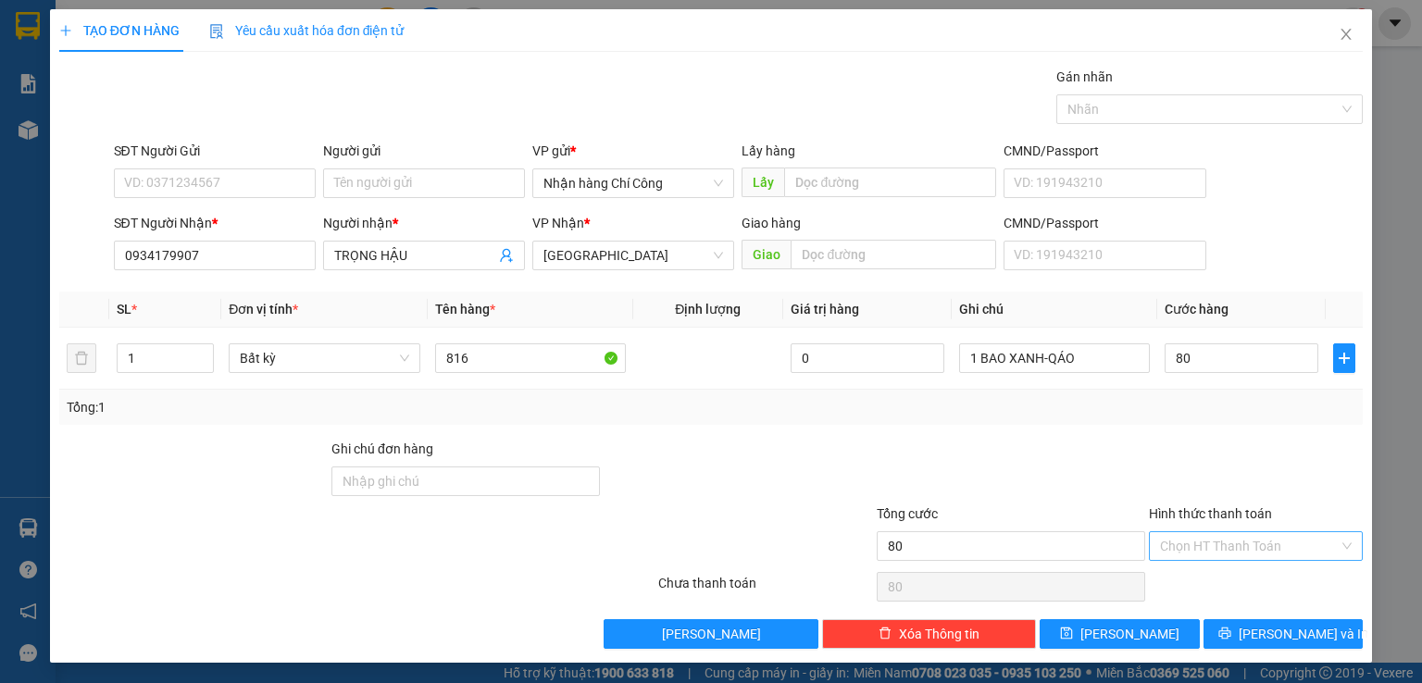
type input "80.000"
click at [1203, 546] on input "Hình thức thanh toán" at bounding box center [1249, 546] width 179 height 28
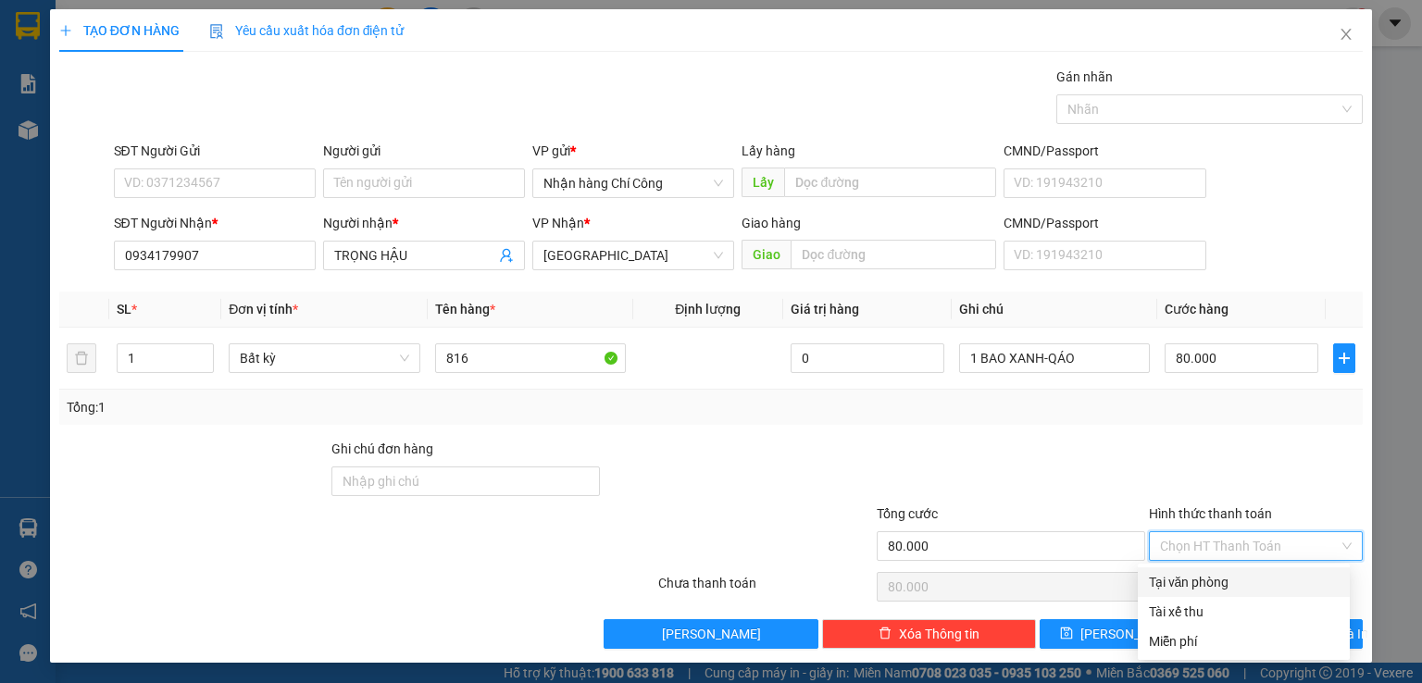
click at [1188, 583] on div "Tại văn phòng" at bounding box center [1244, 582] width 190 height 20
type input "0"
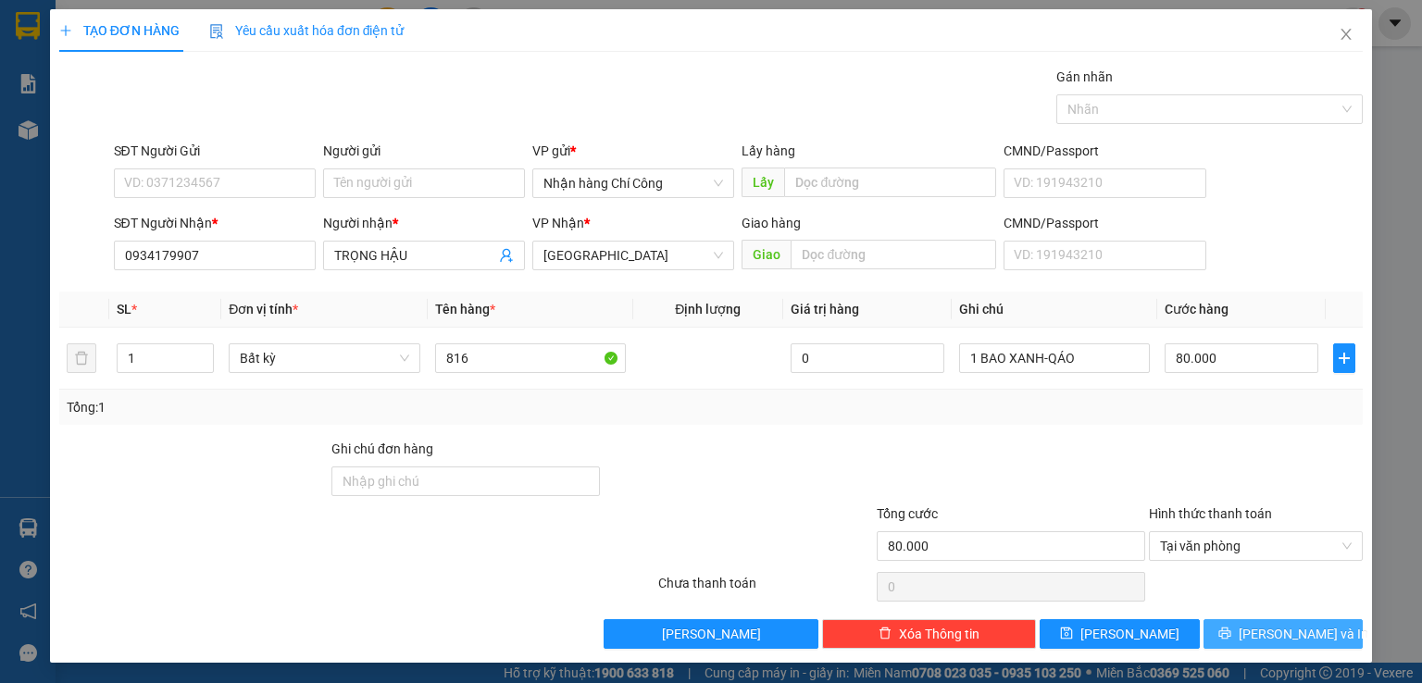
click at [1269, 633] on span "[PERSON_NAME] và In" at bounding box center [1303, 634] width 130 height 20
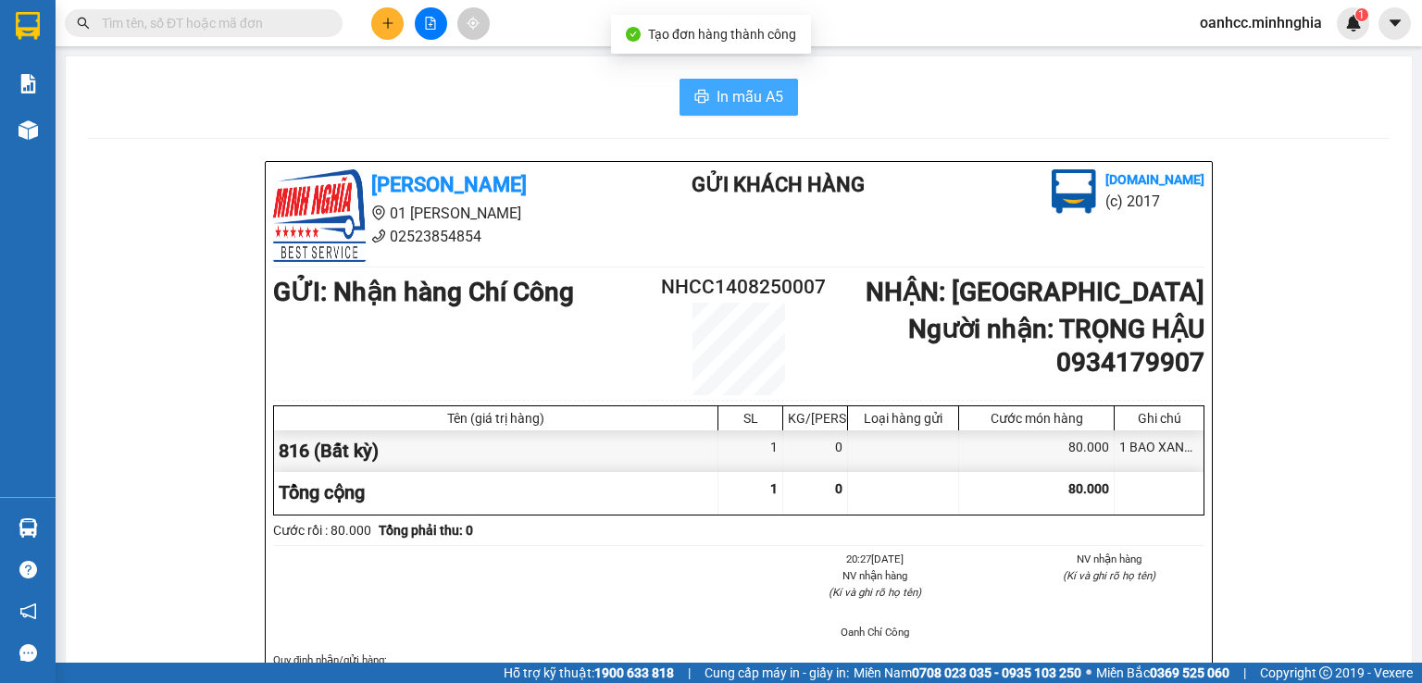
click at [718, 95] on span "In mẫu A5" at bounding box center [749, 96] width 67 height 23
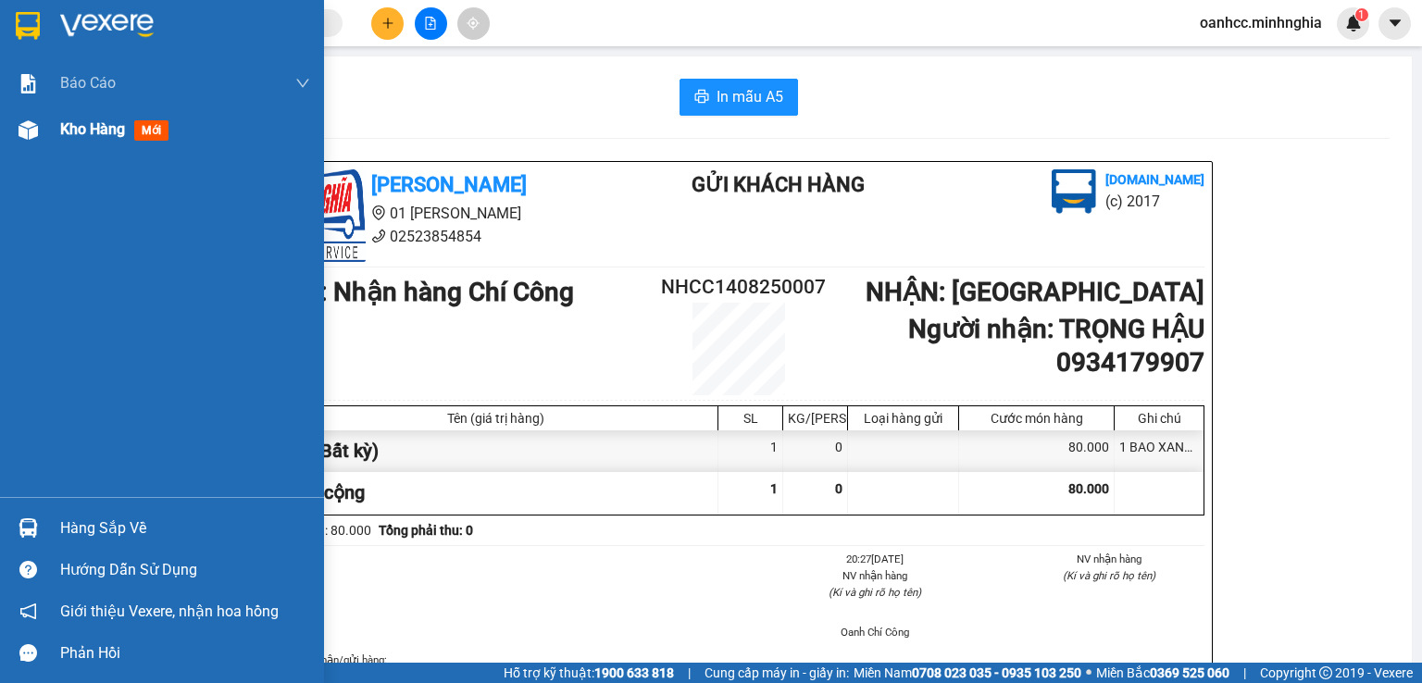
click at [99, 133] on span "Kho hàng" at bounding box center [92, 129] width 65 height 18
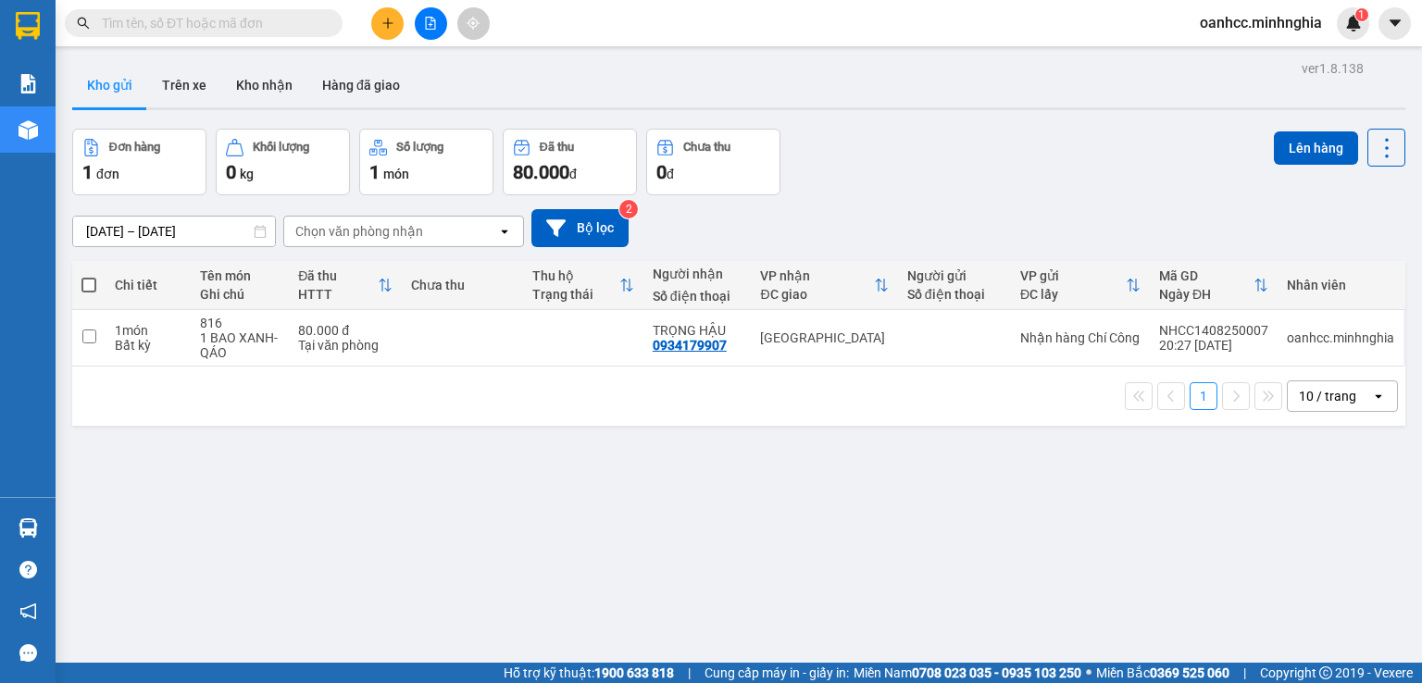
click at [90, 282] on span at bounding box center [88, 285] width 15 height 15
click at [89, 276] on input "checkbox" at bounding box center [89, 276] width 0 height 0
checkbox input "true"
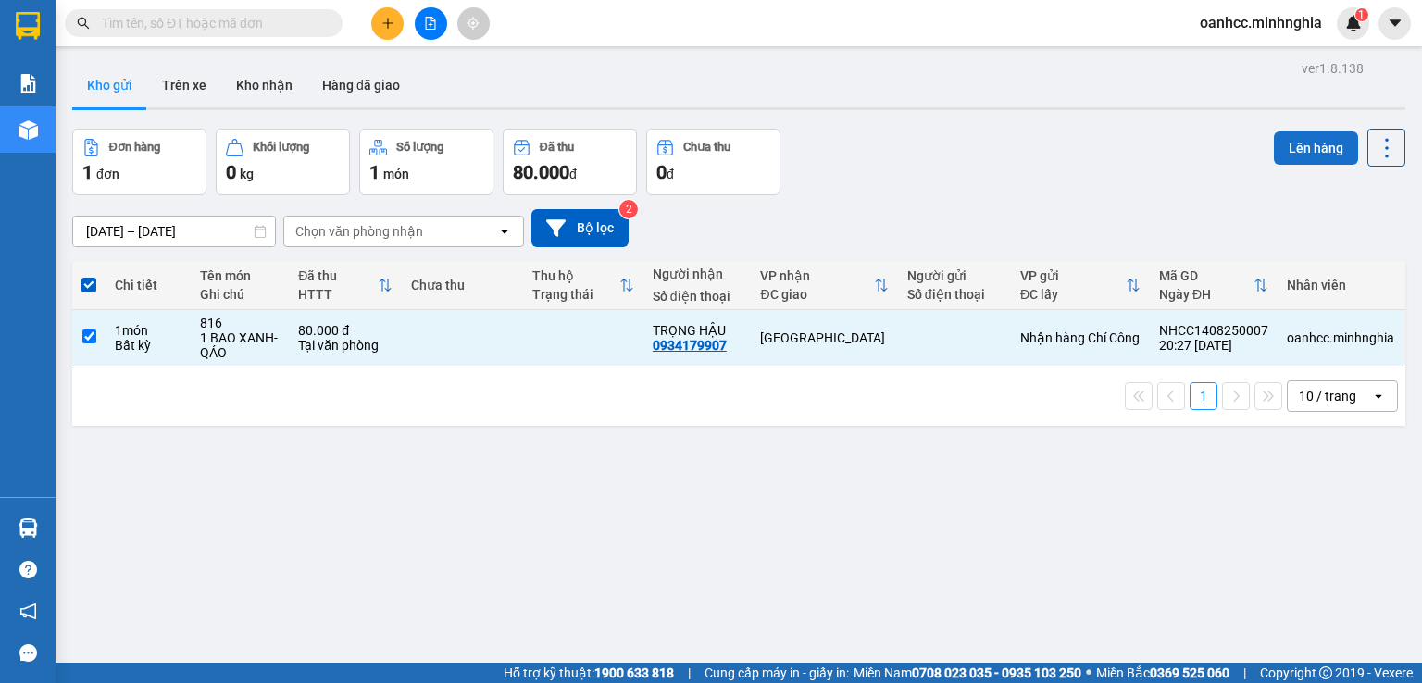
click at [1287, 147] on button "Lên hàng" at bounding box center [1316, 147] width 84 height 33
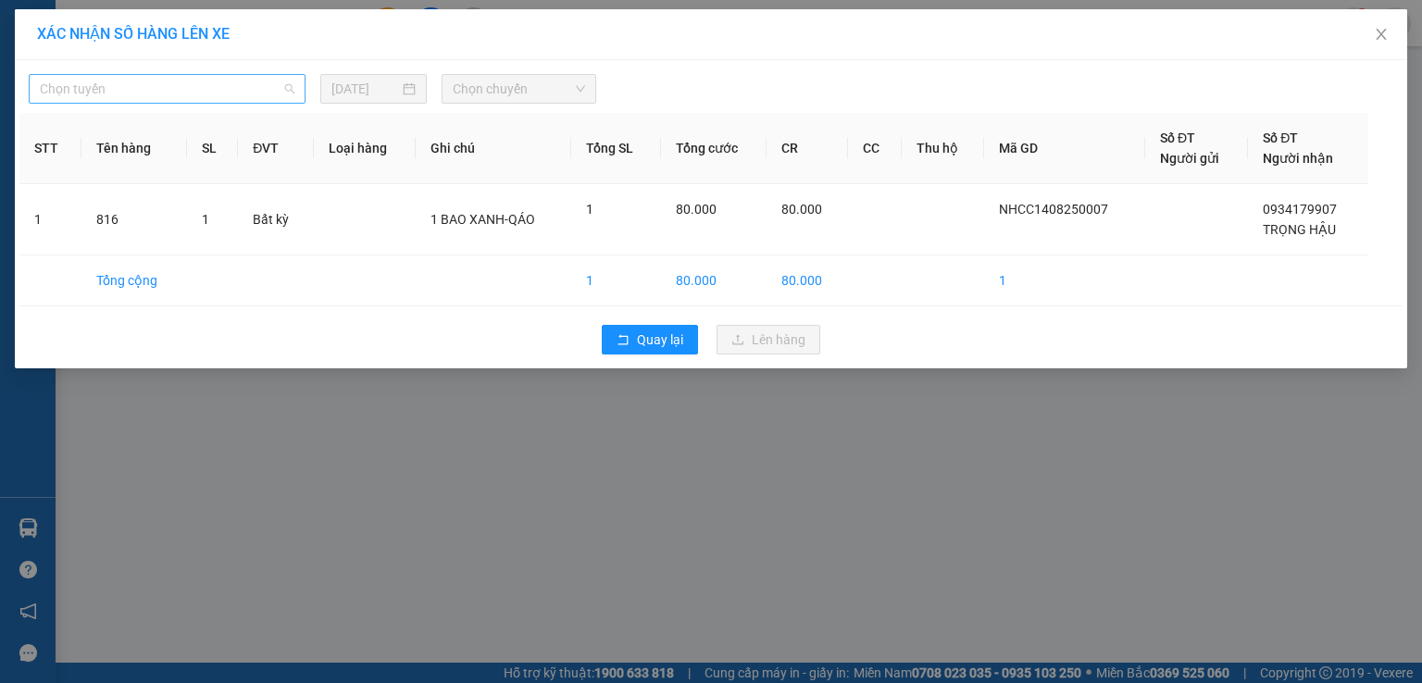
click at [161, 92] on span "Chọn tuyến" at bounding box center [167, 89] width 255 height 28
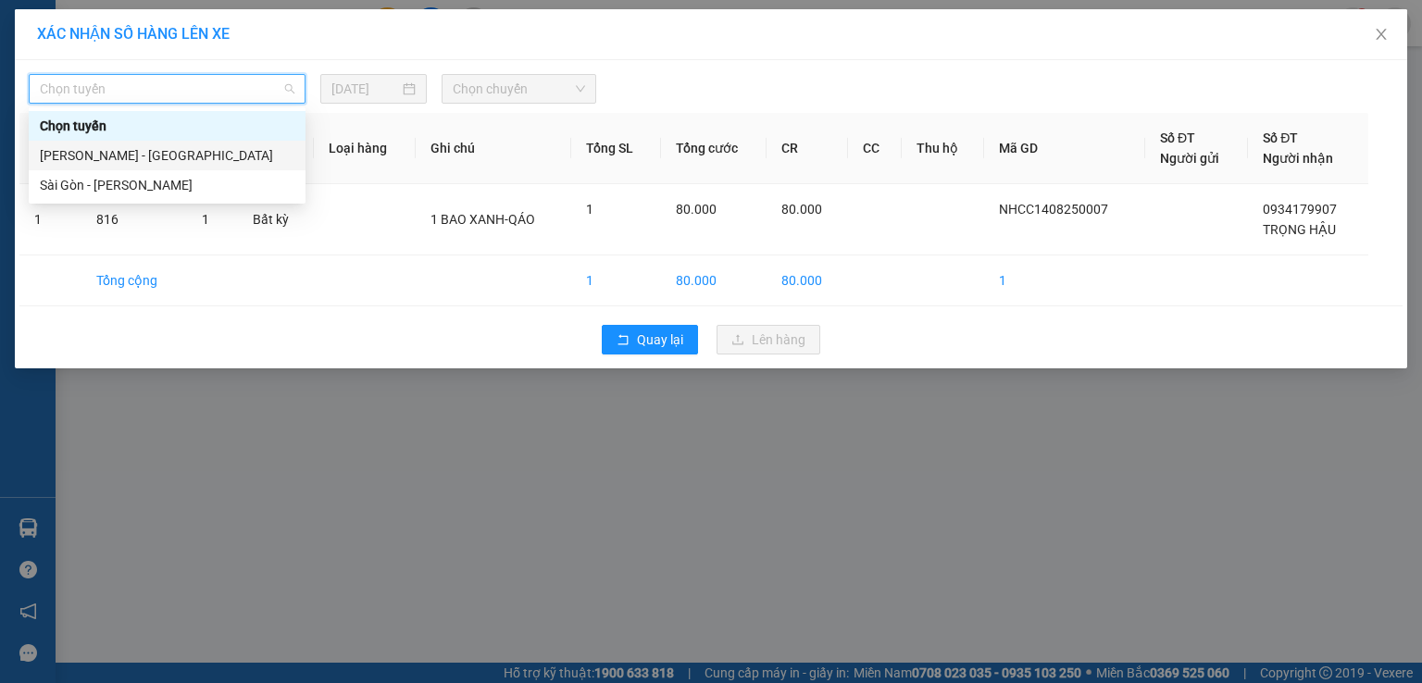
click at [115, 157] on div "[PERSON_NAME] - [GEOGRAPHIC_DATA]" at bounding box center [167, 155] width 255 height 20
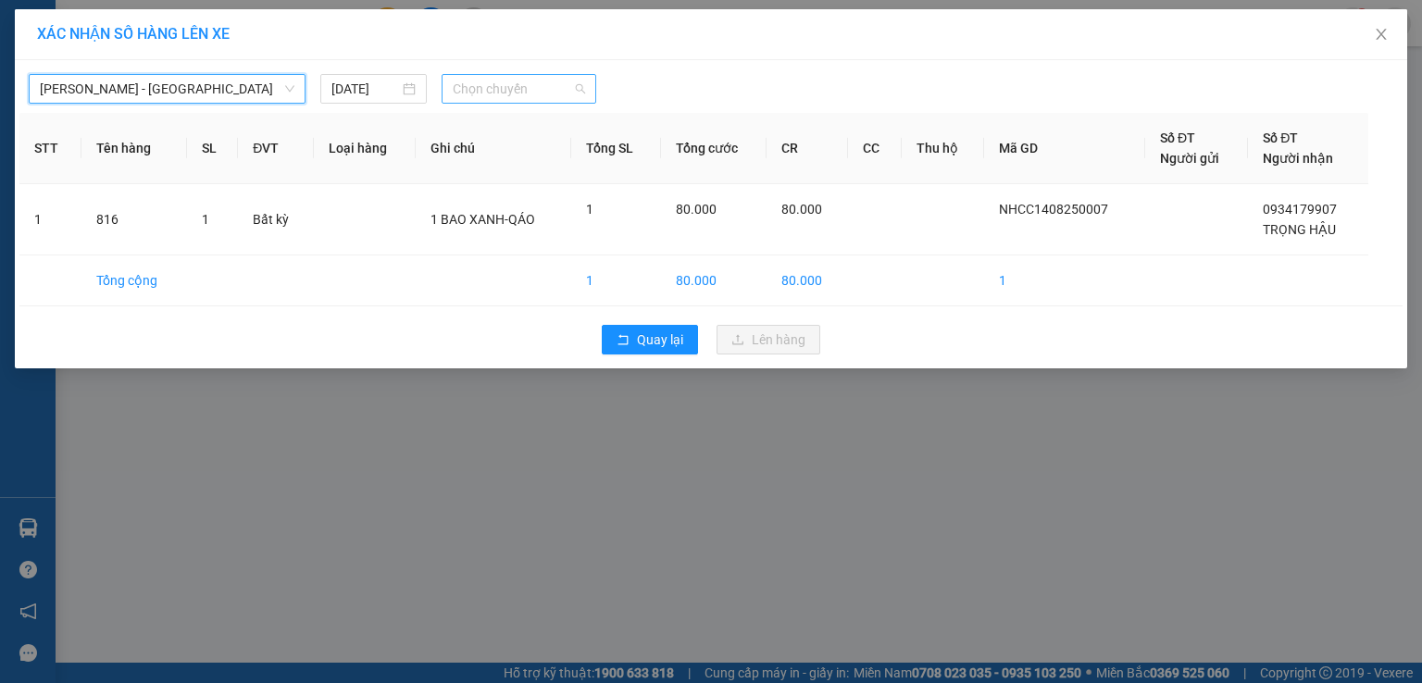
click at [491, 100] on span "Chọn chuyến" at bounding box center [519, 89] width 133 height 28
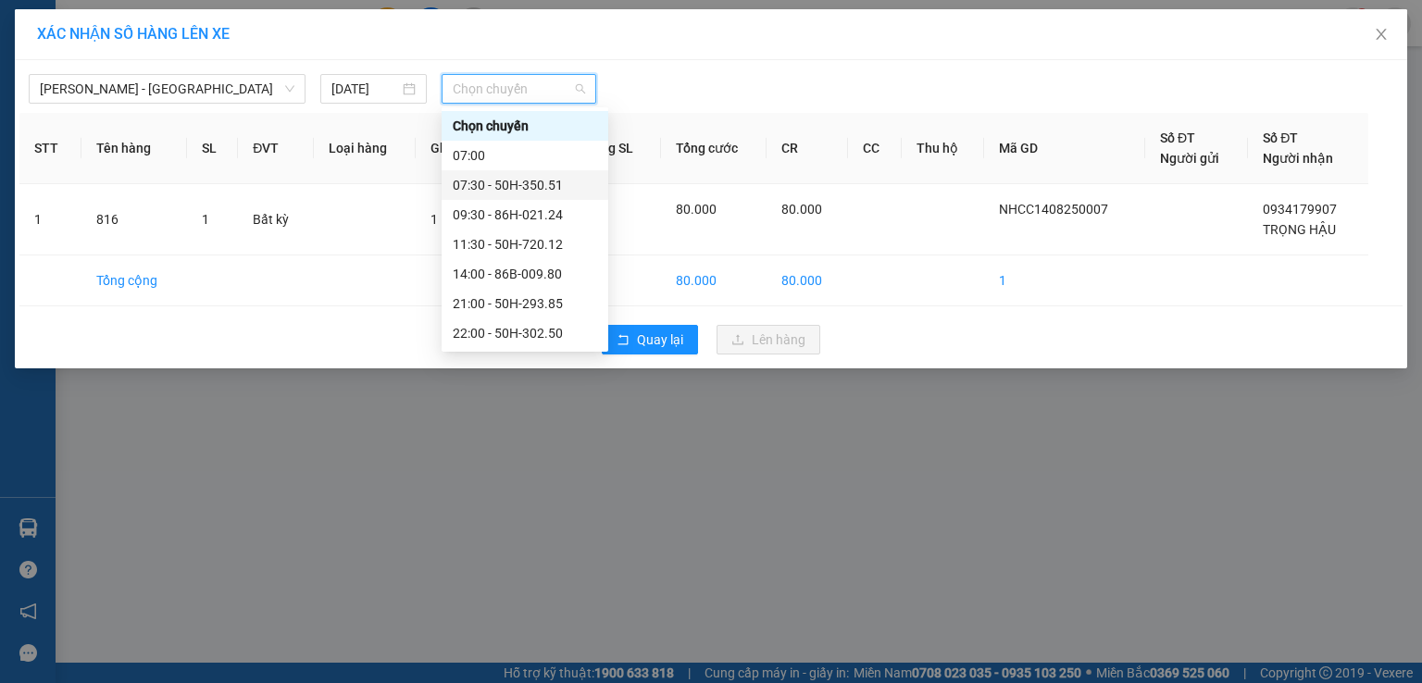
scroll to position [148, 0]
click at [509, 212] on div "22:30 - 86B-009.78" at bounding box center [525, 215] width 144 height 20
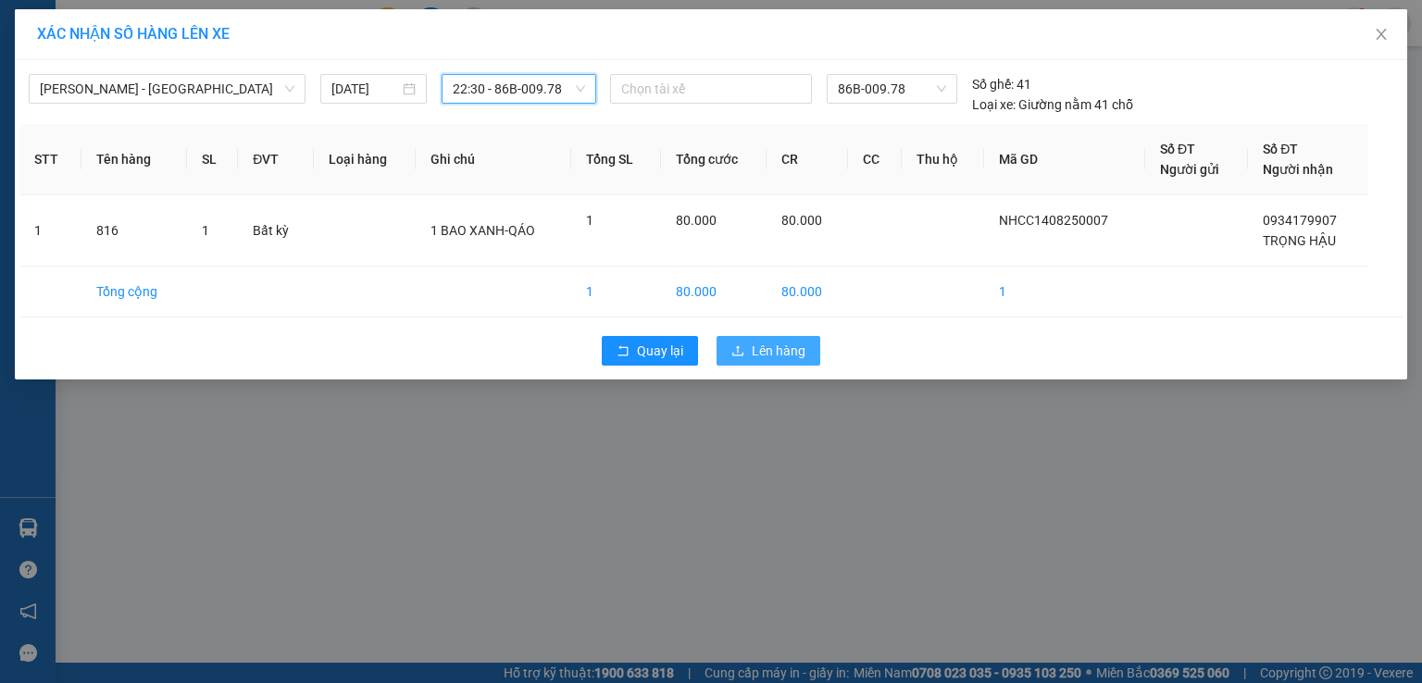
click at [777, 358] on span "Lên hàng" at bounding box center [779, 351] width 54 height 20
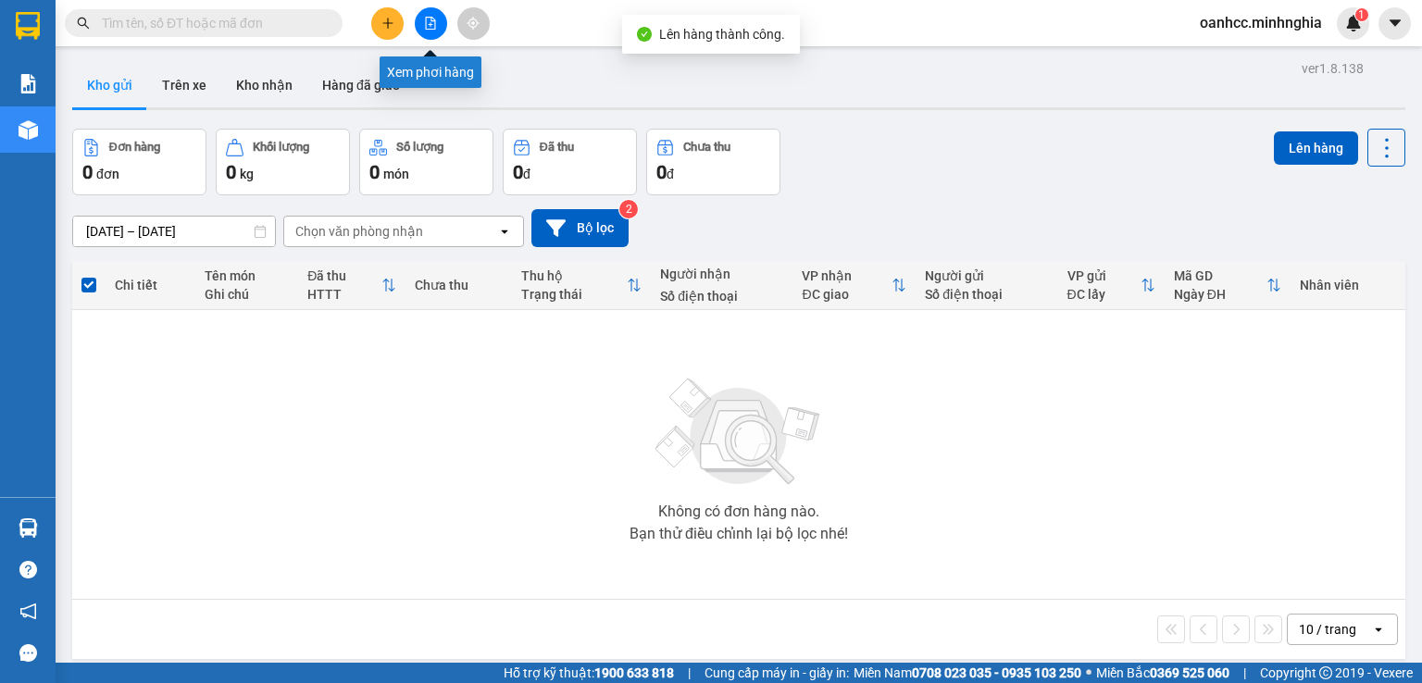
click at [428, 29] on icon "file-add" at bounding box center [431, 23] width 10 height 13
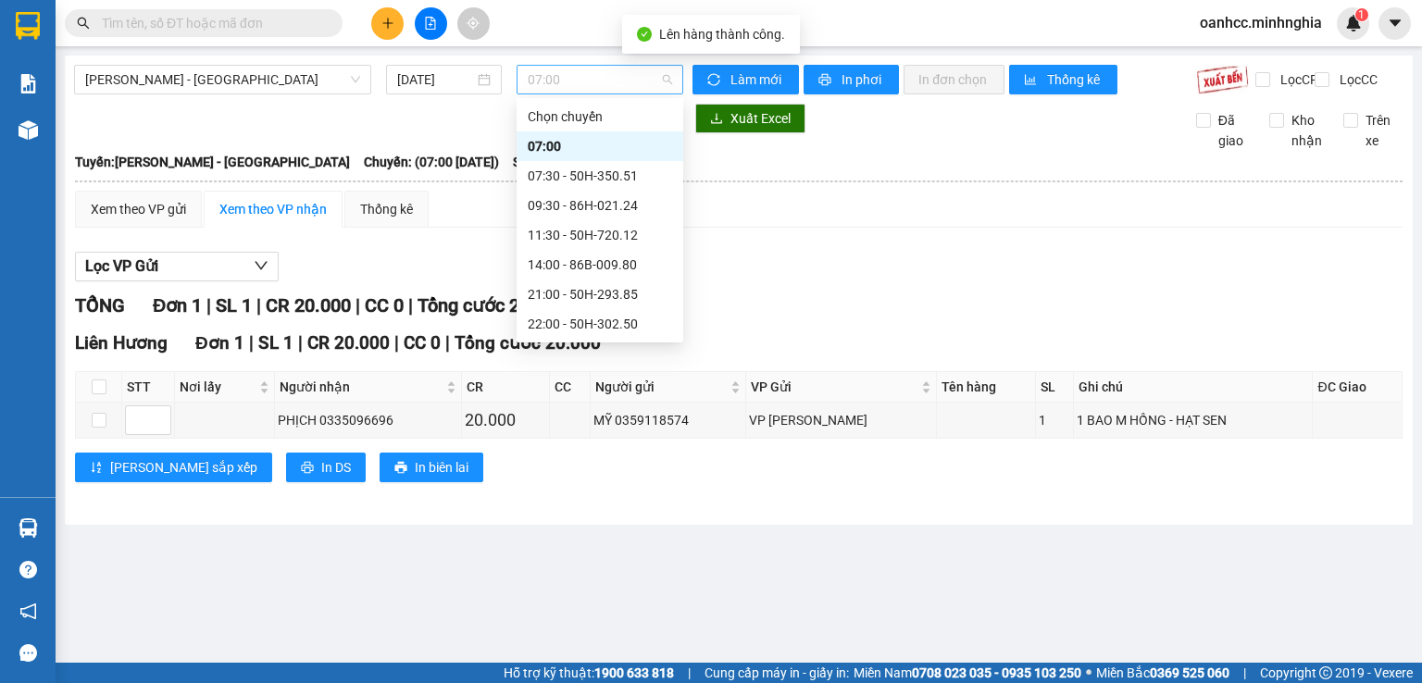
click at [574, 88] on span "07:00" at bounding box center [600, 80] width 145 height 28
click at [557, 205] on div "22:30 - 86B-009.78" at bounding box center [600, 205] width 144 height 20
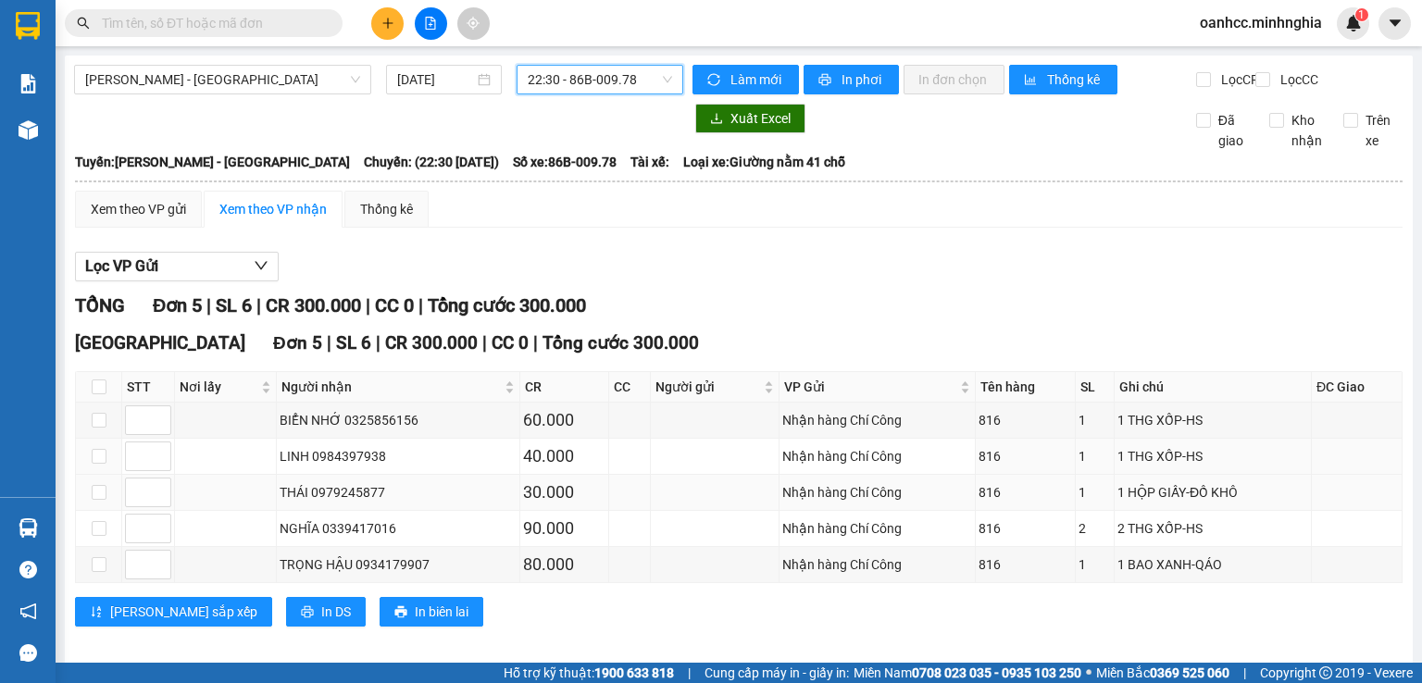
scroll to position [28, 0]
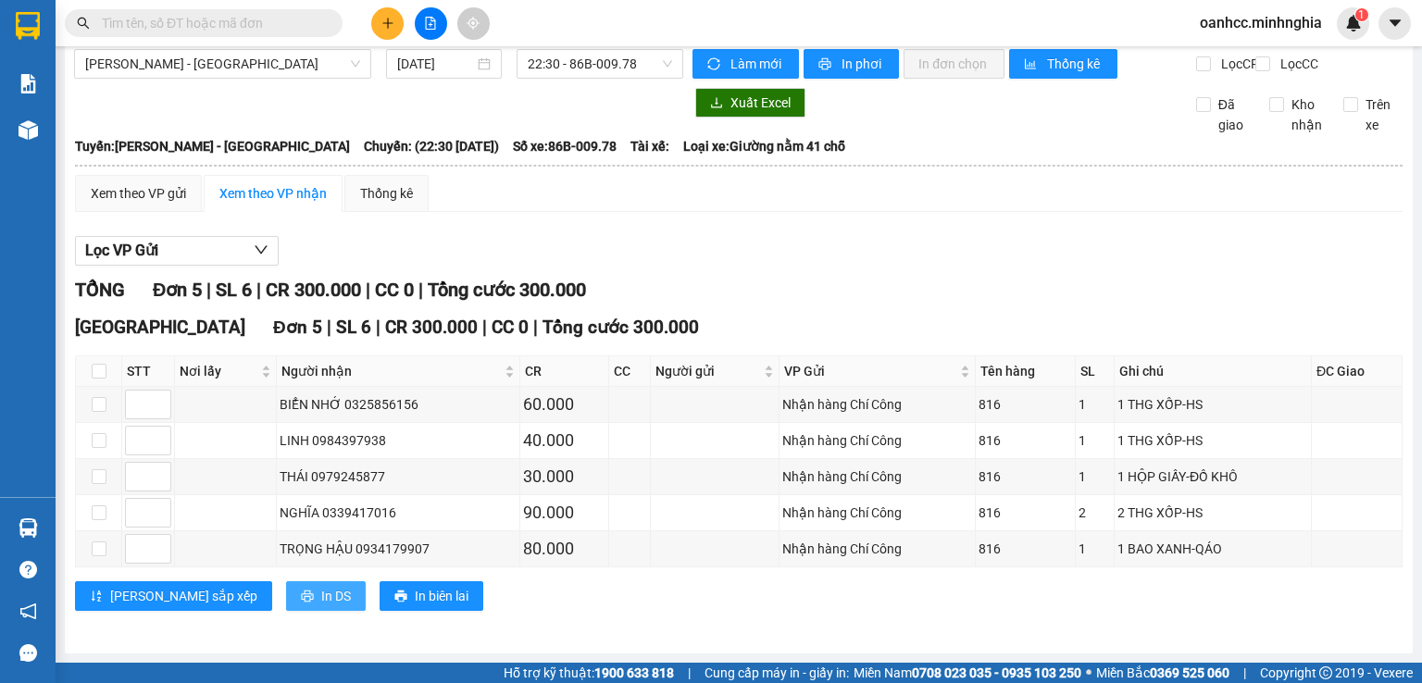
click at [321, 593] on span "In DS" at bounding box center [336, 596] width 30 height 20
click at [1076, 593] on div "Lưu sắp xếp In DS In biên lai" at bounding box center [738, 596] width 1327 height 30
drag, startPoint x: 1076, startPoint y: 593, endPoint x: 893, endPoint y: 266, distance: 375.4
click at [892, 266] on div "Lọc VP Gửi" at bounding box center [738, 251] width 1327 height 31
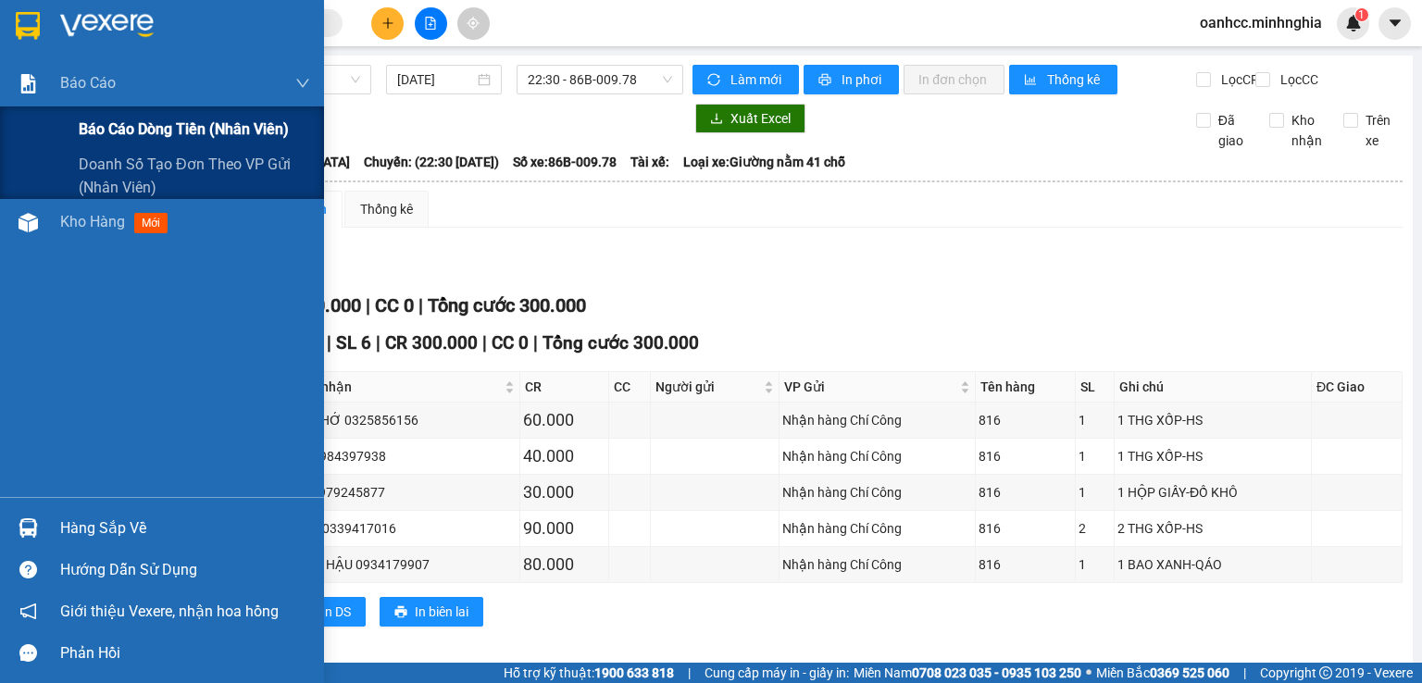
click at [147, 130] on span "Báo cáo dòng tiền (nhân viên)" at bounding box center [184, 129] width 210 height 23
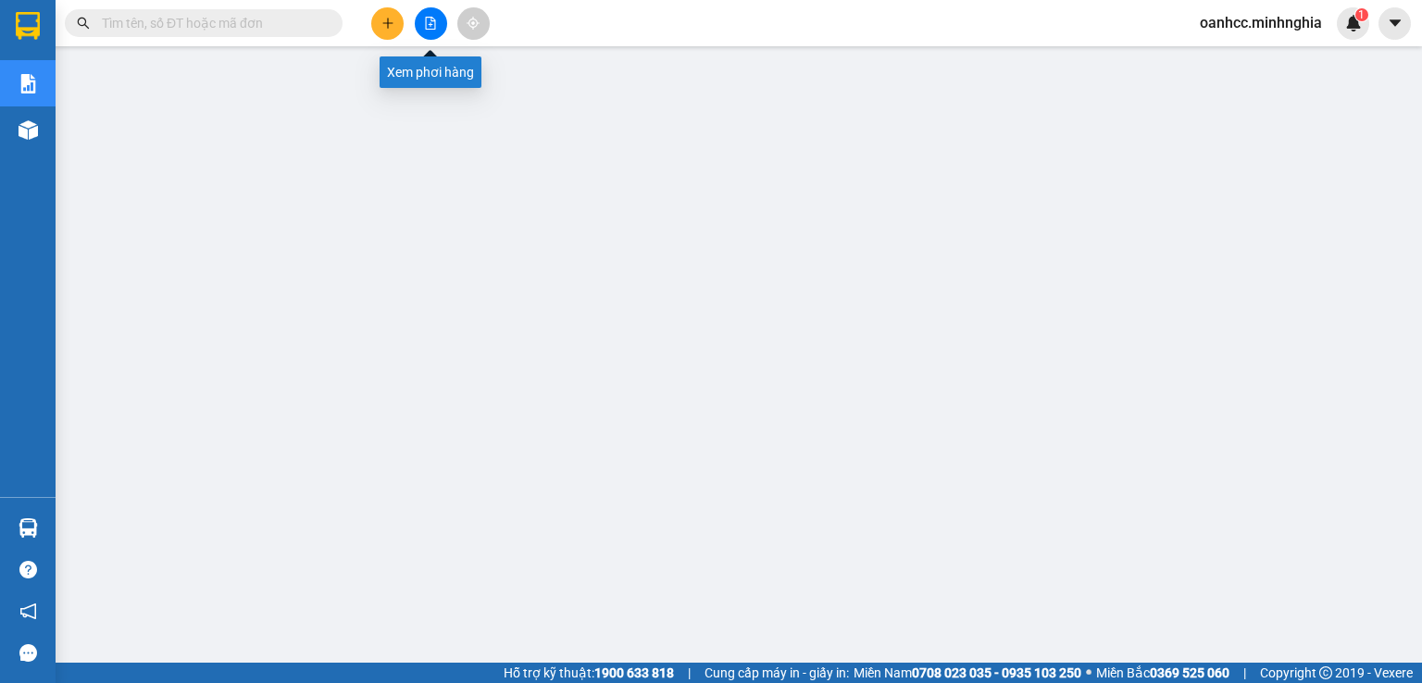
click at [429, 25] on icon "file-add" at bounding box center [430, 23] width 13 height 13
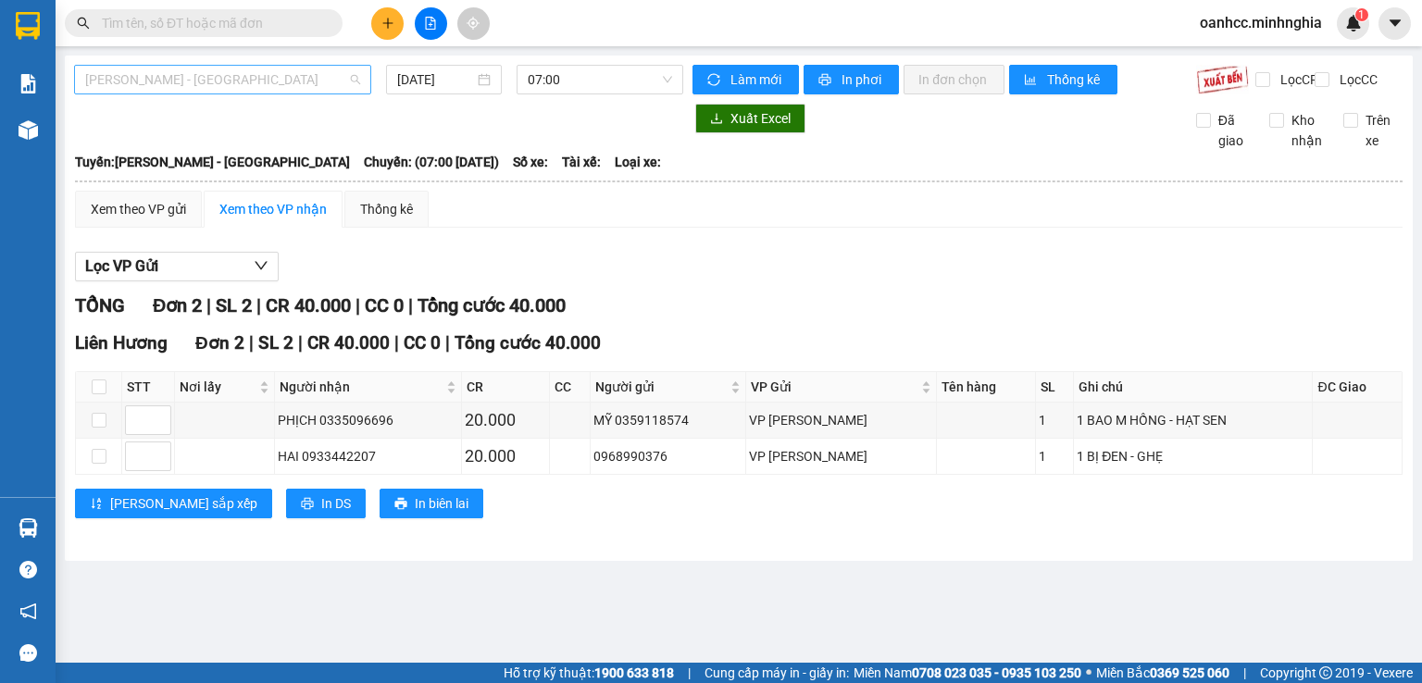
click at [259, 82] on span "[PERSON_NAME] - [GEOGRAPHIC_DATA]" at bounding box center [222, 80] width 275 height 28
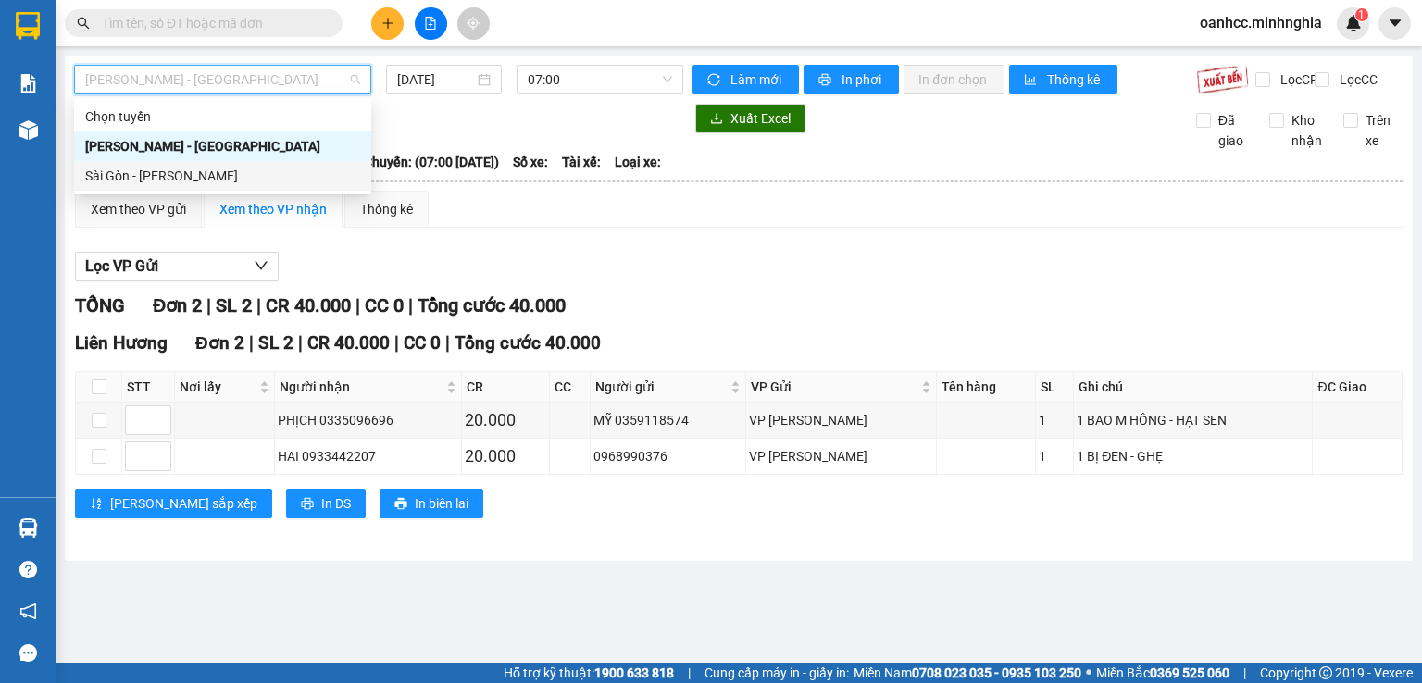
click at [180, 175] on div "Sài Gòn - [PERSON_NAME]" at bounding box center [222, 176] width 275 height 20
type input "[DATE]"
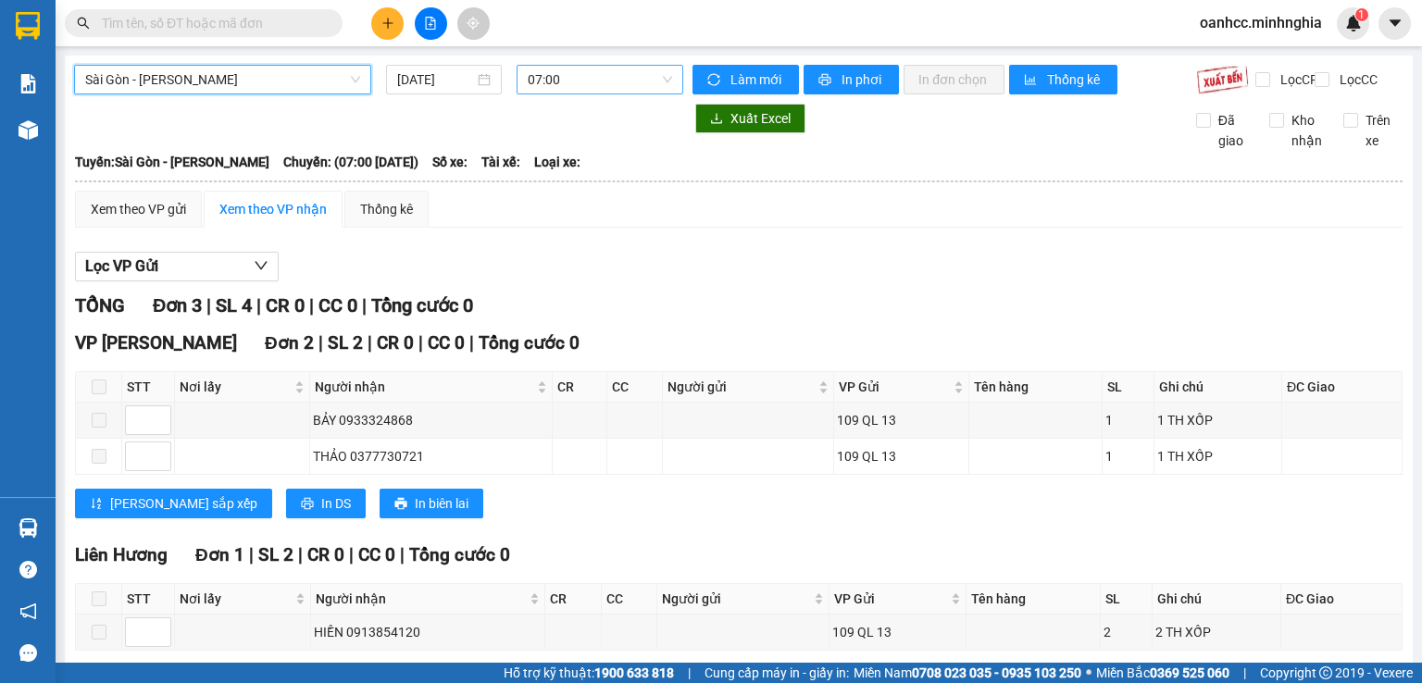
click at [585, 92] on span "07:00" at bounding box center [600, 80] width 145 height 28
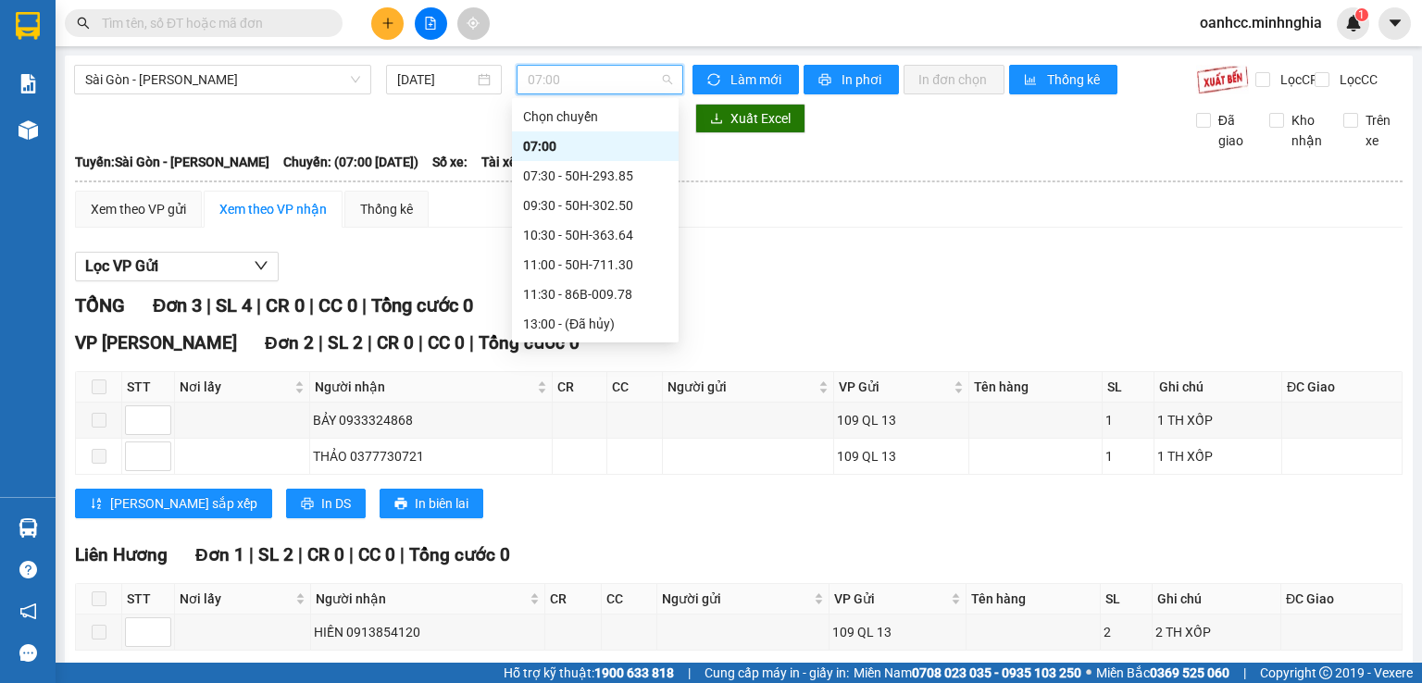
scroll to position [207, 0]
click at [578, 324] on div "22:00 - 86H-021.24" at bounding box center [595, 324] width 144 height 20
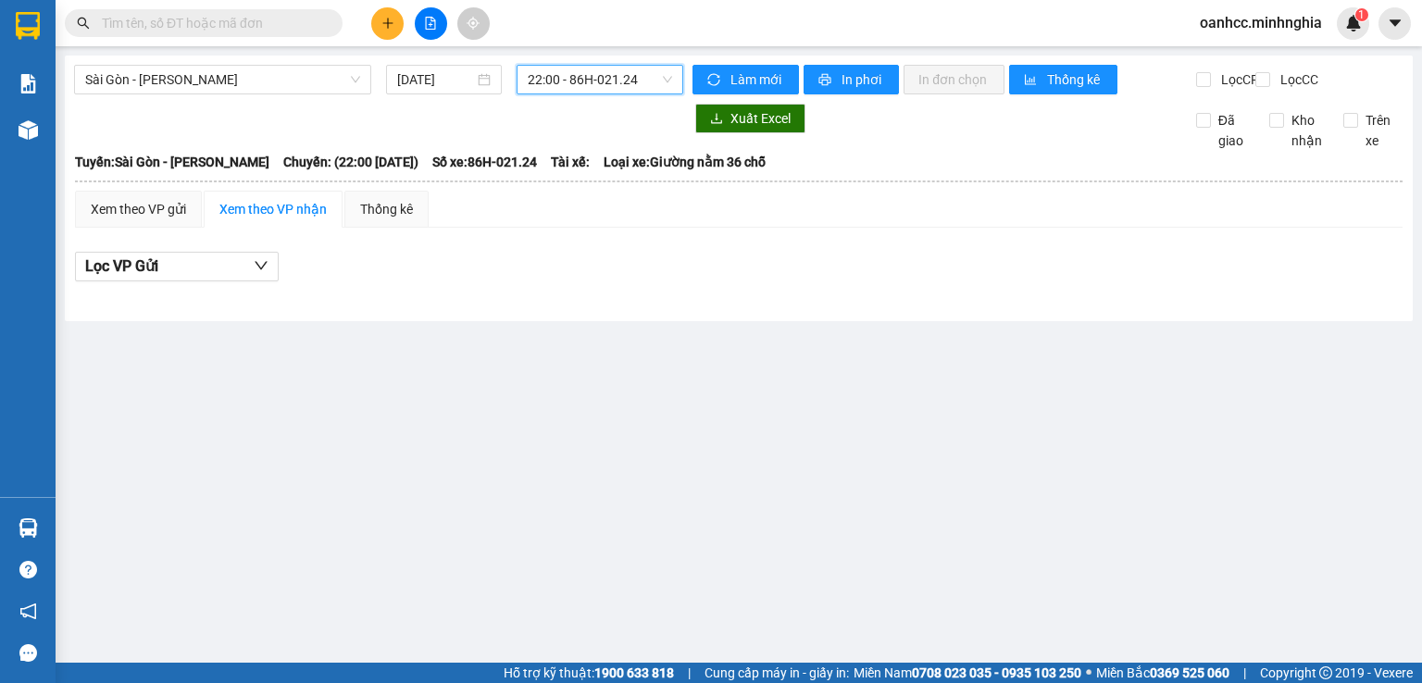
click at [551, 87] on span "22:00 - 86H-021.24" at bounding box center [600, 80] width 145 height 28
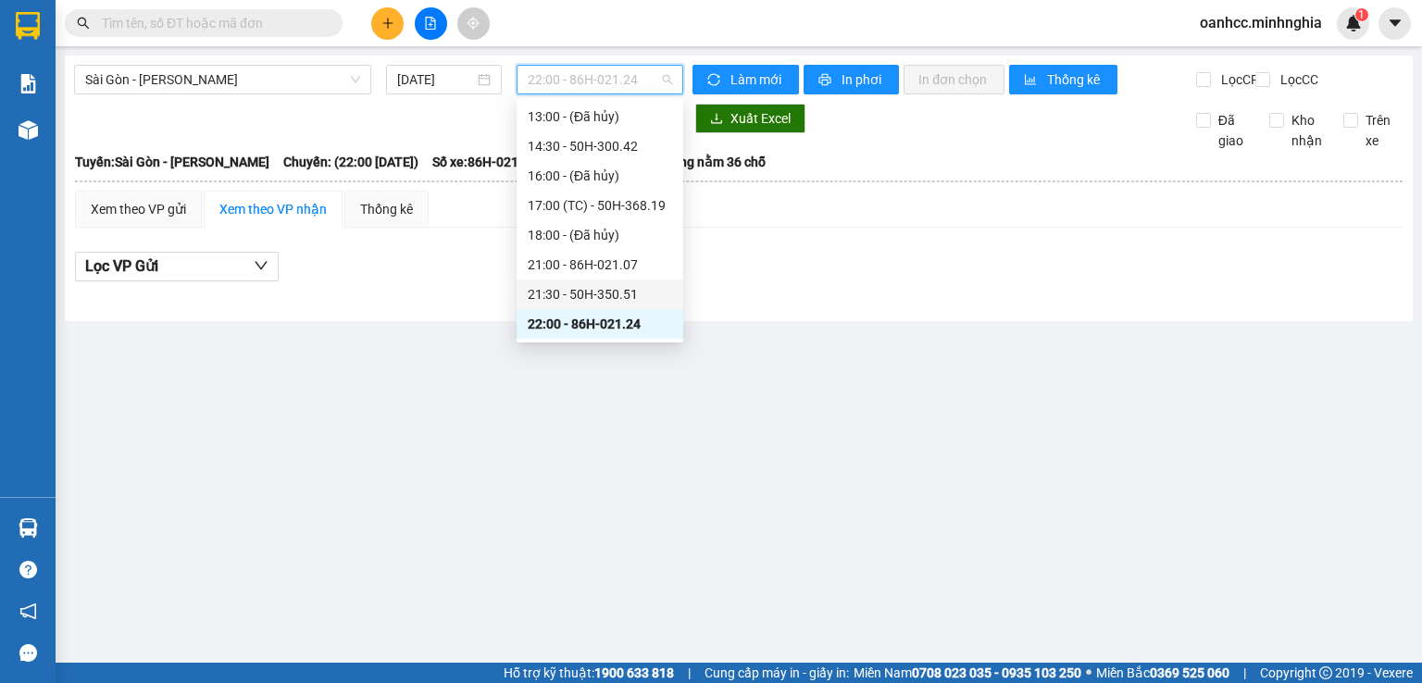
click at [590, 297] on div "21:30 - 50H-350.51" at bounding box center [600, 294] width 144 height 20
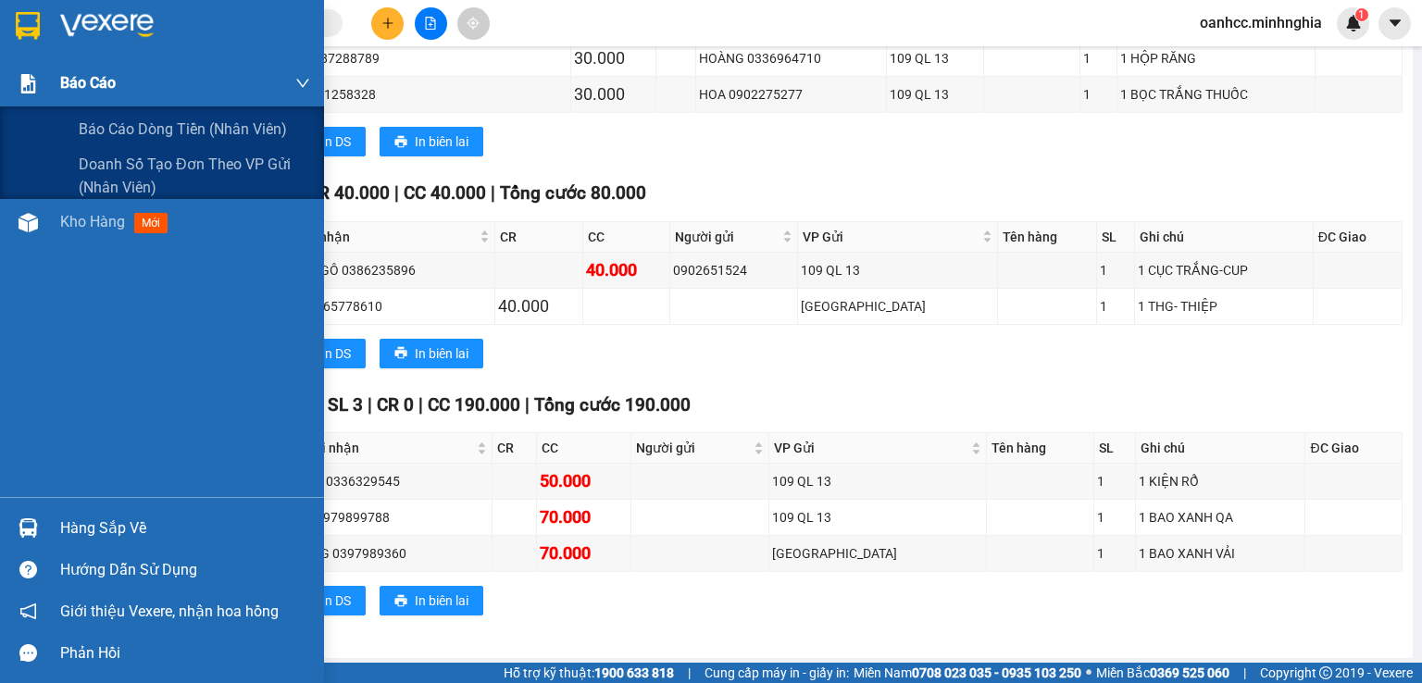
scroll to position [1462, 0]
